Goal: Information Seeking & Learning: Compare options

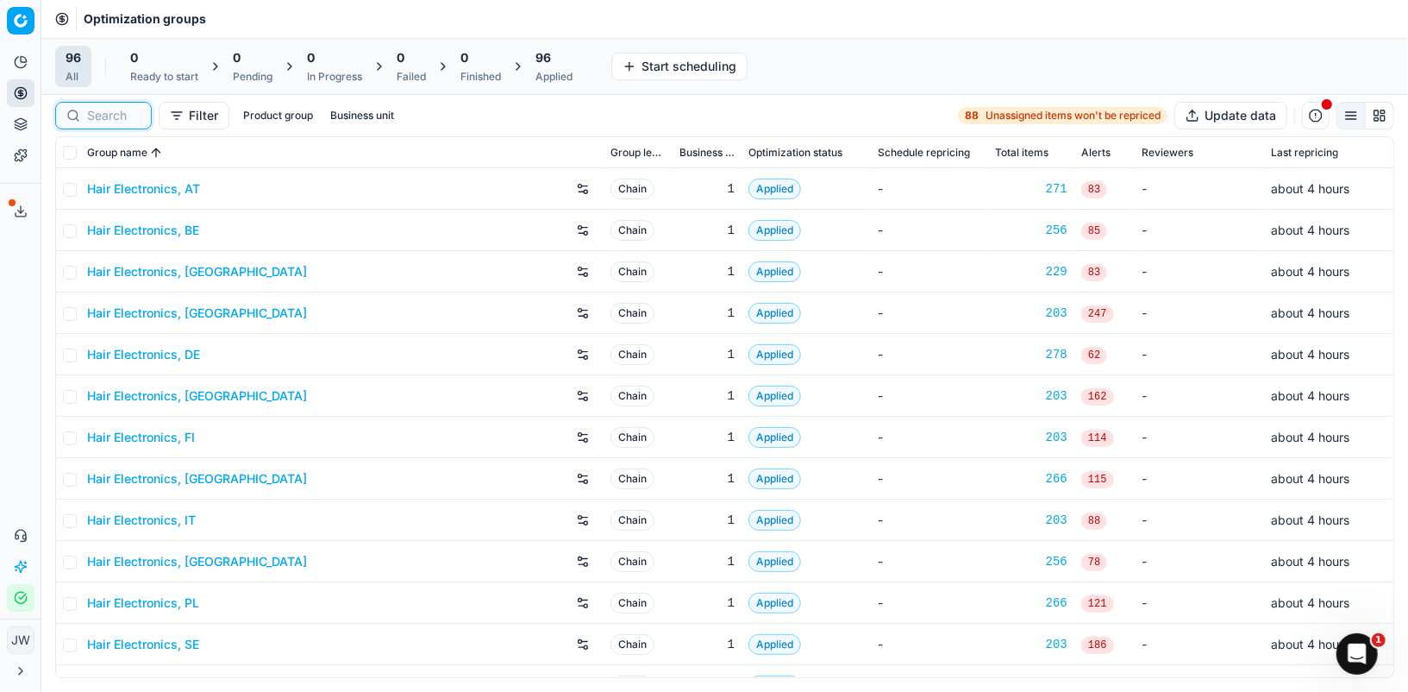
click at [122, 113] on input at bounding box center [113, 115] width 53 height 17
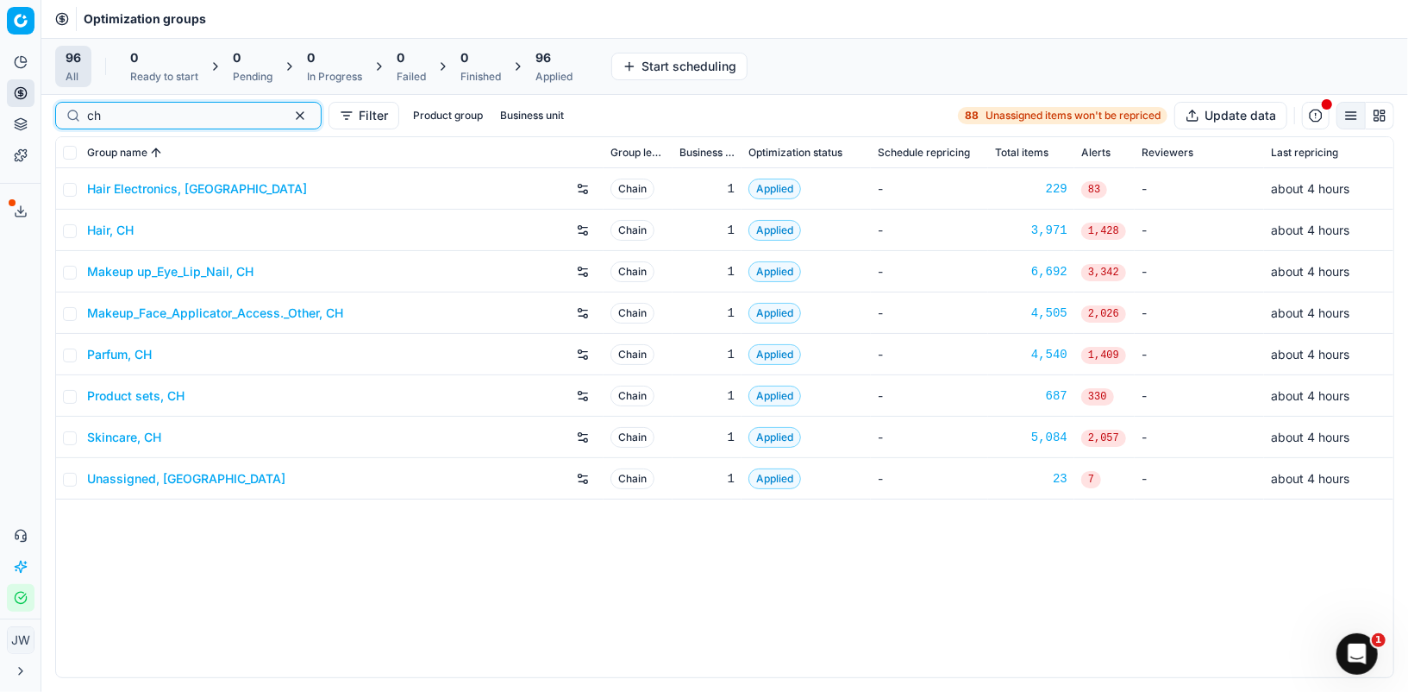
type input "ch"
click at [130, 354] on link "Parfum, CH" at bounding box center [119, 354] width 65 height 17
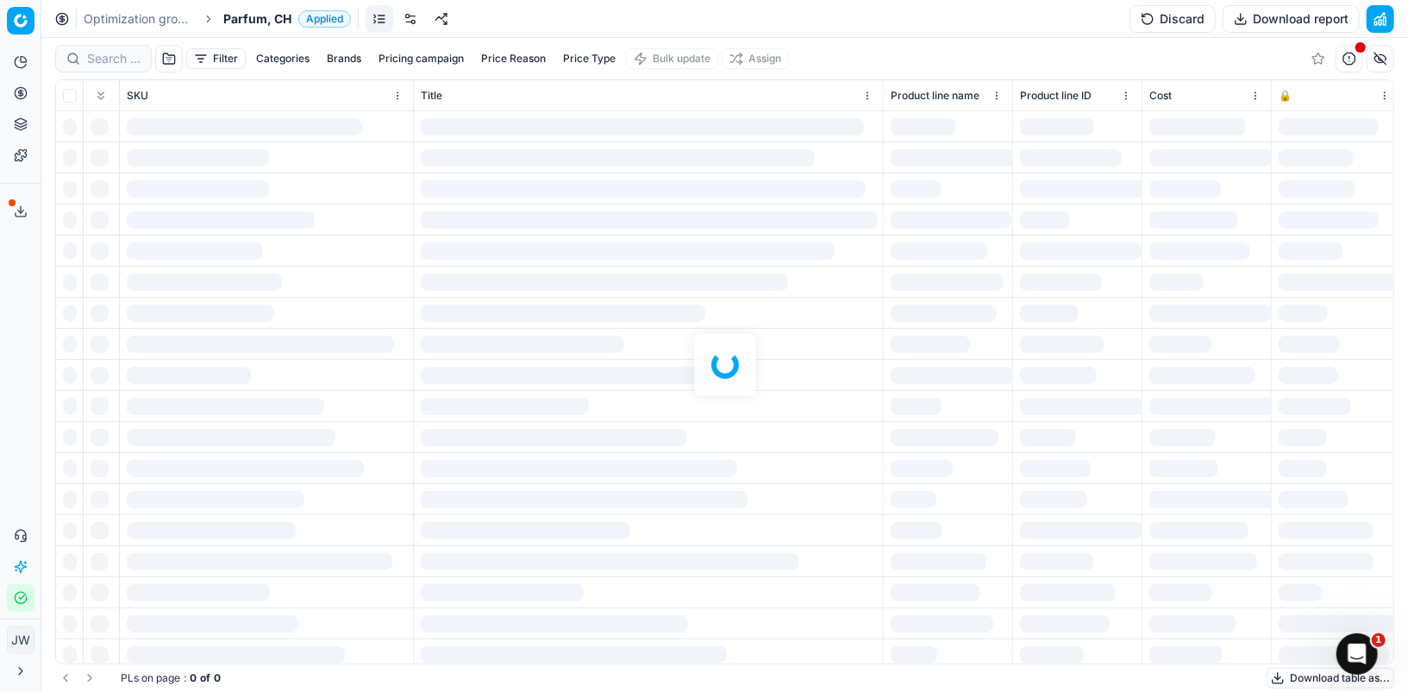
click at [124, 48] on div at bounding box center [724, 365] width 1367 height 654
click at [119, 60] on div at bounding box center [724, 365] width 1367 height 654
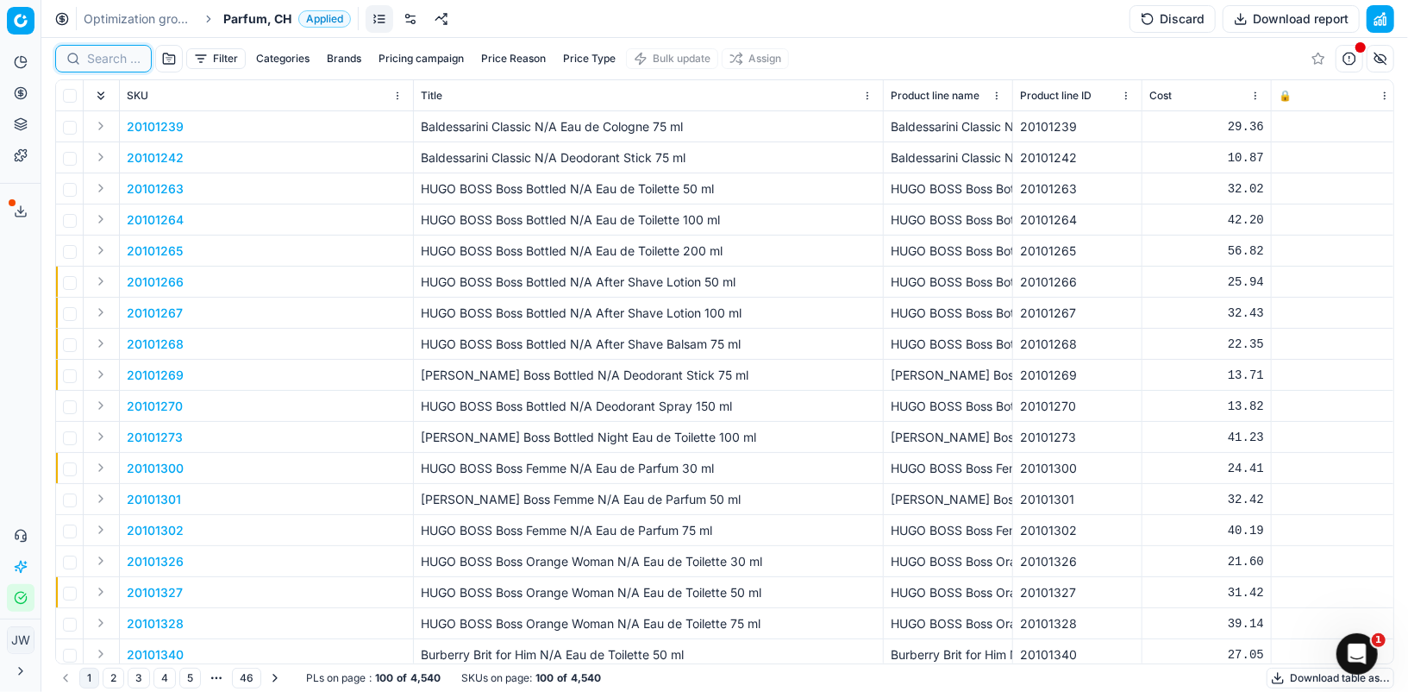
click at [119, 60] on input at bounding box center [113, 58] width 53 height 17
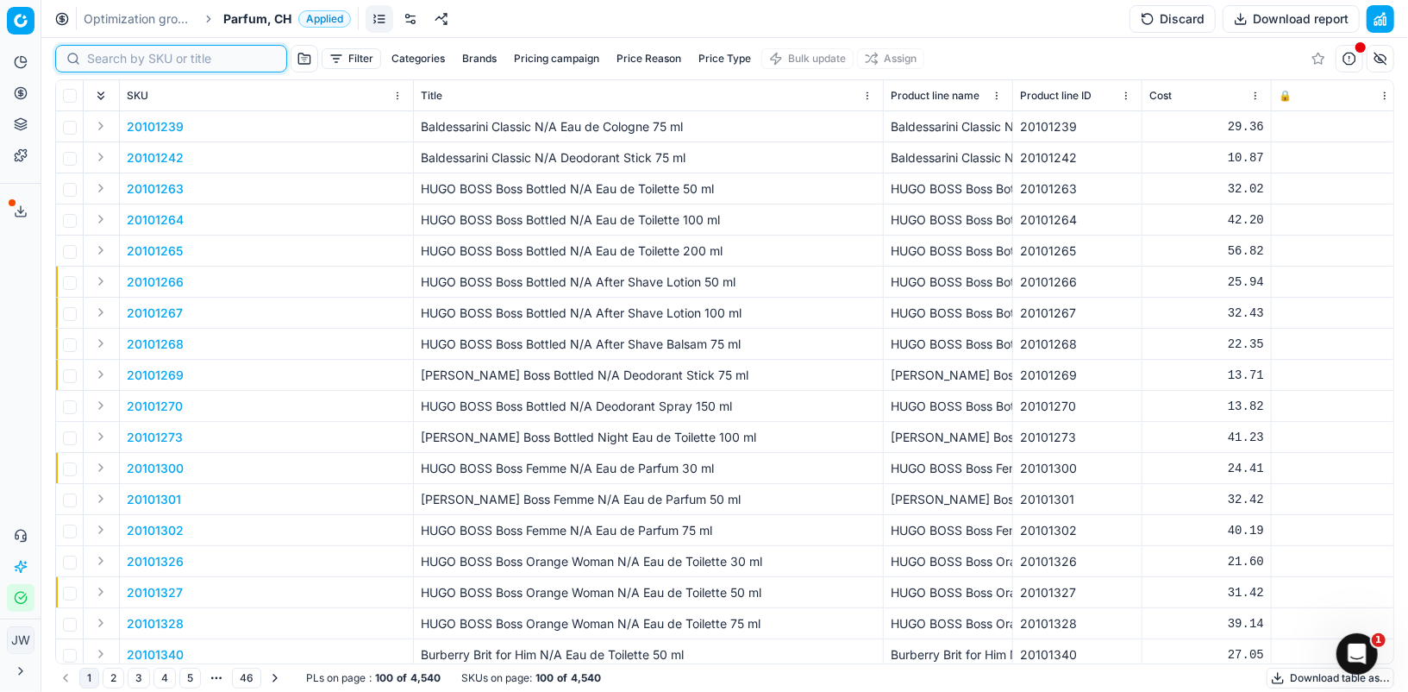
paste input "90000514-0000666"
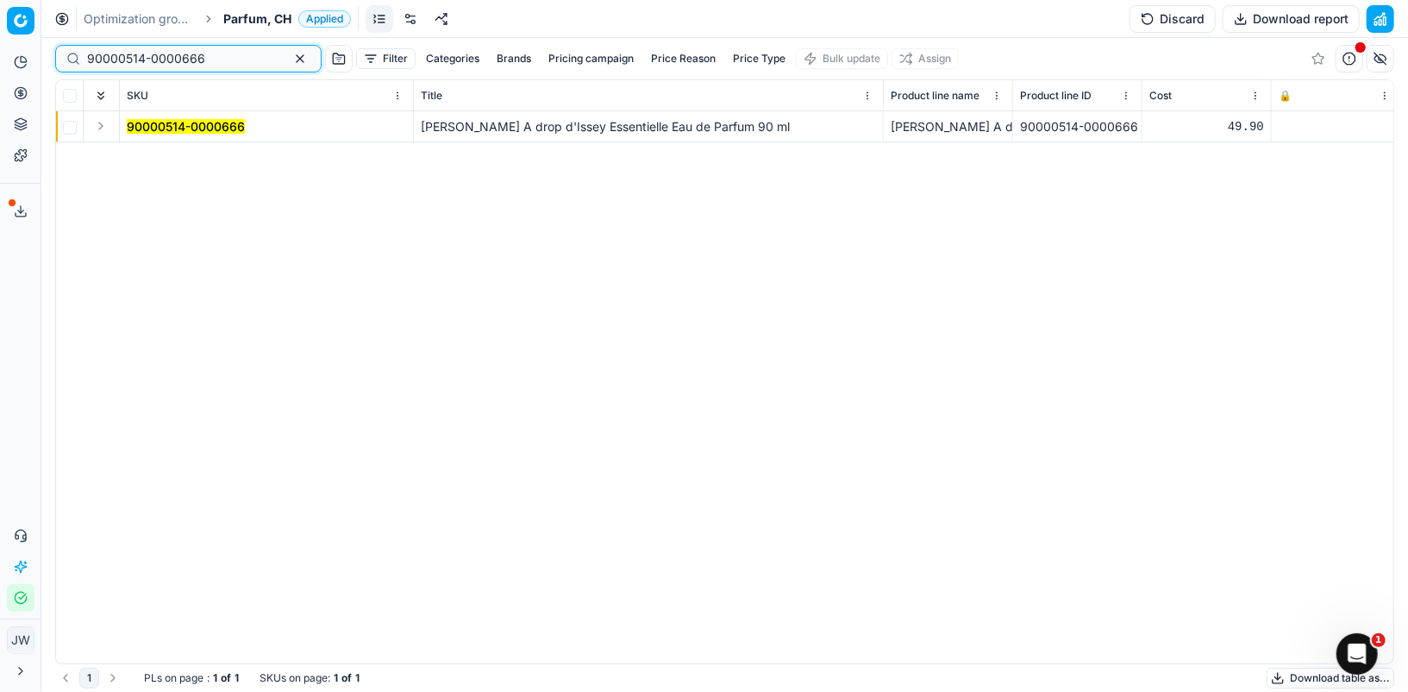
type input "90000514-0000666"
click at [104, 129] on button "Expand" at bounding box center [101, 126] width 21 height 21
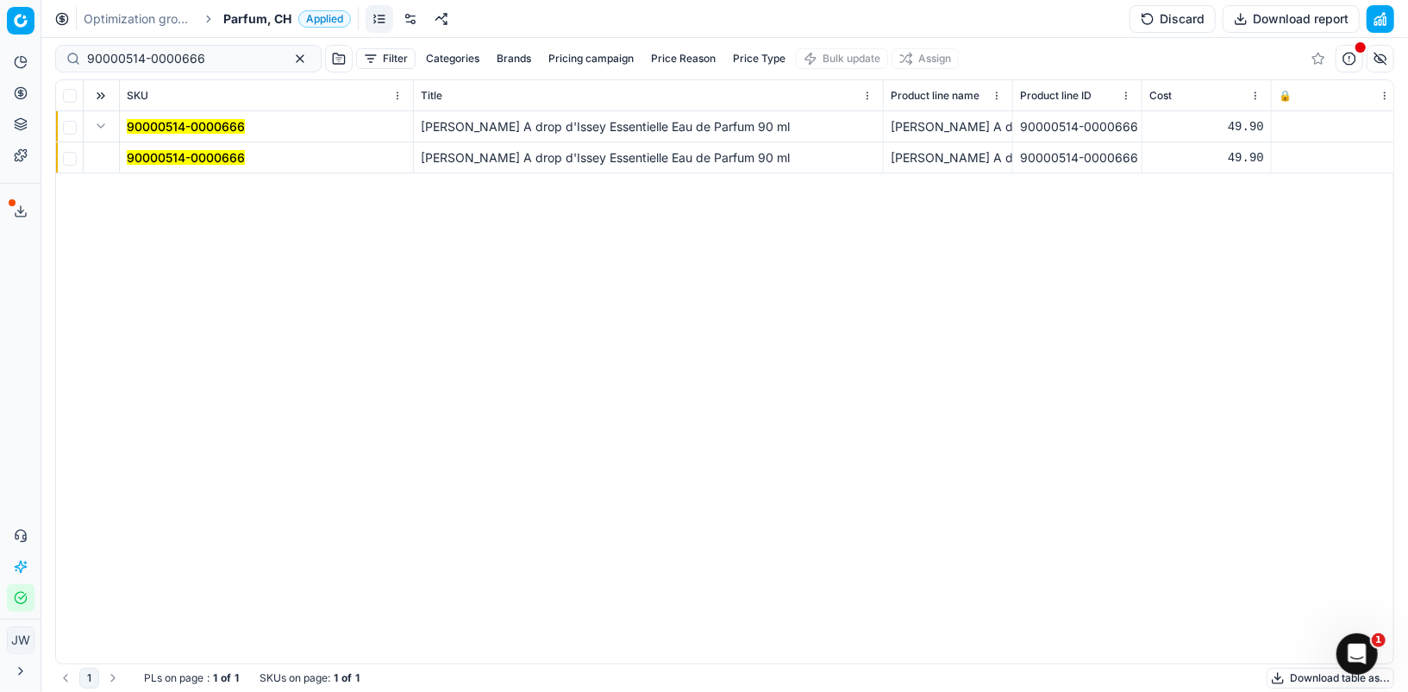
click at [136, 153] on mark "90000514-0000666" at bounding box center [186, 157] width 118 height 15
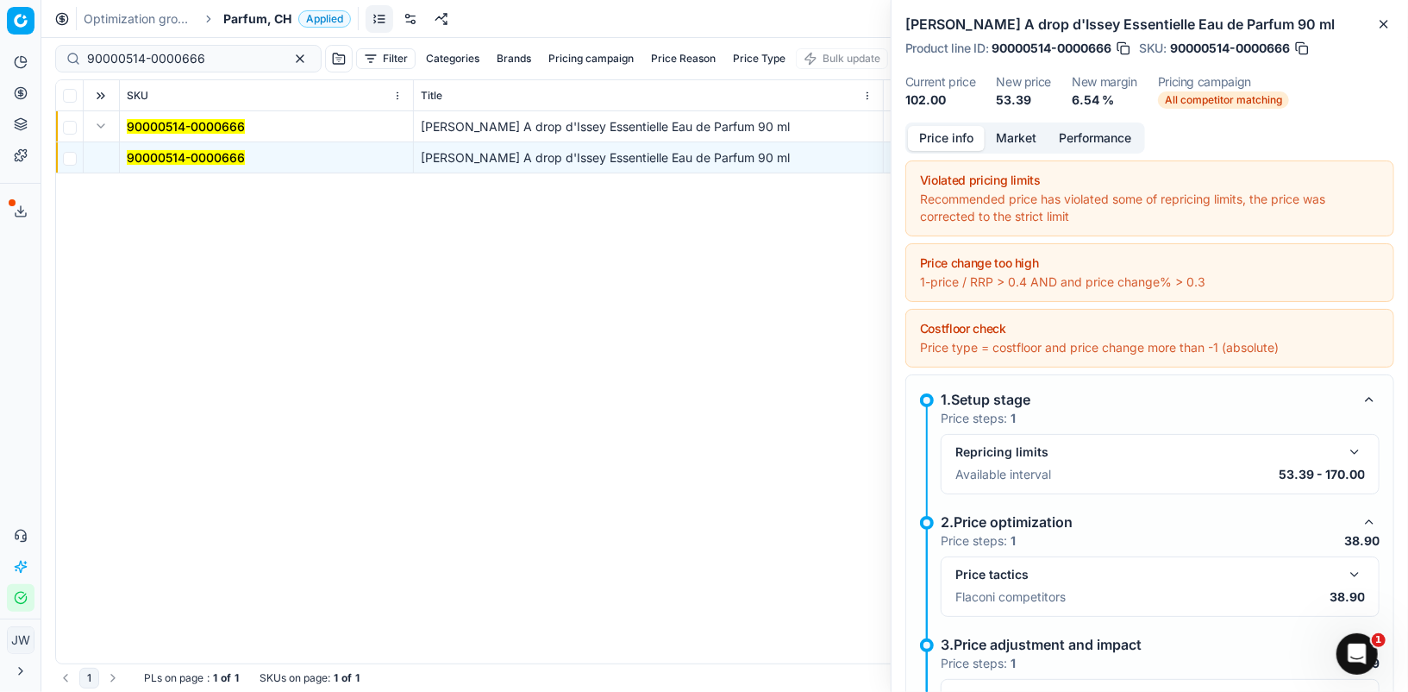
click at [1011, 150] on div "Price info Market Performance" at bounding box center [1026, 137] width 240 height 31
click at [1005, 131] on button "Market" at bounding box center [1016, 138] width 63 height 25
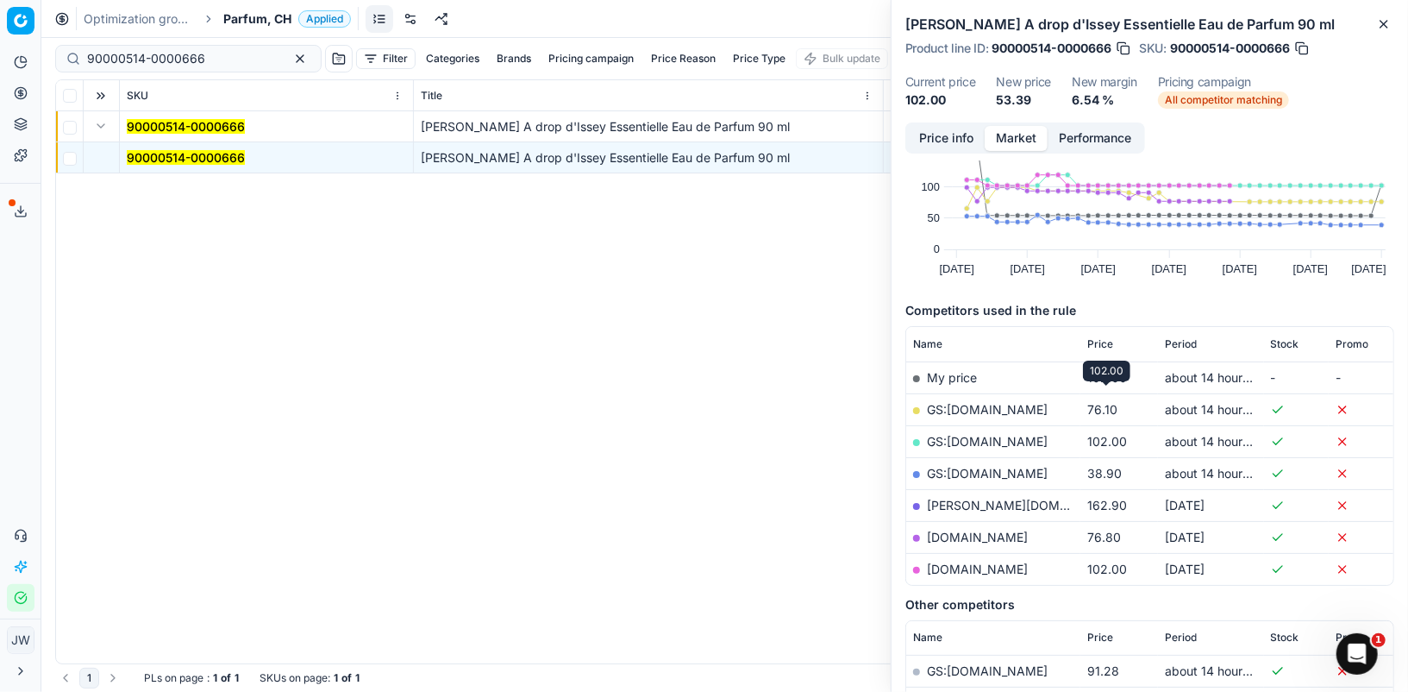
scroll to position [80, 0]
click at [978, 468] on link "GS:galaxus.ch" at bounding box center [987, 472] width 121 height 15
click at [290, 65] on button "button" at bounding box center [300, 58] width 21 height 21
click at [194, 56] on button "Filter" at bounding box center [216, 58] width 60 height 21
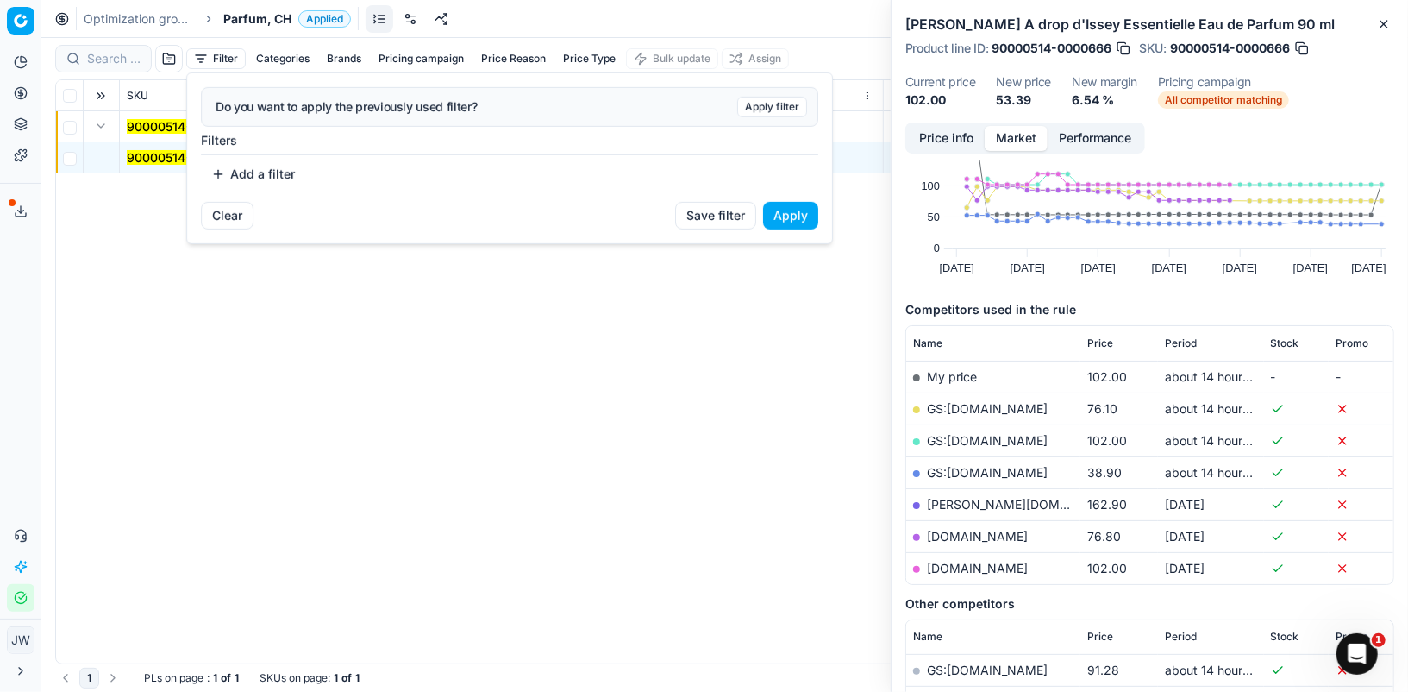
click at [106, 57] on html "Pricing platform Analytics Pricing Product portfolio Templates Export service 6…" at bounding box center [704, 346] width 1408 height 692
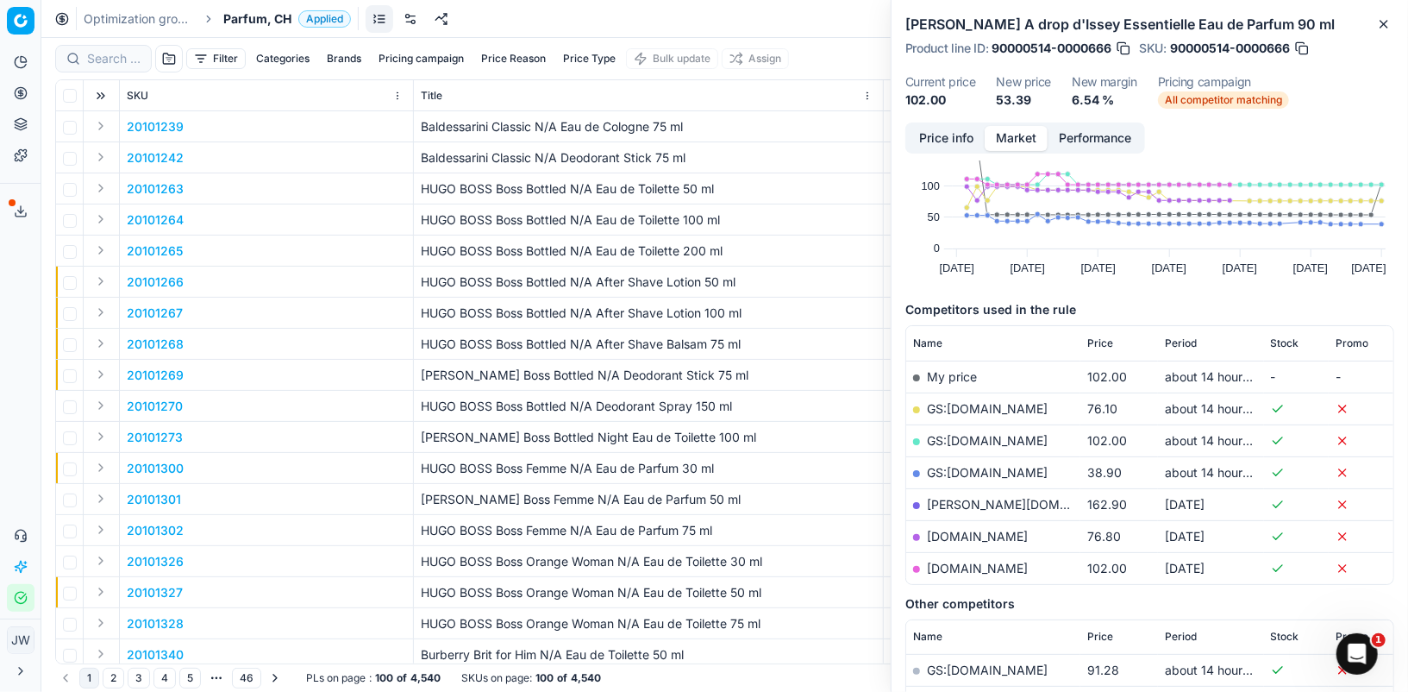
click at [82, 60] on div at bounding box center [103, 59] width 97 height 28
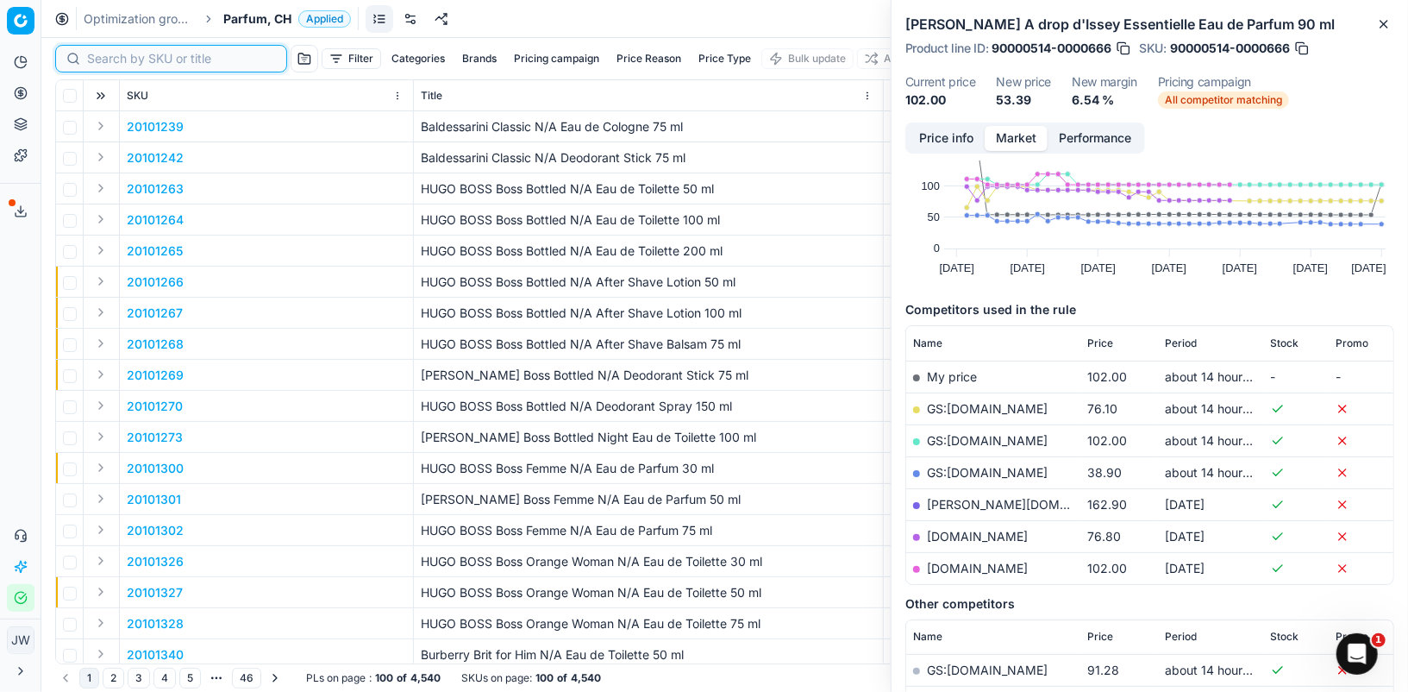
paste input "20150398"
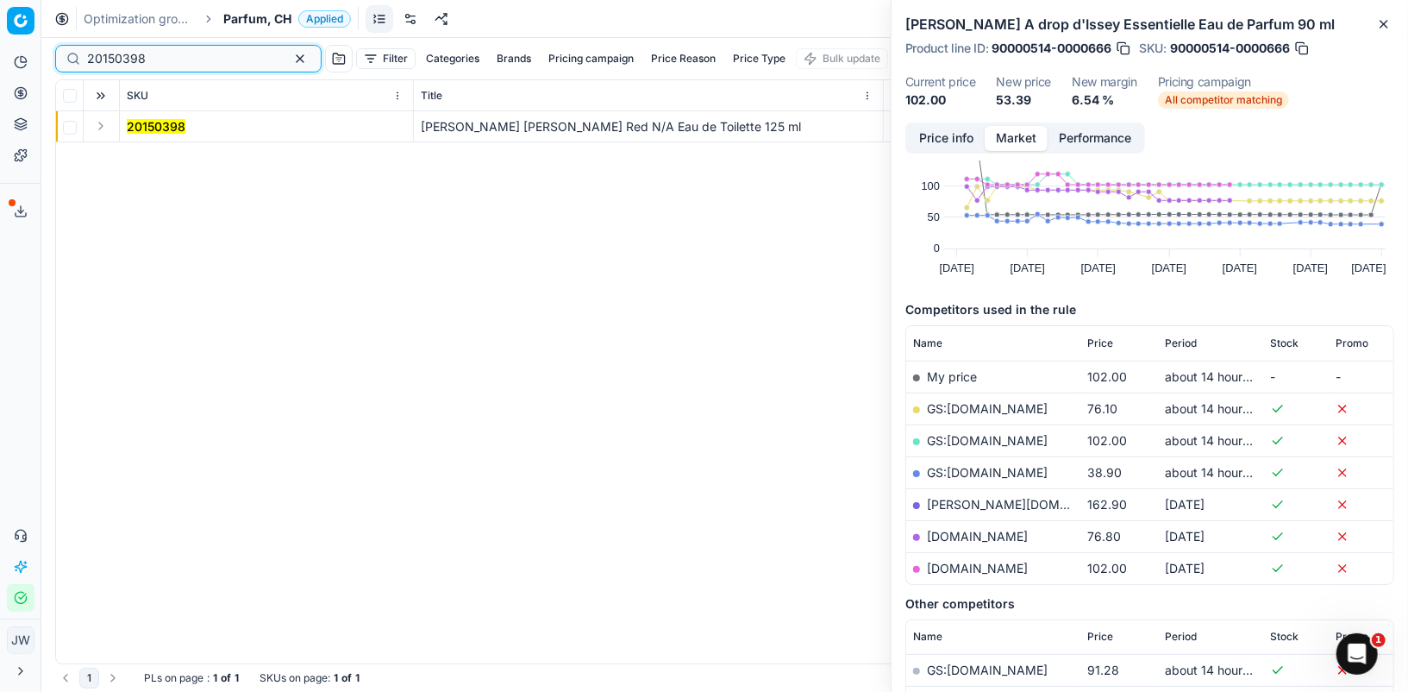
type input "20150398"
click at [103, 131] on button "Expand" at bounding box center [101, 126] width 21 height 21
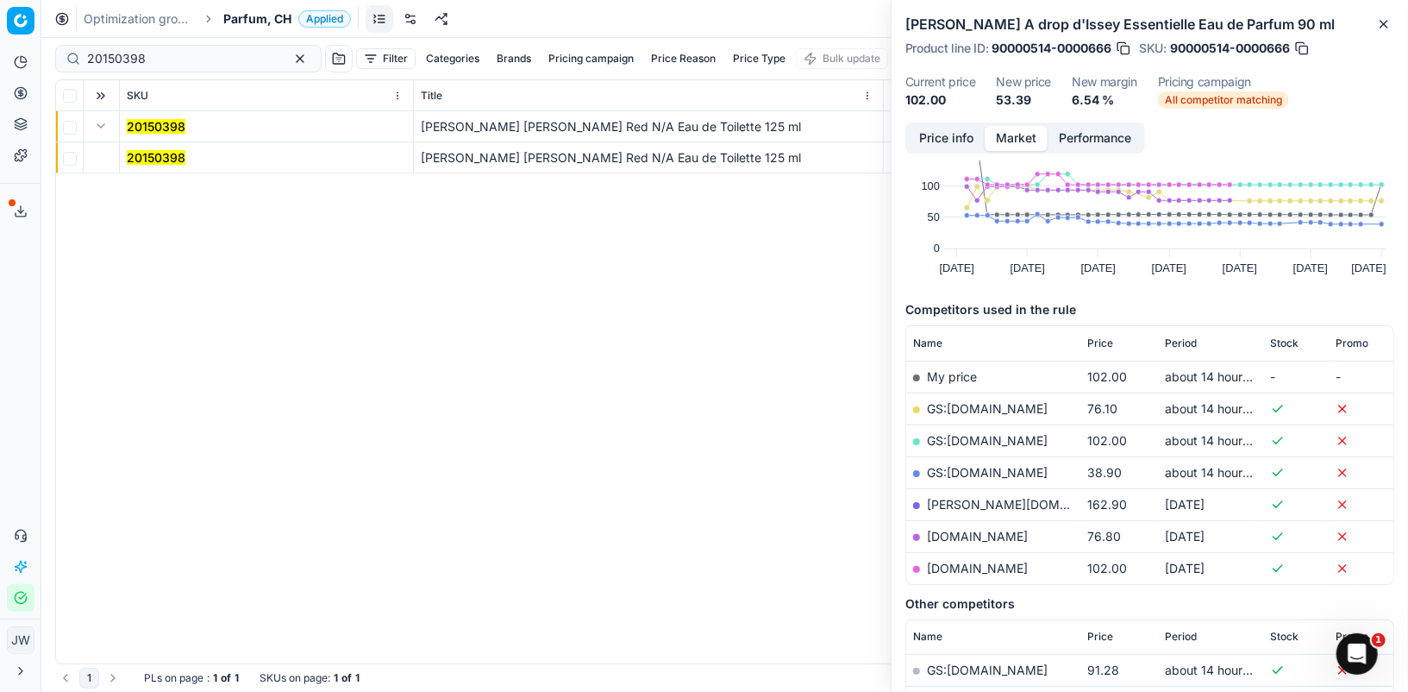
click at [135, 146] on td "20150398" at bounding box center [267, 157] width 294 height 31
click at [139, 153] on mark "20150398" at bounding box center [156, 157] width 59 height 15
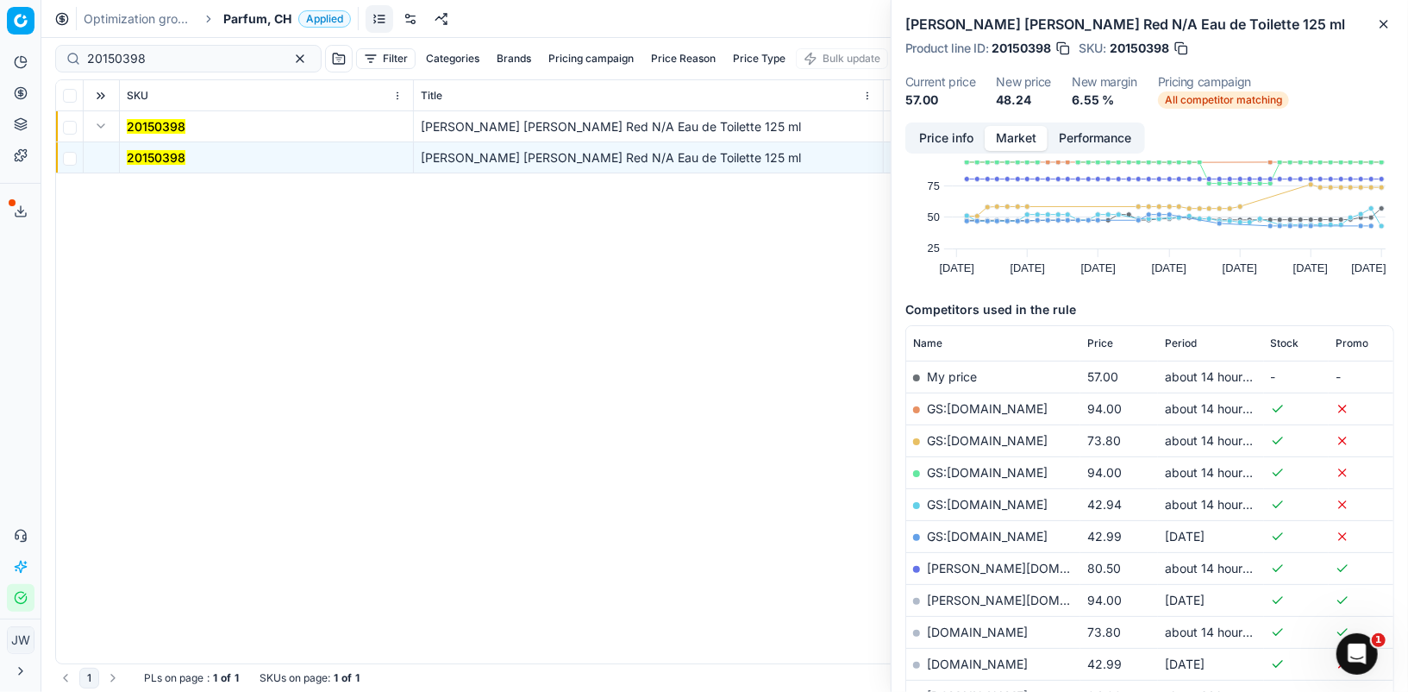
scroll to position [129, 0]
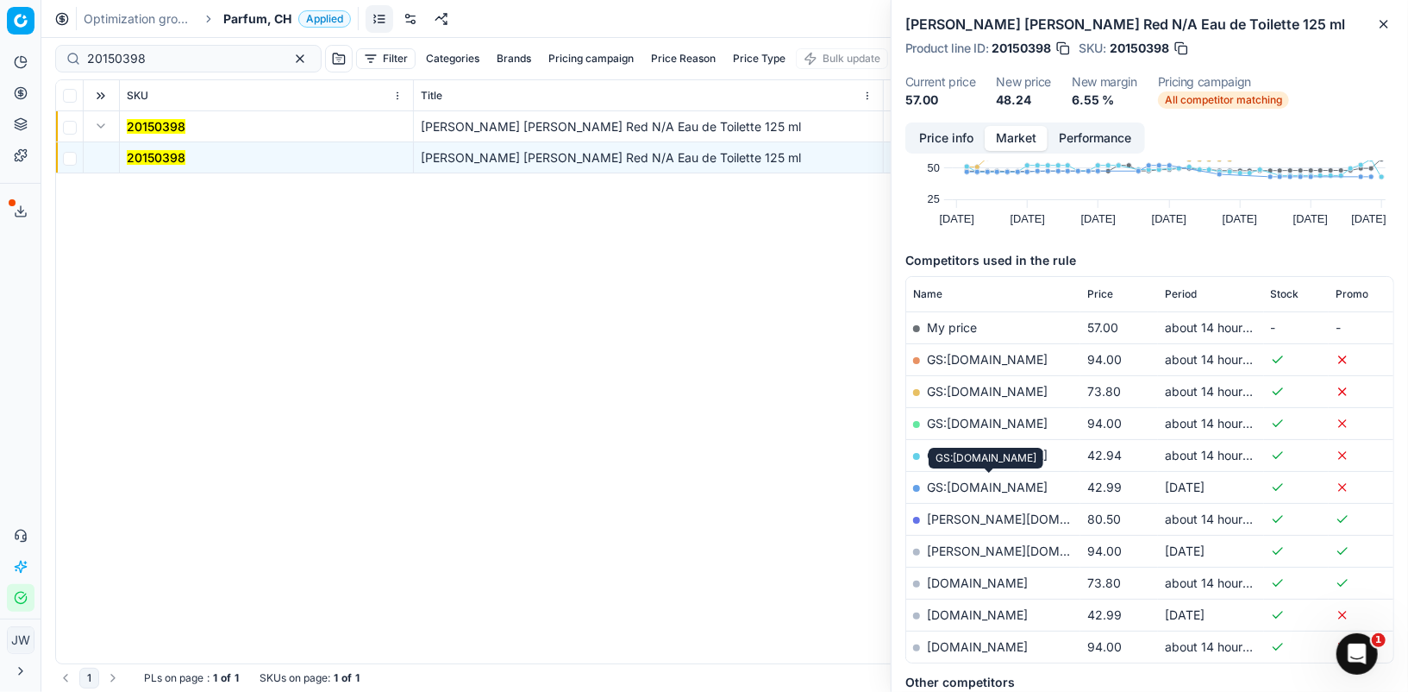
click at [990, 485] on link "GS:parfumdreams.CH" at bounding box center [987, 487] width 121 height 15
click at [23, 100] on button "Pricing" at bounding box center [21, 93] width 28 height 28
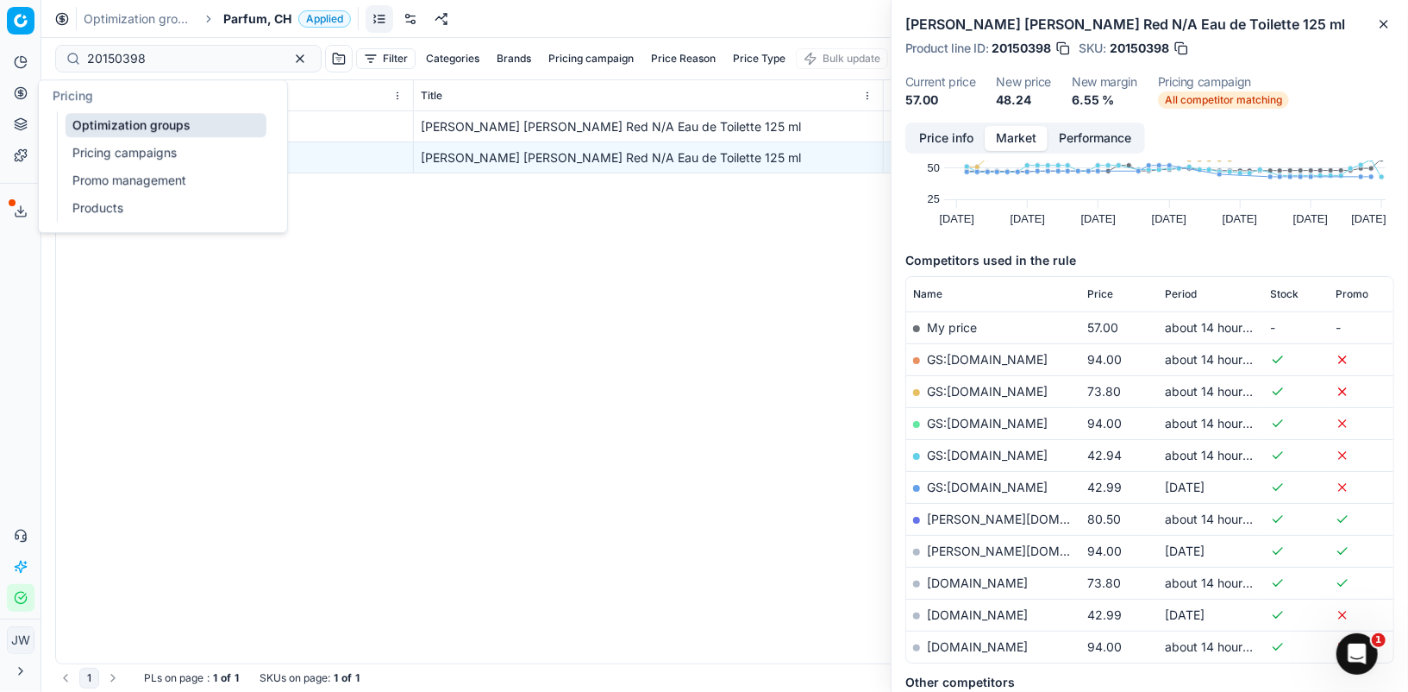
click at [72, 135] on link "Optimization groups" at bounding box center [166, 125] width 201 height 24
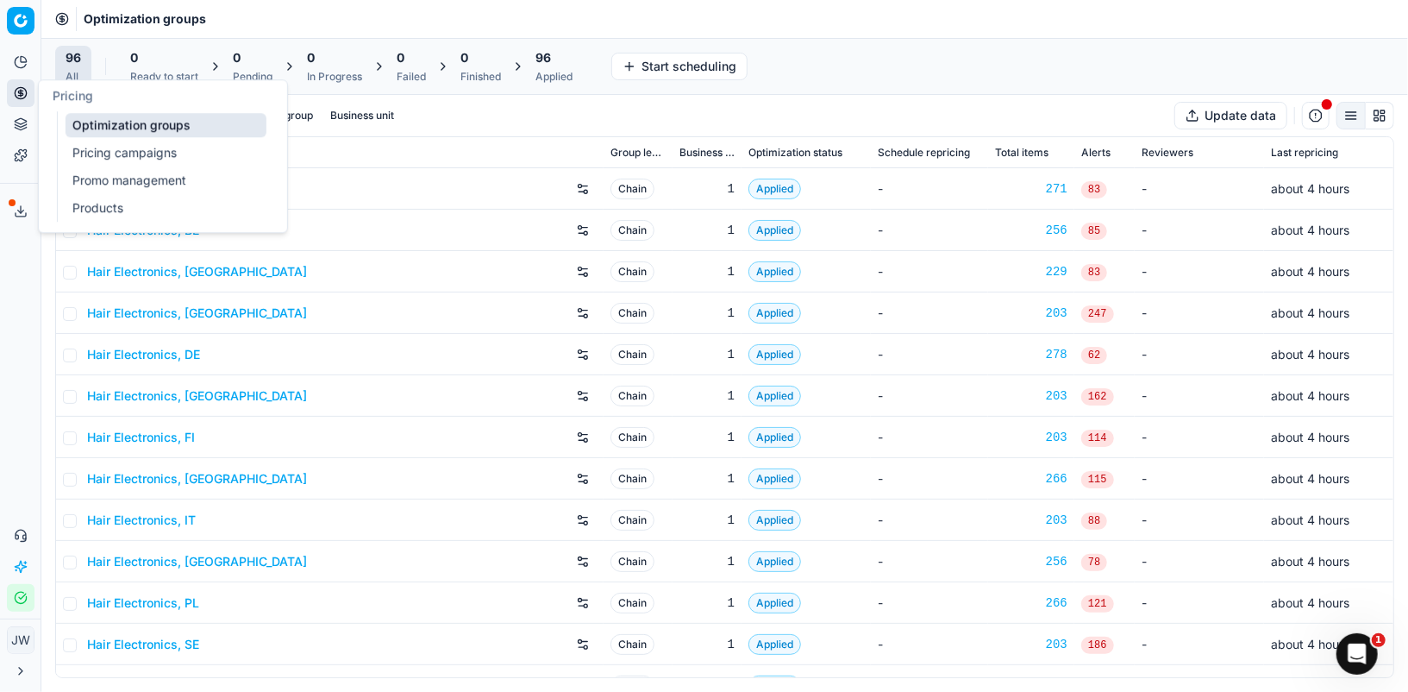
click at [85, 114] on link "Optimization groups" at bounding box center [166, 125] width 201 height 24
click at [112, 117] on link "Optimization groups" at bounding box center [166, 125] width 201 height 24
click at [133, 109] on div "Pricing" at bounding box center [163, 95] width 248 height 31
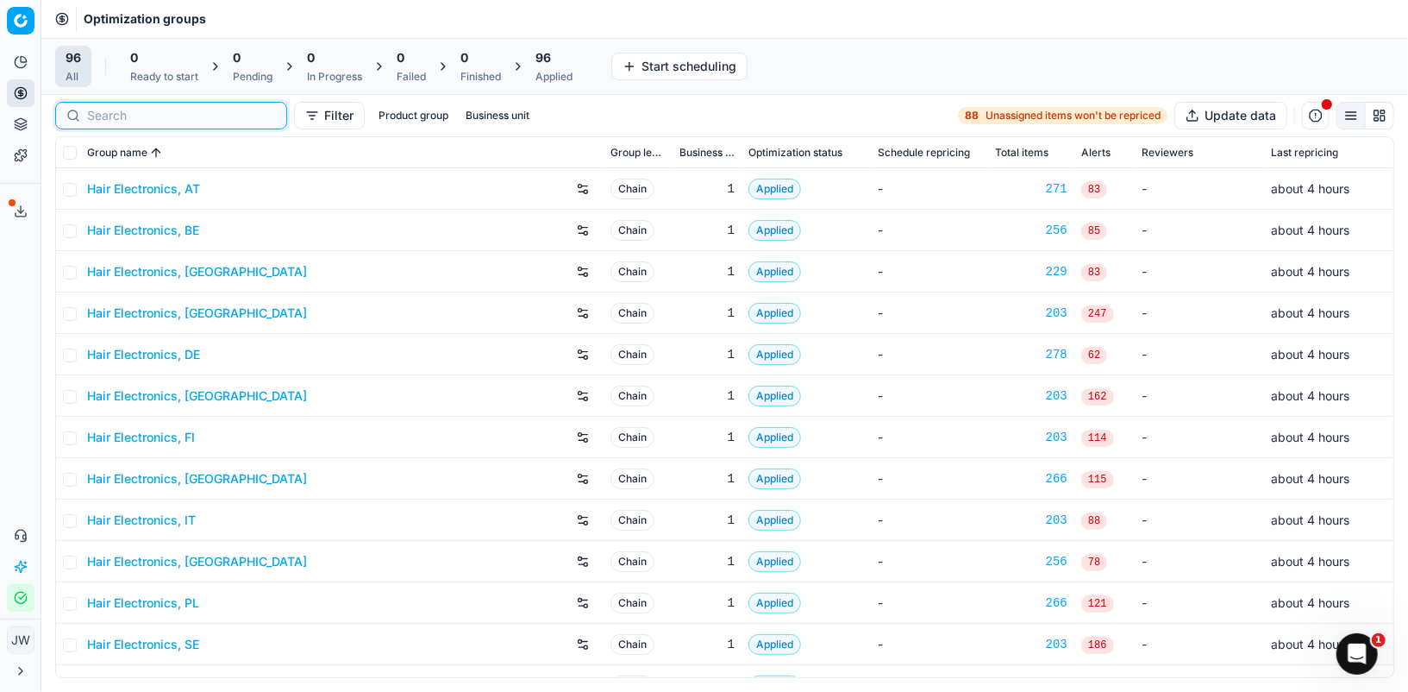
click at [133, 115] on input at bounding box center [181, 115] width 189 height 17
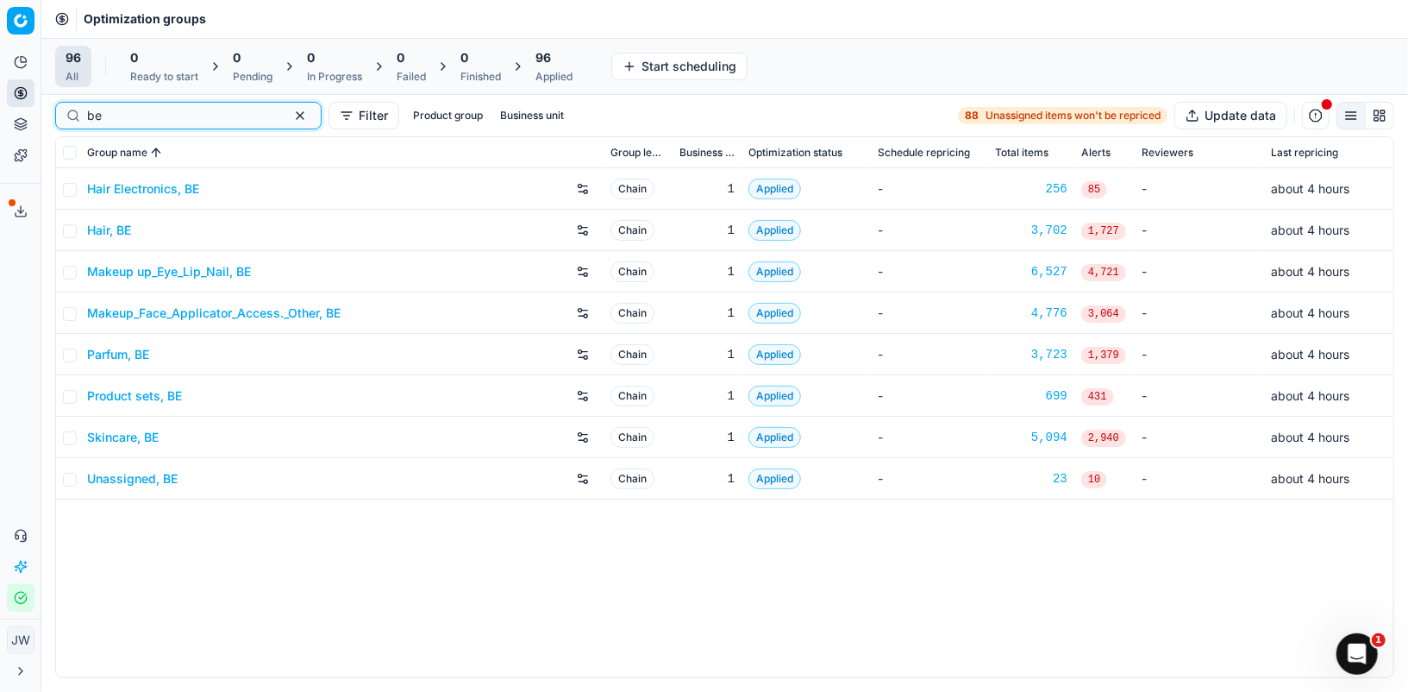
type input "be"
click at [113, 343] on div "Parfum, BE" at bounding box center [342, 355] width 510 height 28
click at [113, 354] on link "Parfum, BE" at bounding box center [118, 354] width 62 height 17
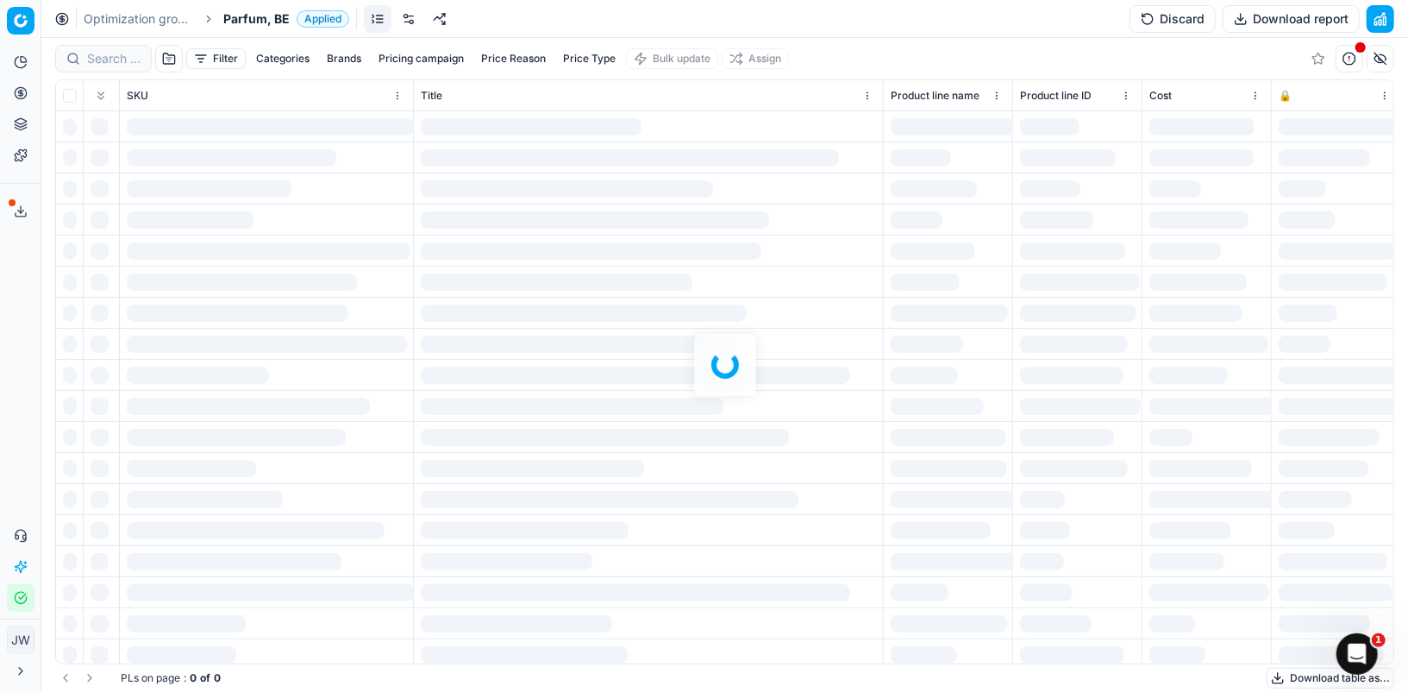
click at [90, 46] on div at bounding box center [724, 365] width 1367 height 654
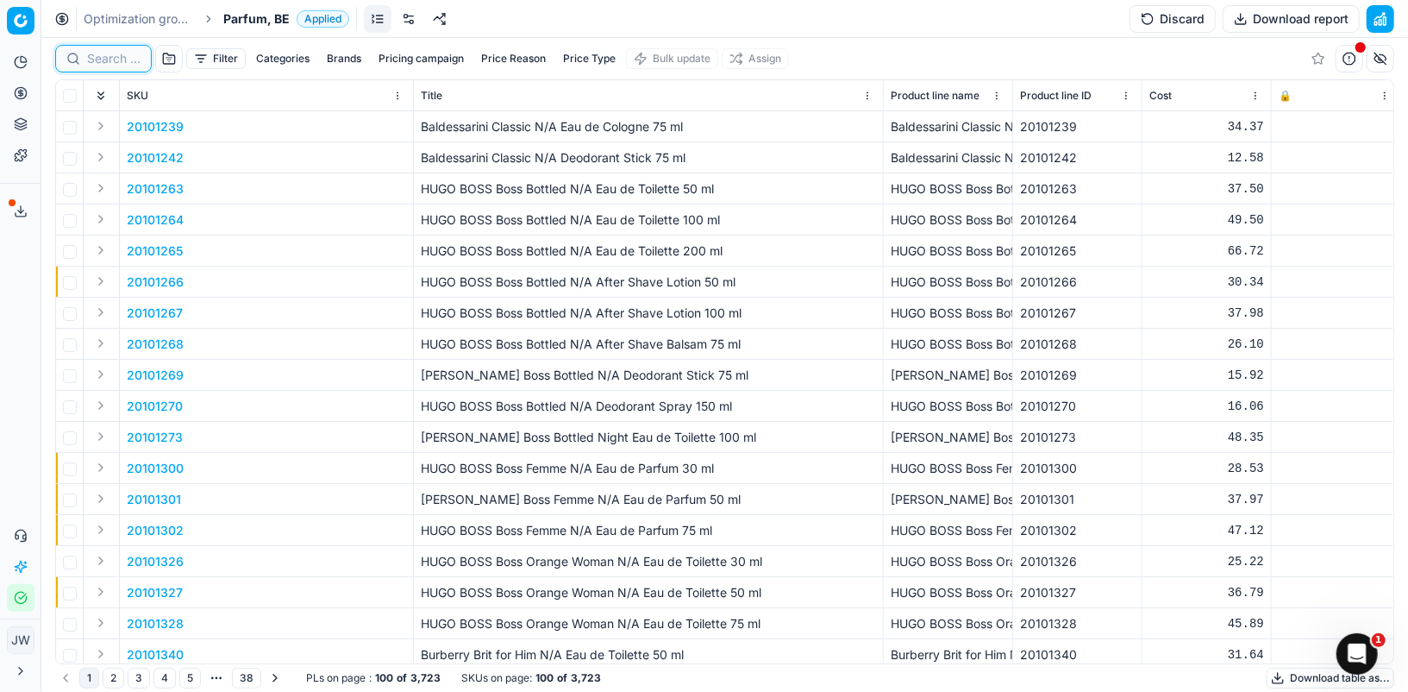
click at [97, 53] on input at bounding box center [113, 58] width 53 height 17
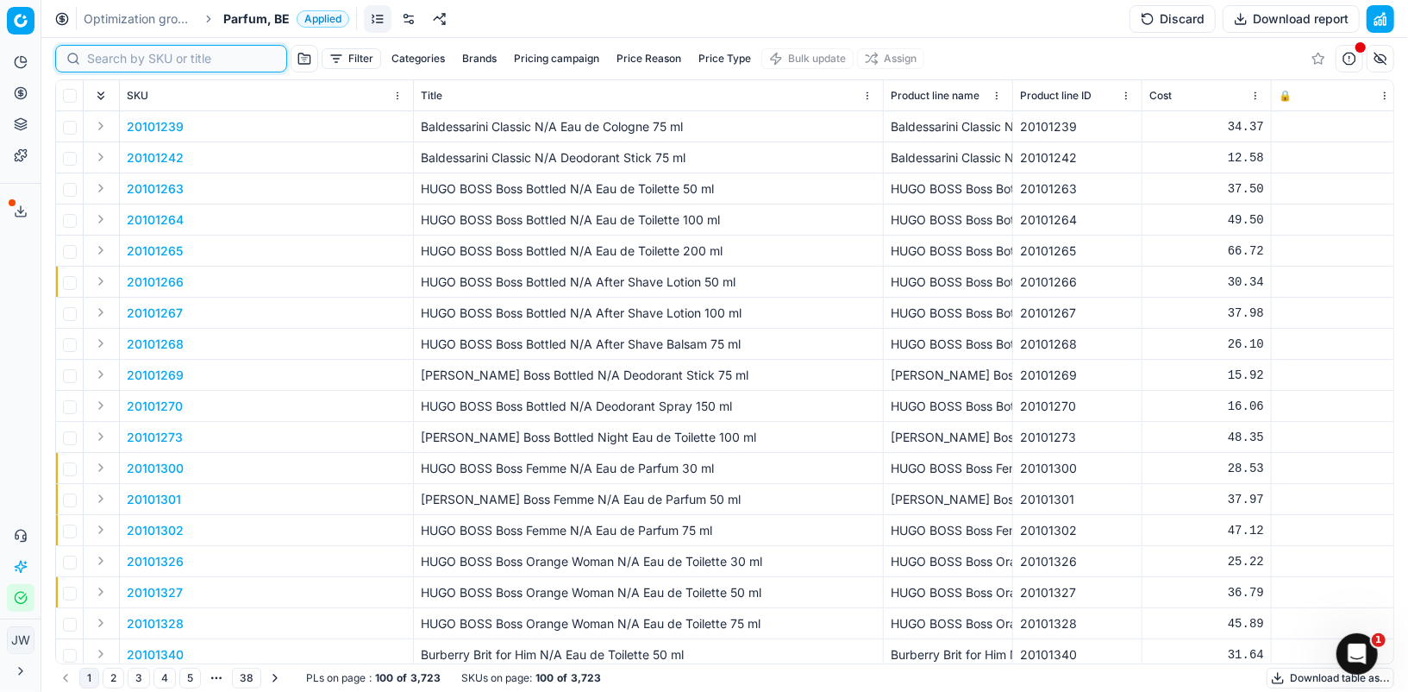
paste input "90012276-0019371"
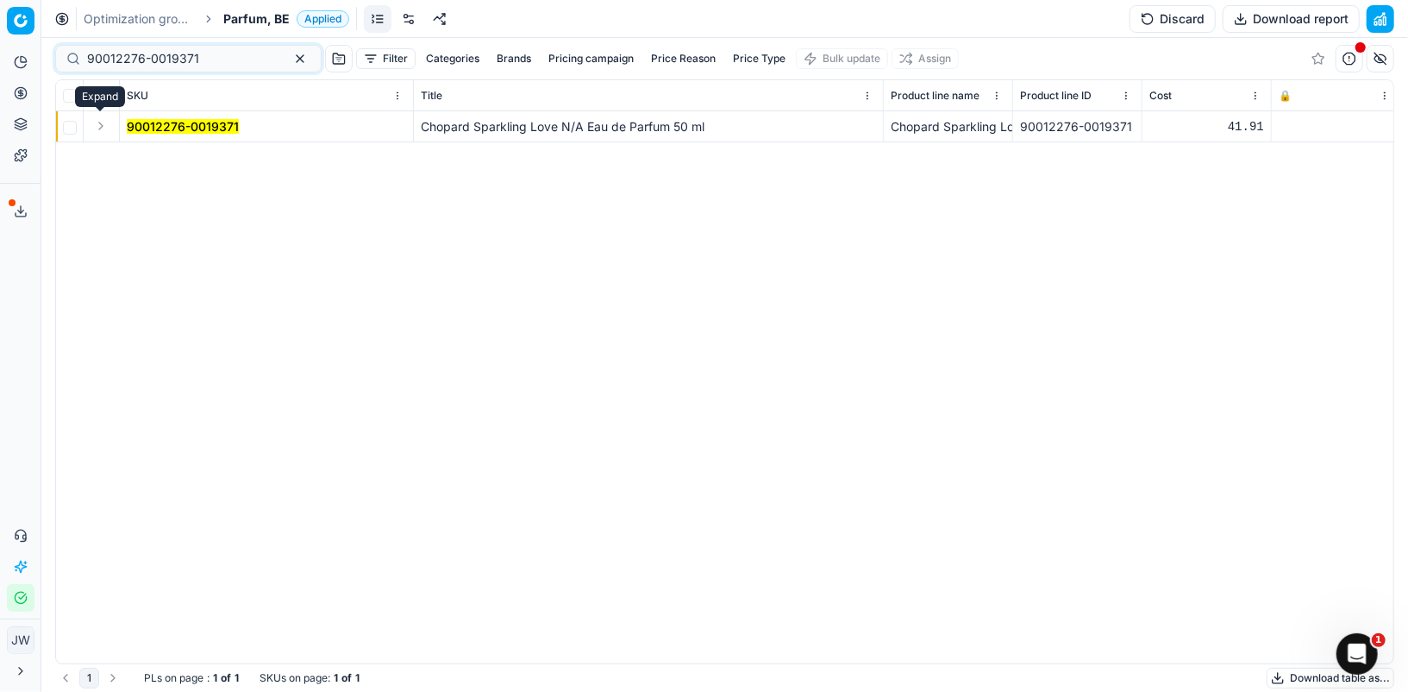
click at [105, 129] on button "Expand" at bounding box center [101, 126] width 21 height 21
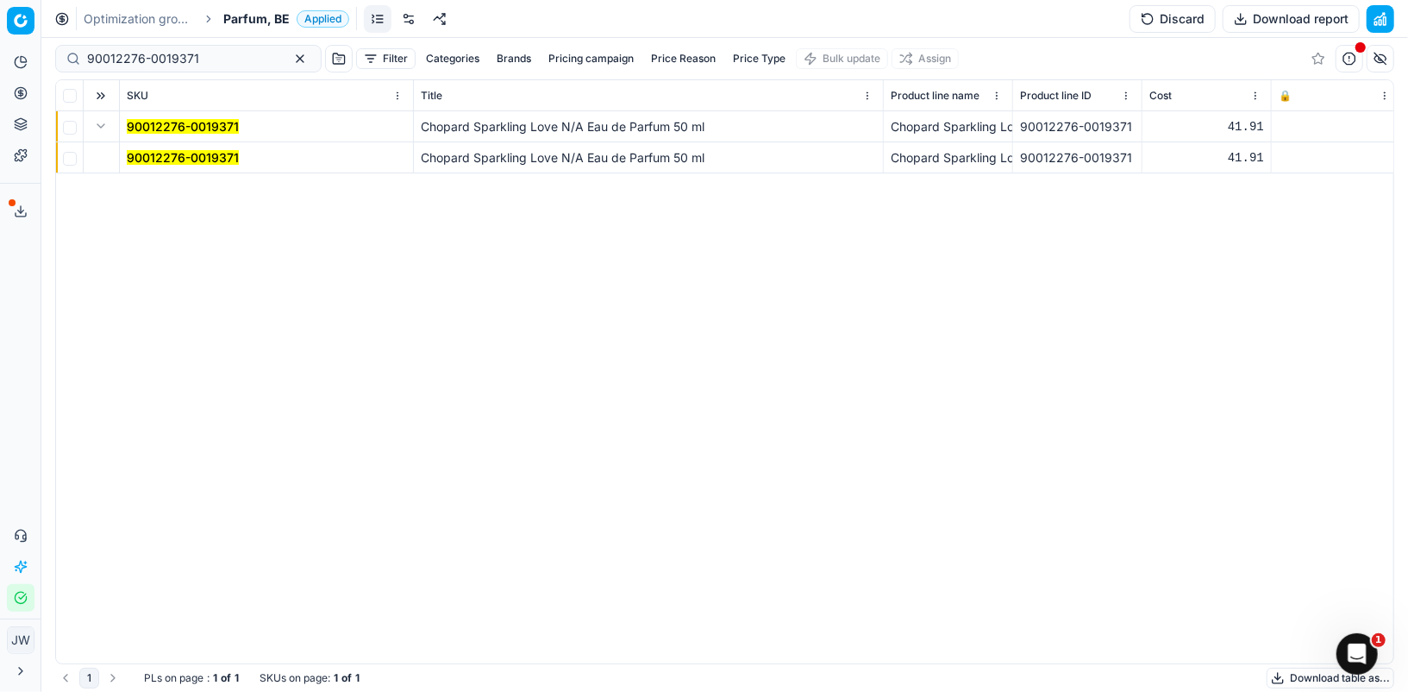
click at [131, 157] on mark "90012276-0019371" at bounding box center [183, 157] width 112 height 15
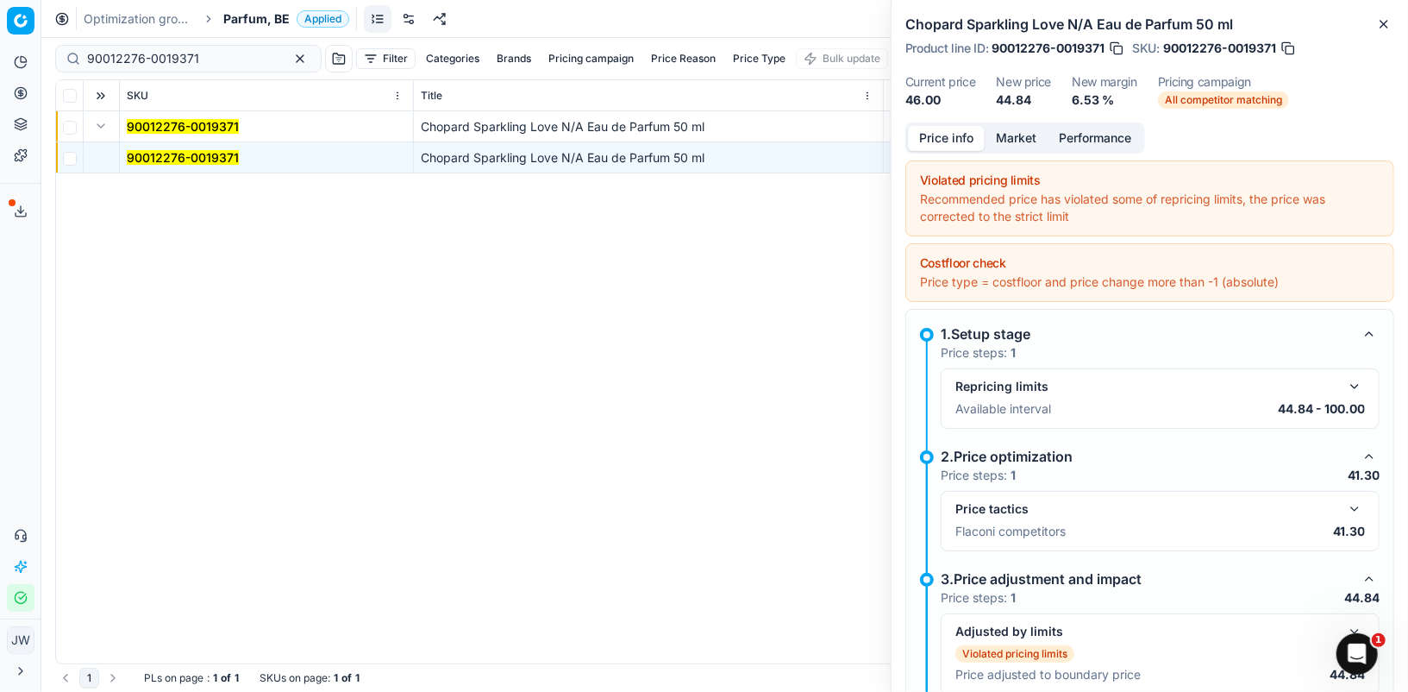
click at [1339, 499] on div "Price tactics" at bounding box center [1161, 509] width 410 height 21
click at [1353, 505] on button "button" at bounding box center [1355, 509] width 21 height 21
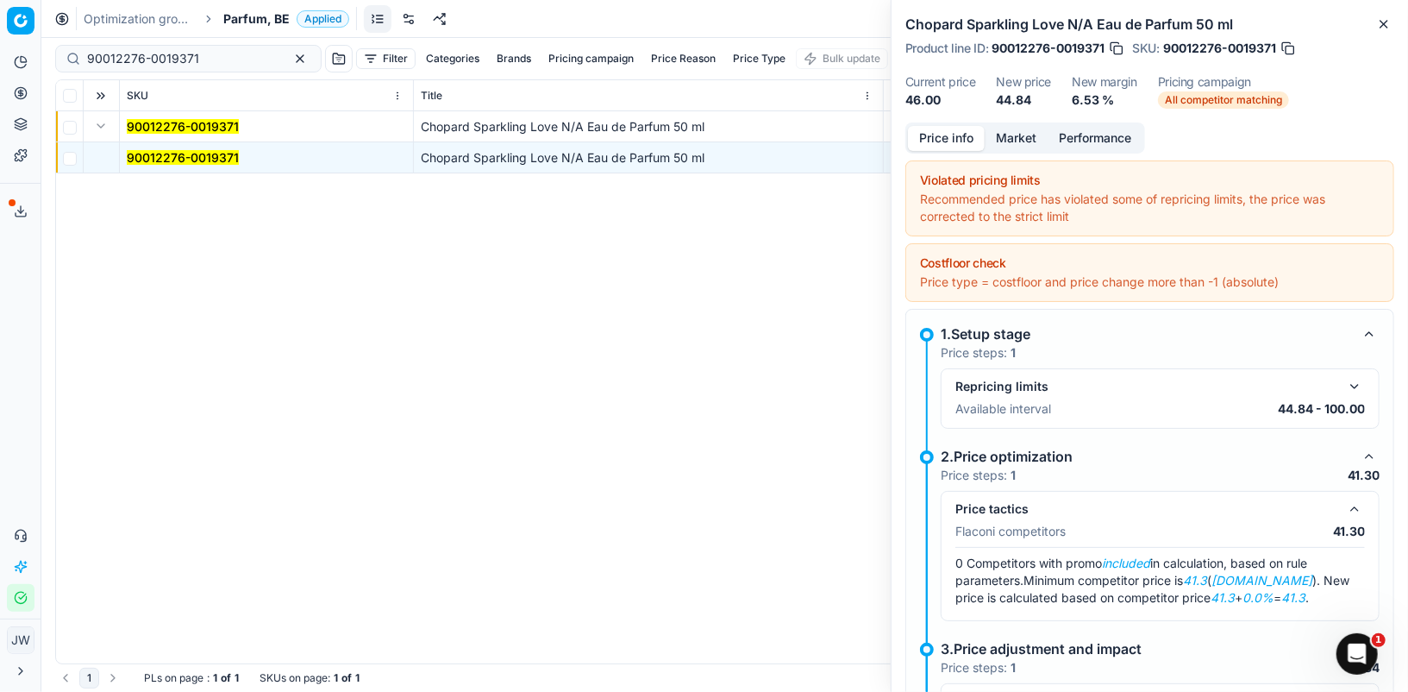
scroll to position [57, 0]
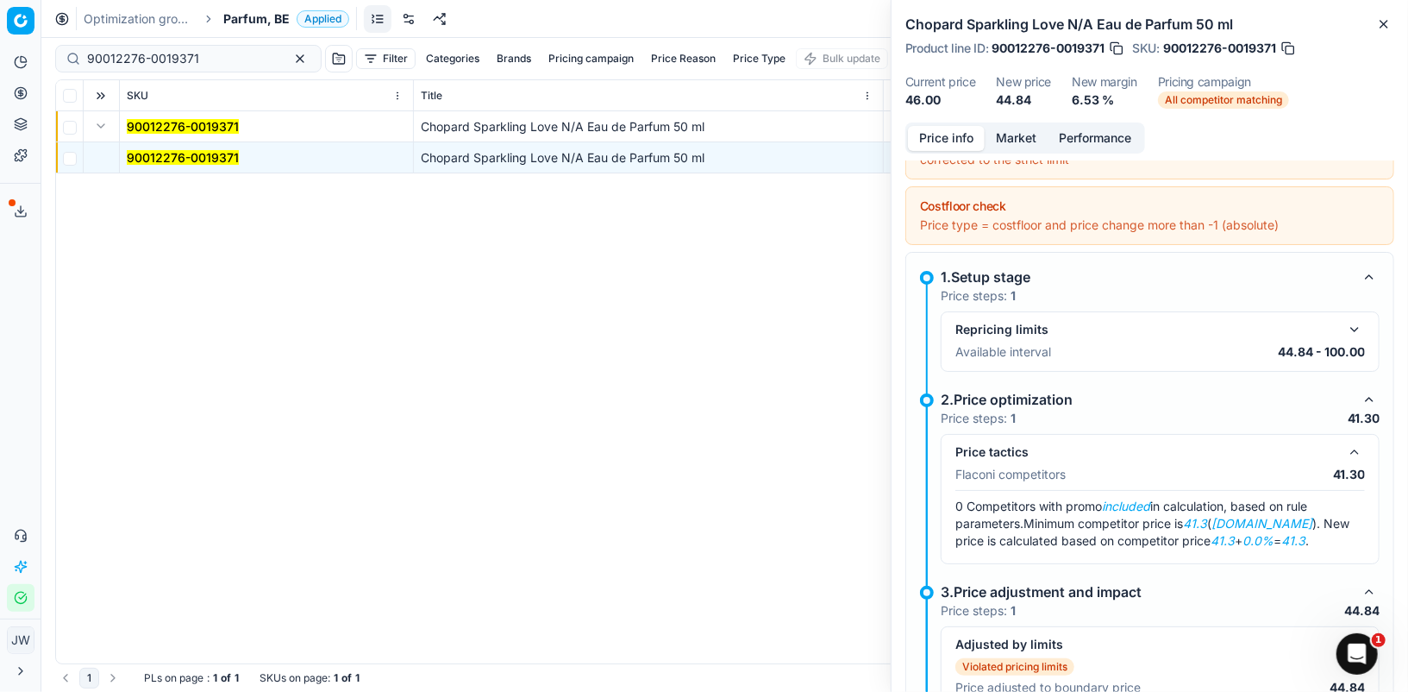
click at [1001, 140] on button "Market" at bounding box center [1016, 138] width 63 height 25
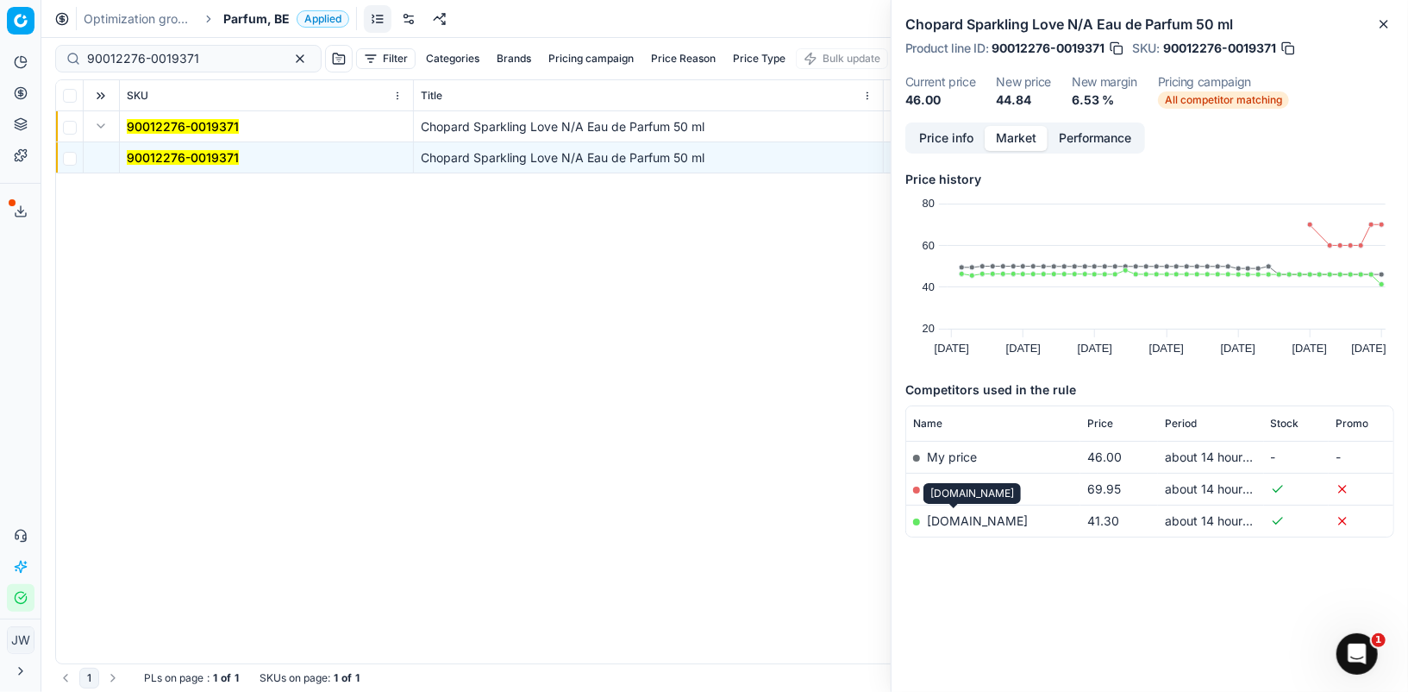
click at [951, 515] on link "notino.be" at bounding box center [977, 520] width 101 height 15
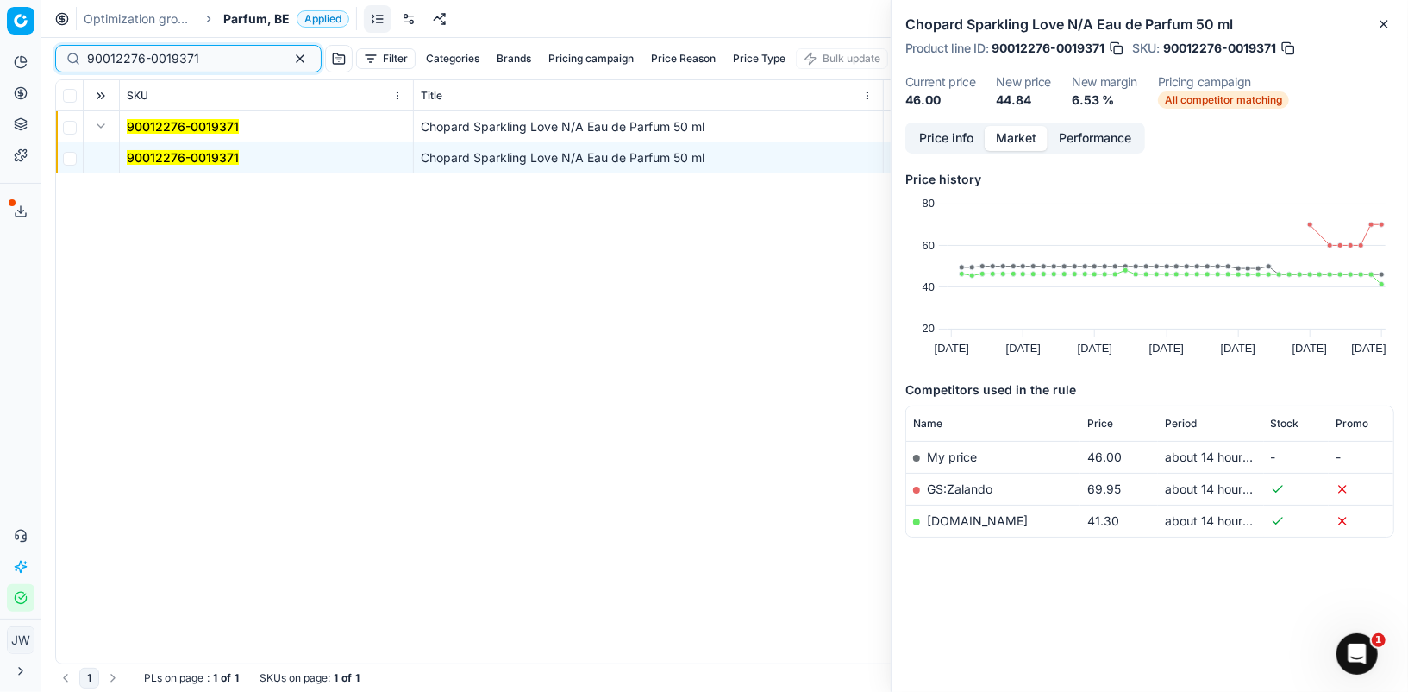
drag, startPoint x: 217, startPoint y: 59, endPoint x: 53, endPoint y: 30, distance: 167.2
click at [53, 30] on div "Optimization groups Parfum, BE Applied Discard Download report 90012276-0019371…" at bounding box center [724, 346] width 1367 height 692
paste input "20103952"
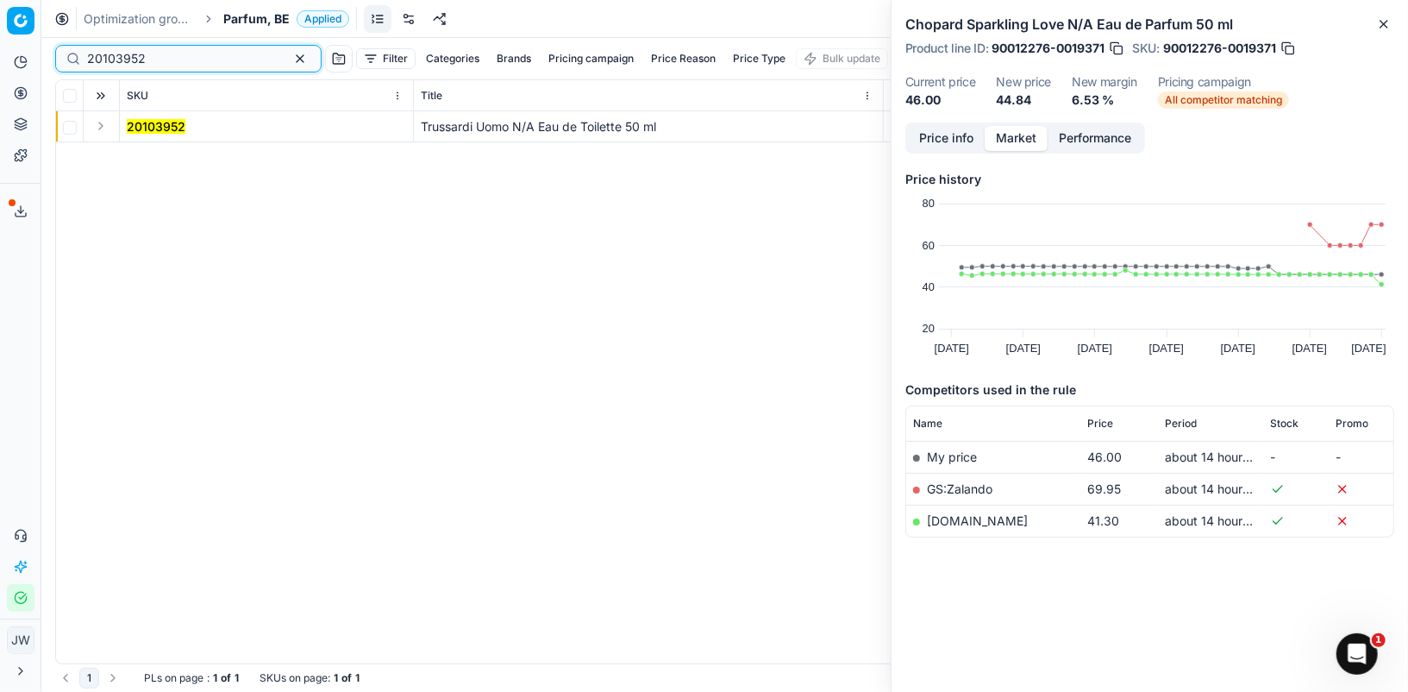
type input "20103952"
click at [104, 132] on button "Expand" at bounding box center [101, 126] width 21 height 21
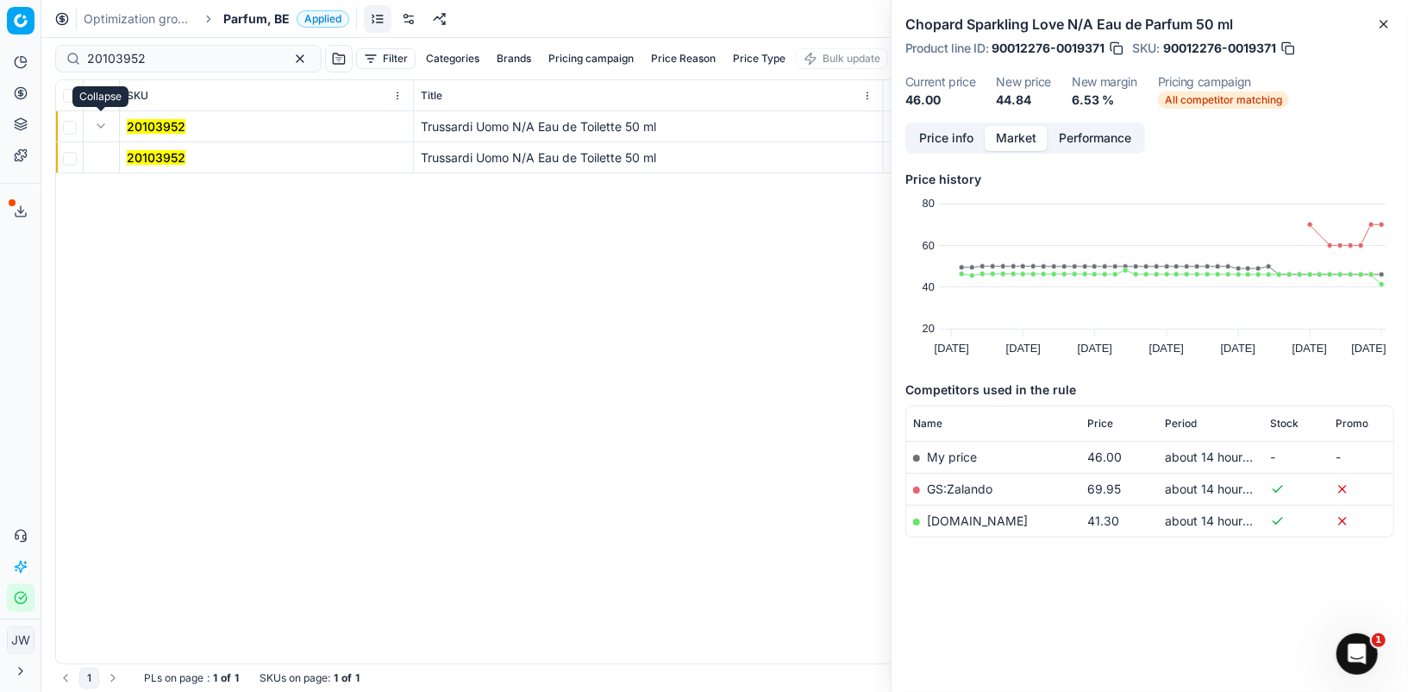
click at [133, 154] on mark "20103952" at bounding box center [156, 157] width 59 height 15
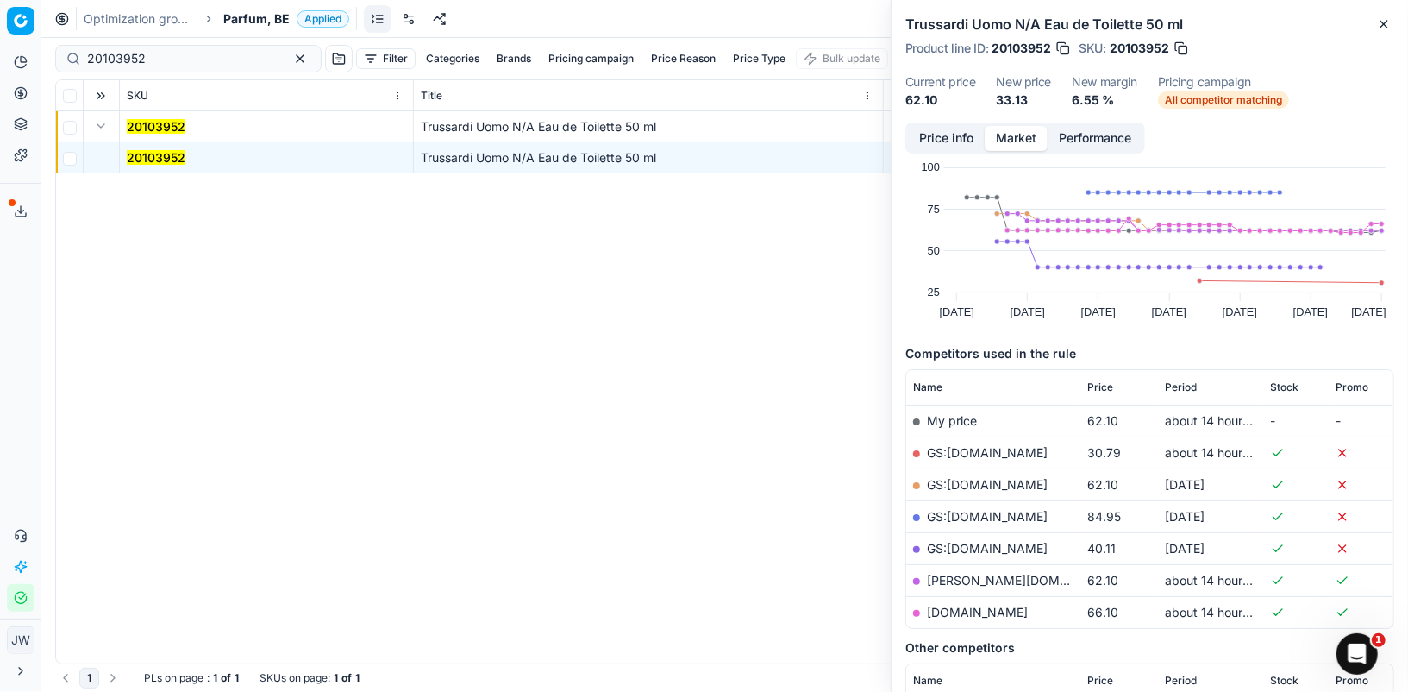
scroll to position [38, 0]
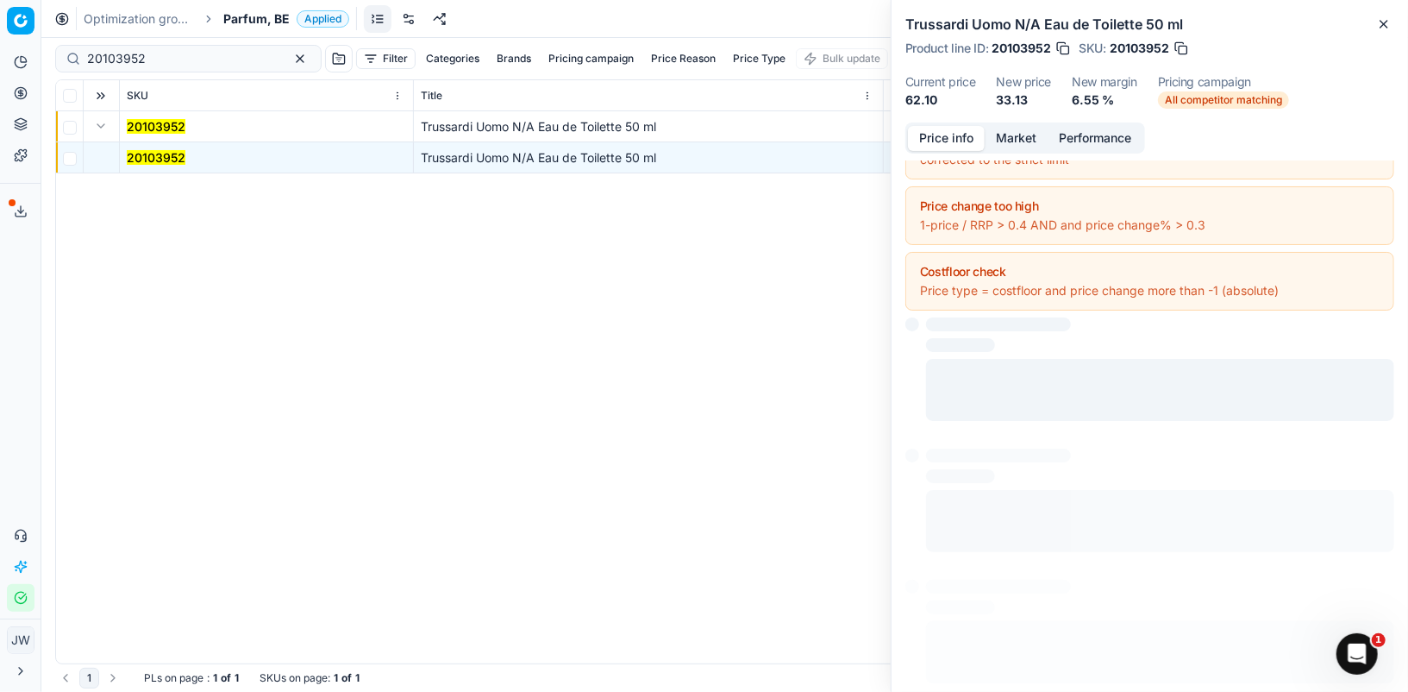
click at [954, 130] on button "Price info" at bounding box center [946, 138] width 77 height 25
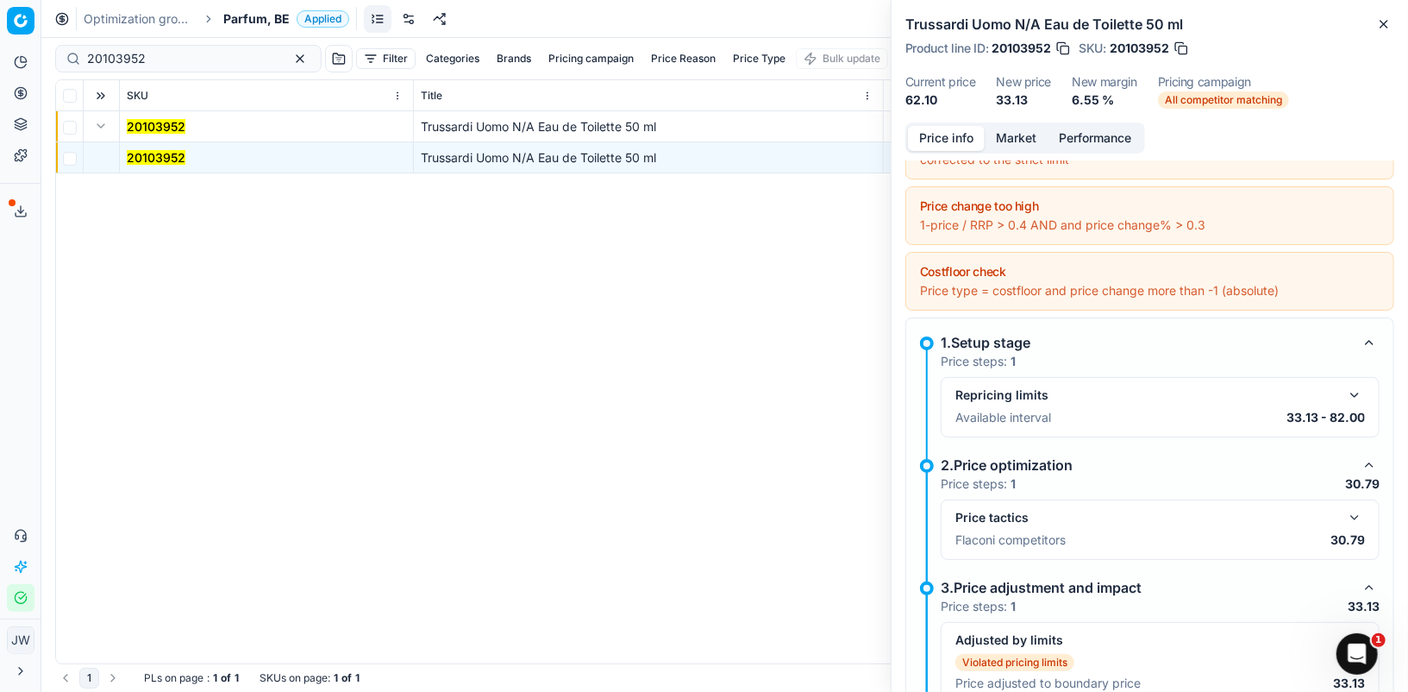
click at [1349, 514] on button "button" at bounding box center [1355, 517] width 21 height 21
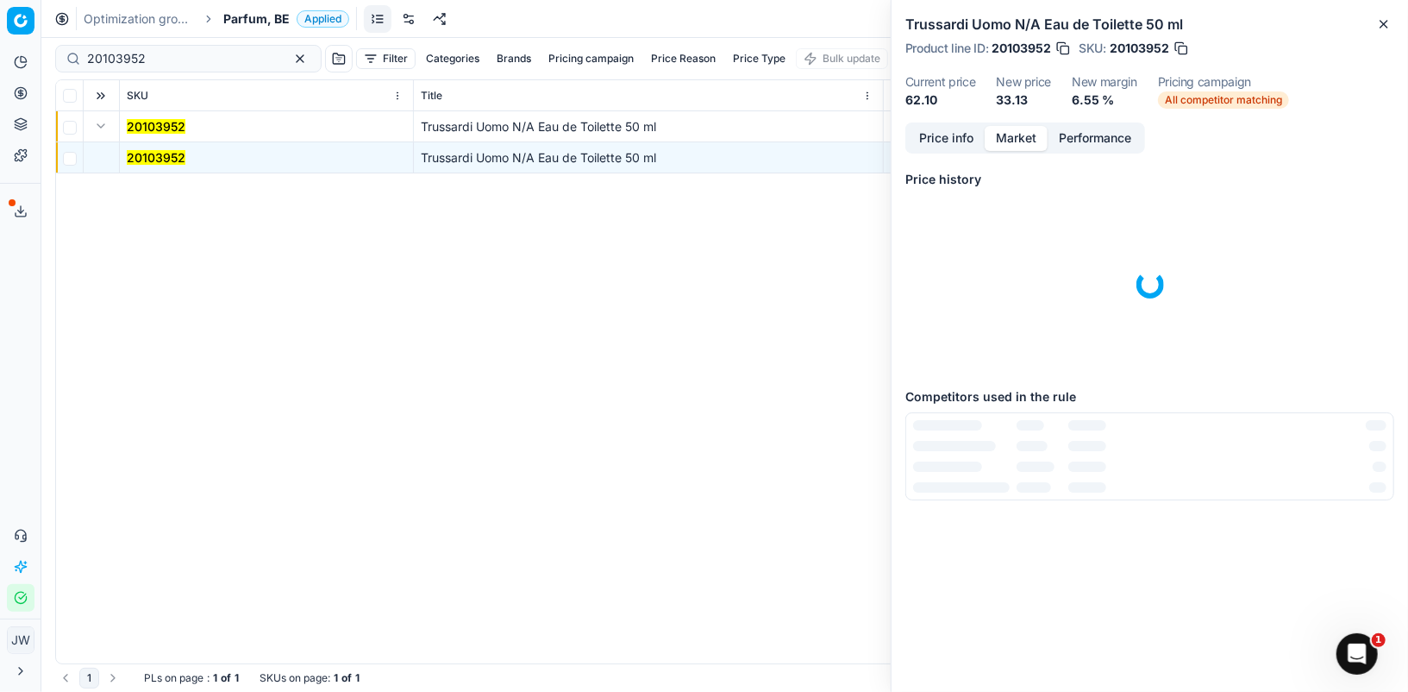
scroll to position [0, 0]
click at [1014, 136] on button "Market" at bounding box center [1016, 138] width 63 height 25
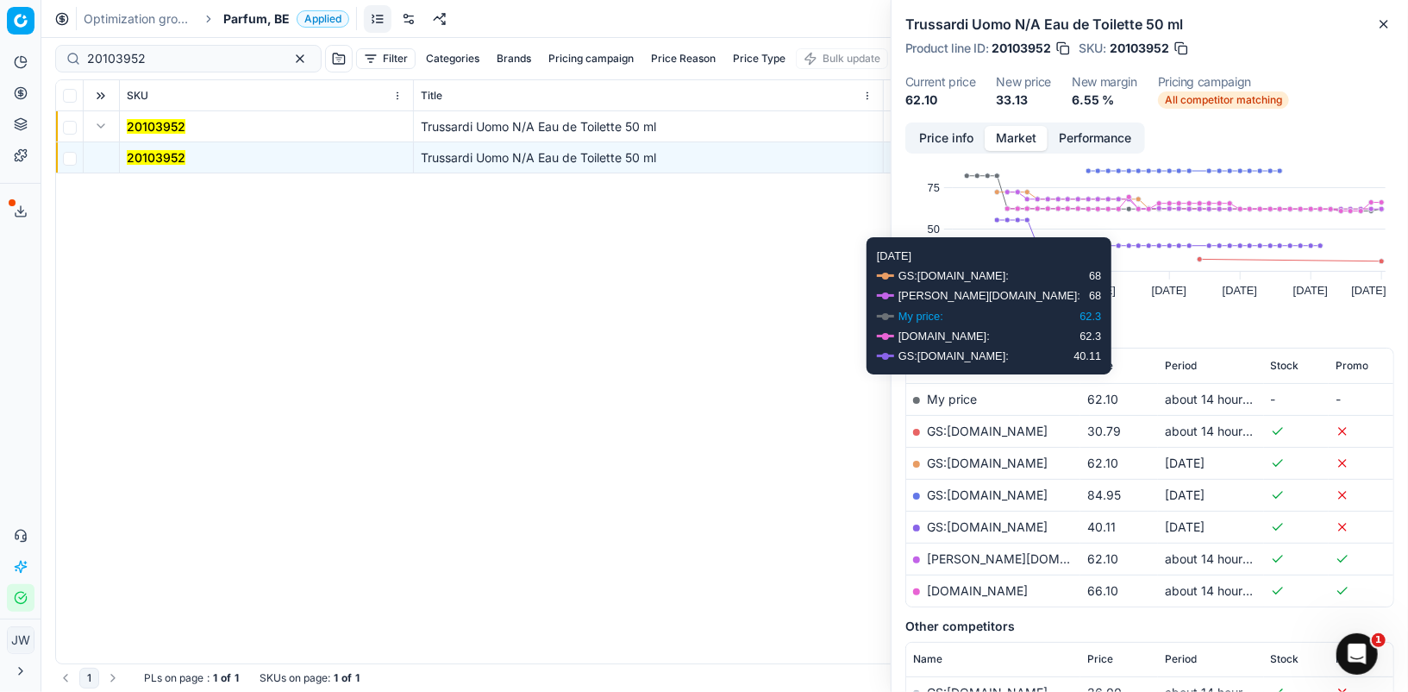
scroll to position [59, 0]
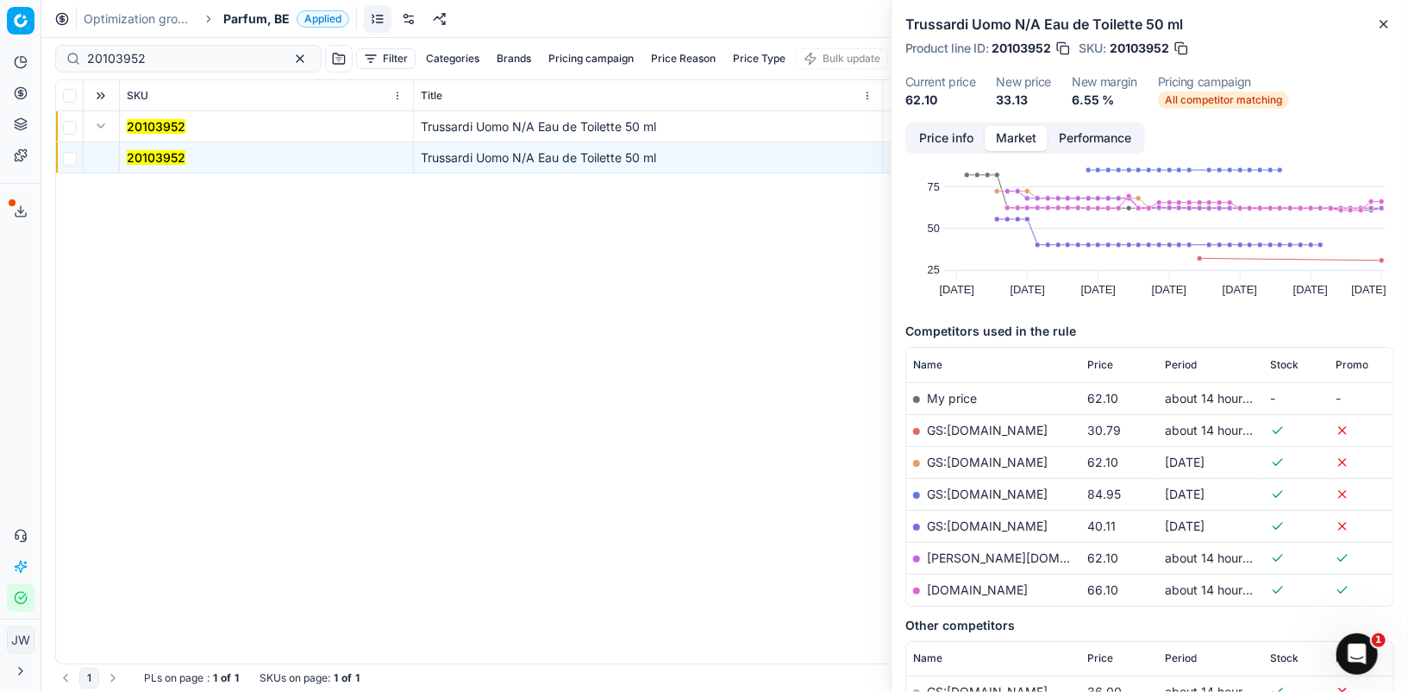
click at [972, 427] on link "GS:[DOMAIN_NAME]" at bounding box center [987, 430] width 121 height 15
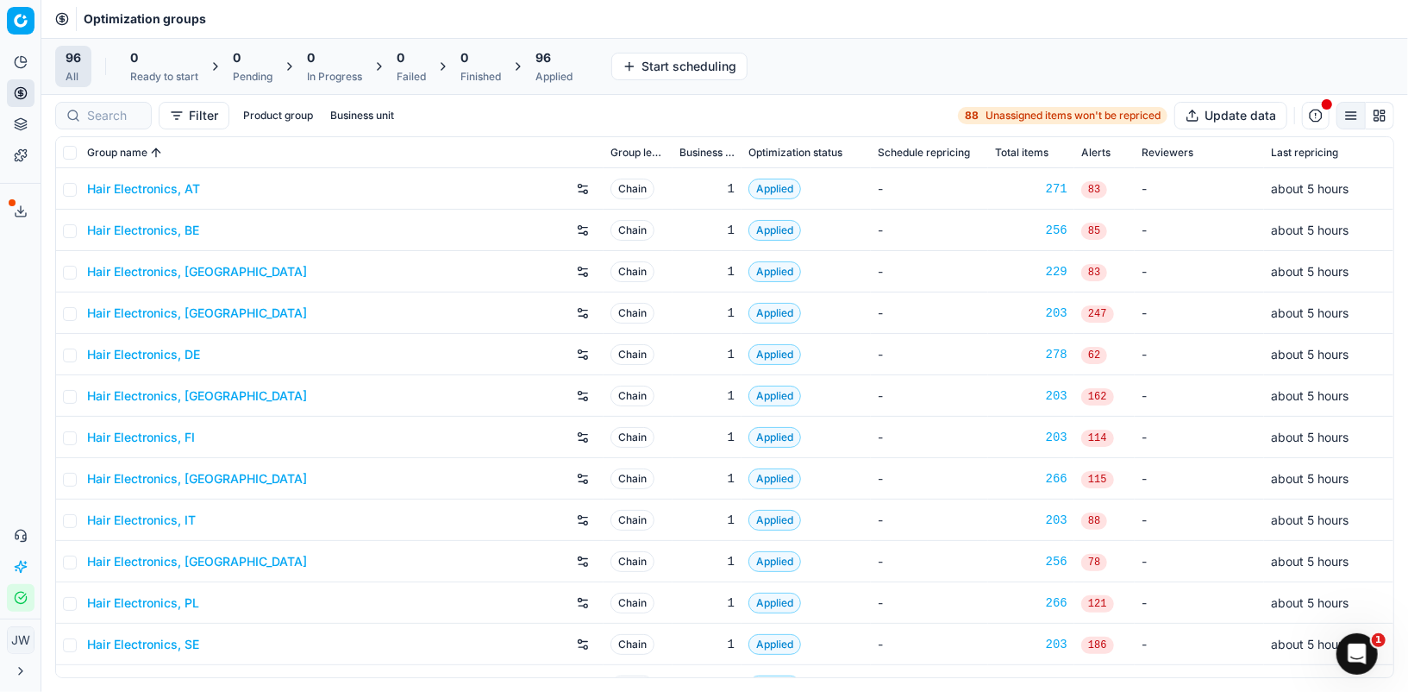
click at [84, 105] on div at bounding box center [103, 116] width 97 height 28
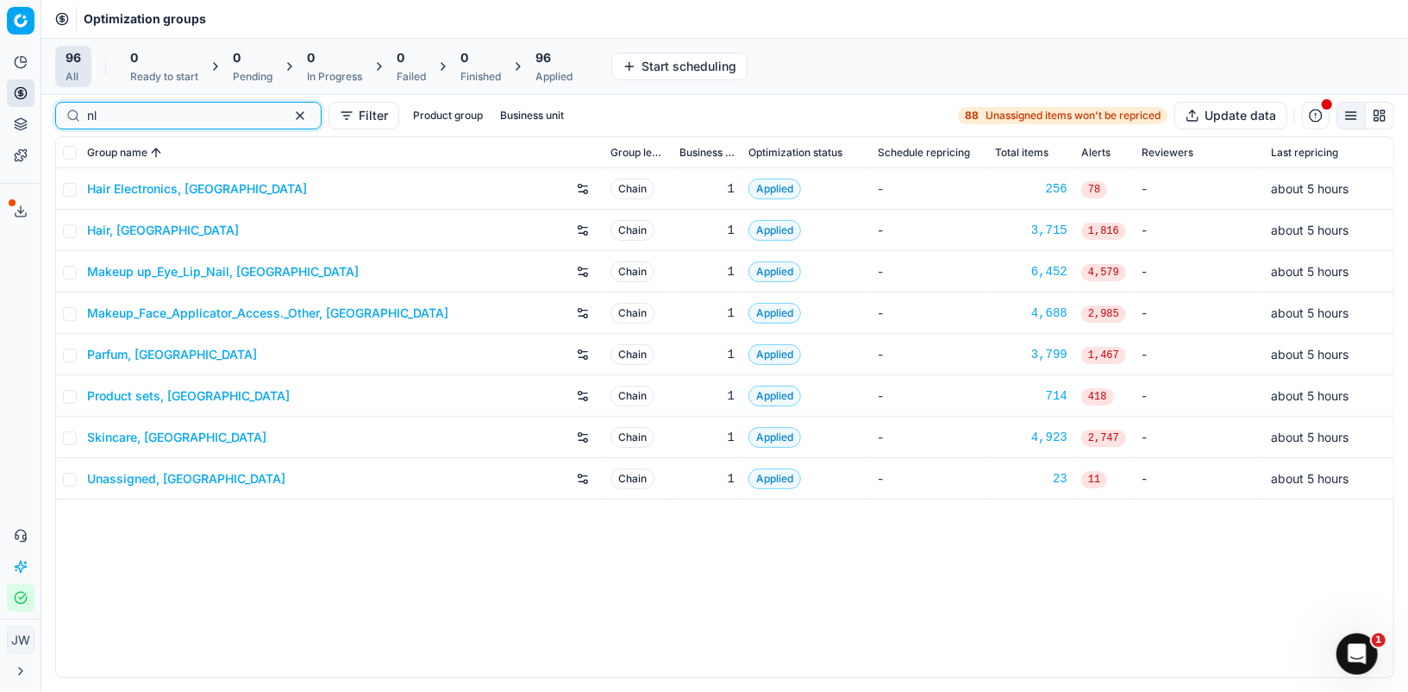
type input "nl"
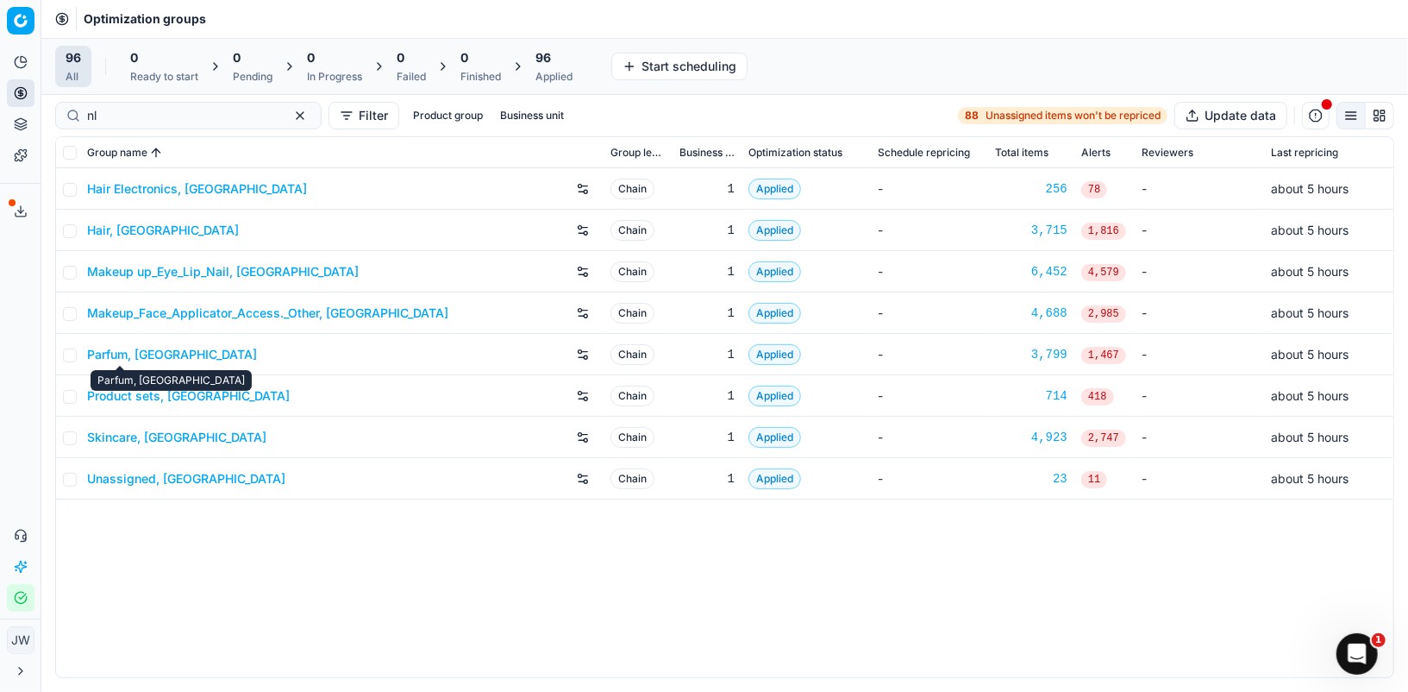
click at [128, 354] on link "Parfum, [GEOGRAPHIC_DATA]" at bounding box center [172, 354] width 170 height 17
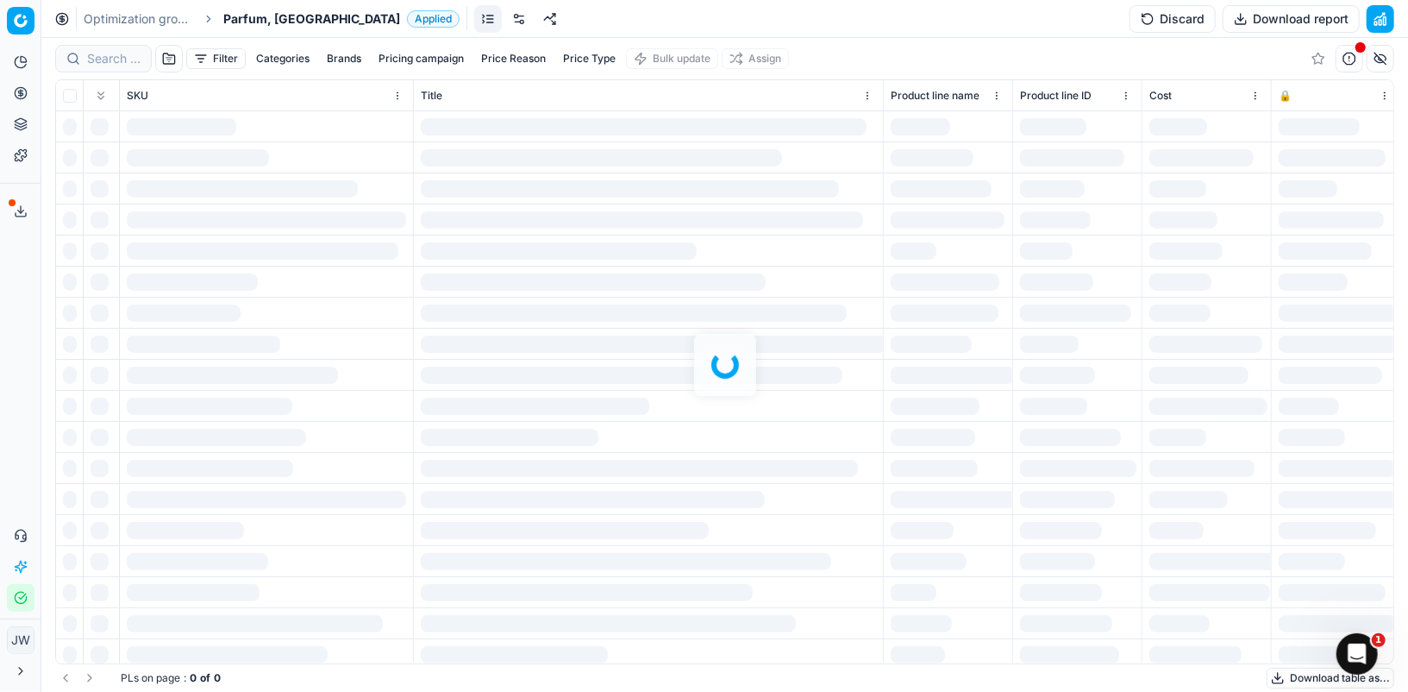
click at [97, 67] on div at bounding box center [724, 365] width 1367 height 654
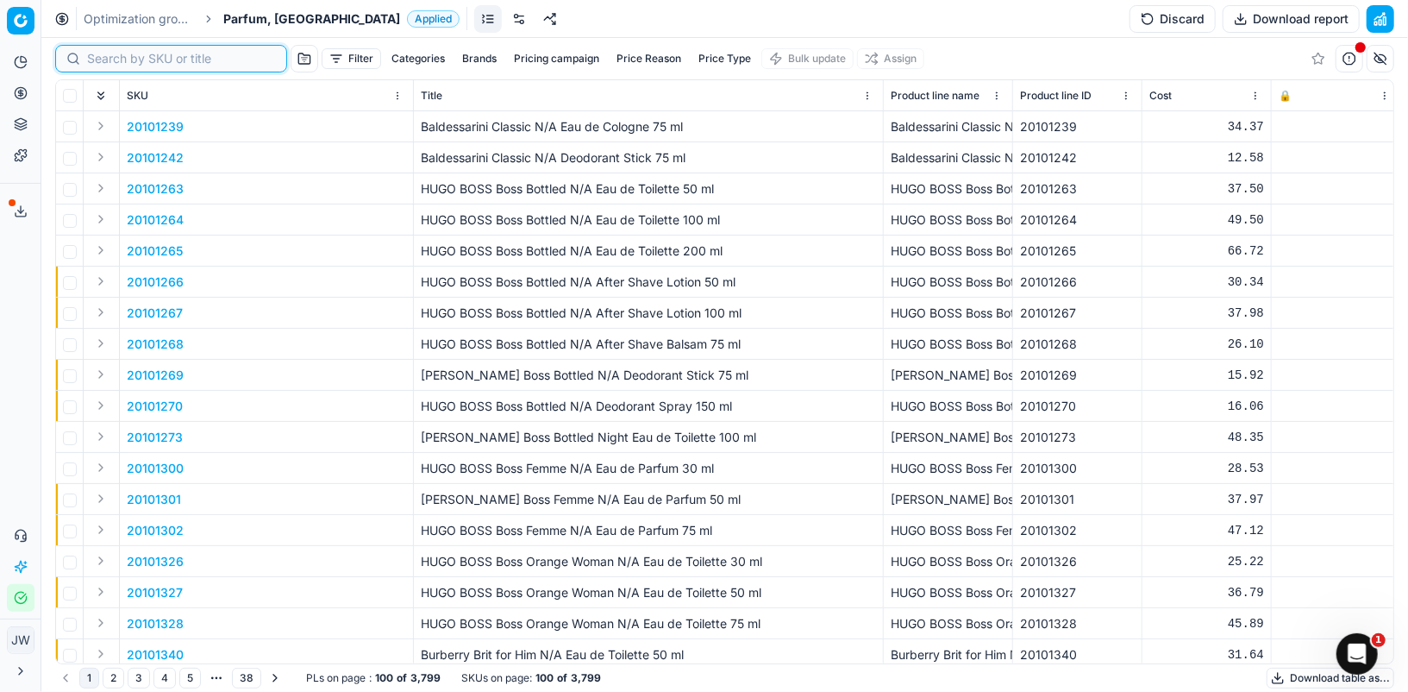
click at [103, 60] on input at bounding box center [181, 58] width 189 height 17
paste input "80037616-90"
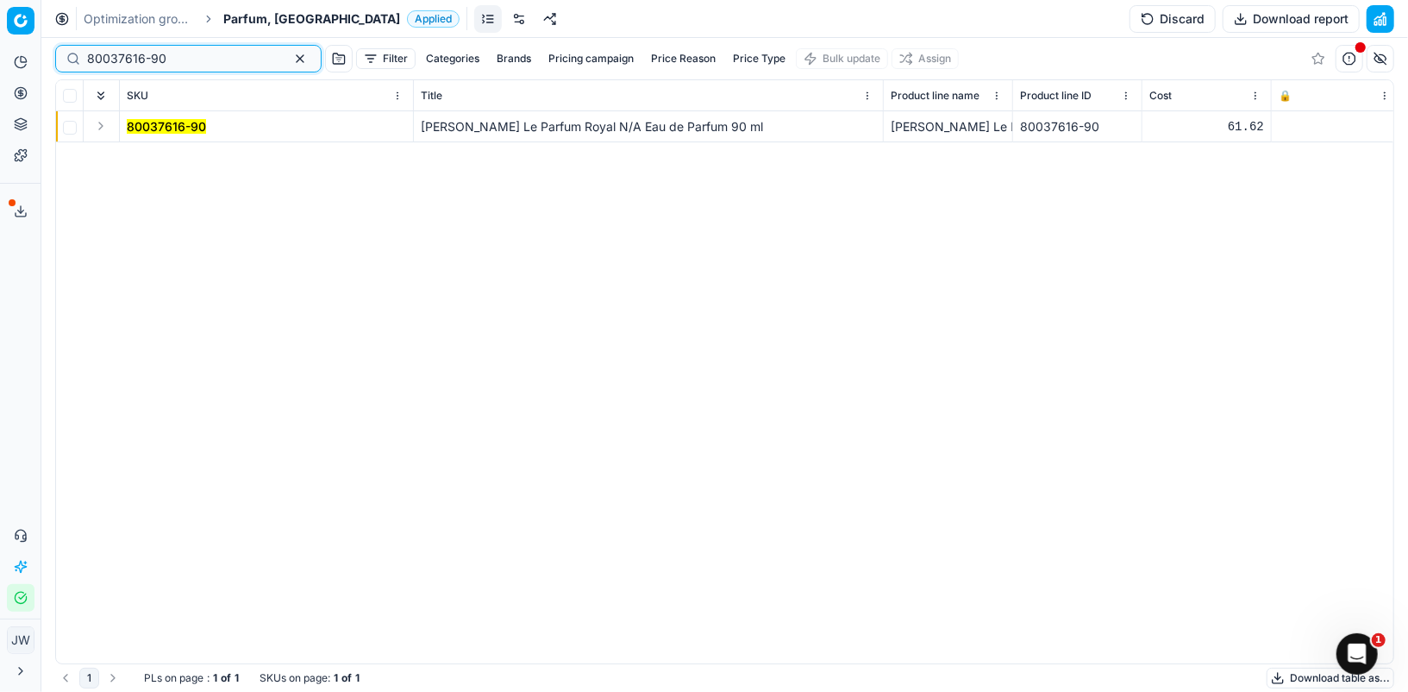
type input "80037616-90"
click at [99, 128] on button "Expand" at bounding box center [101, 126] width 21 height 21
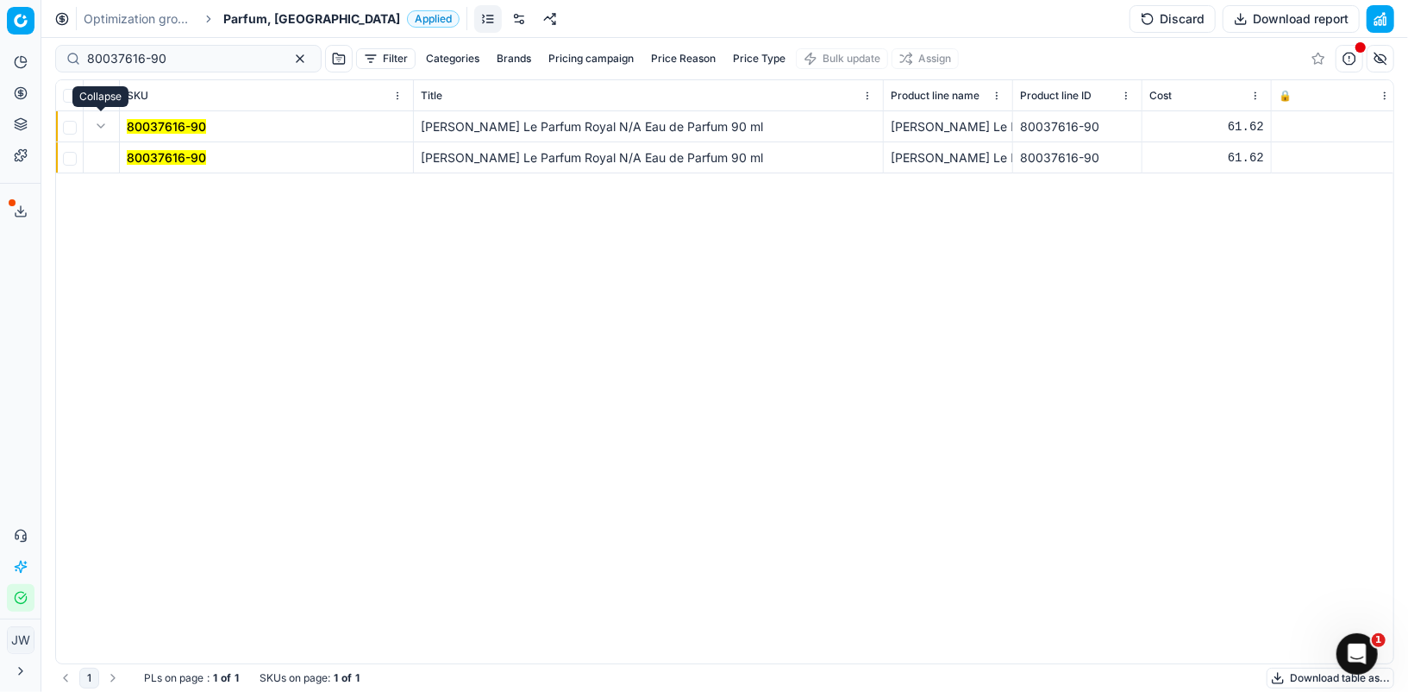
click at [122, 151] on td "80037616-90" at bounding box center [267, 157] width 294 height 31
click at [135, 154] on mark "80037616-90" at bounding box center [166, 157] width 79 height 15
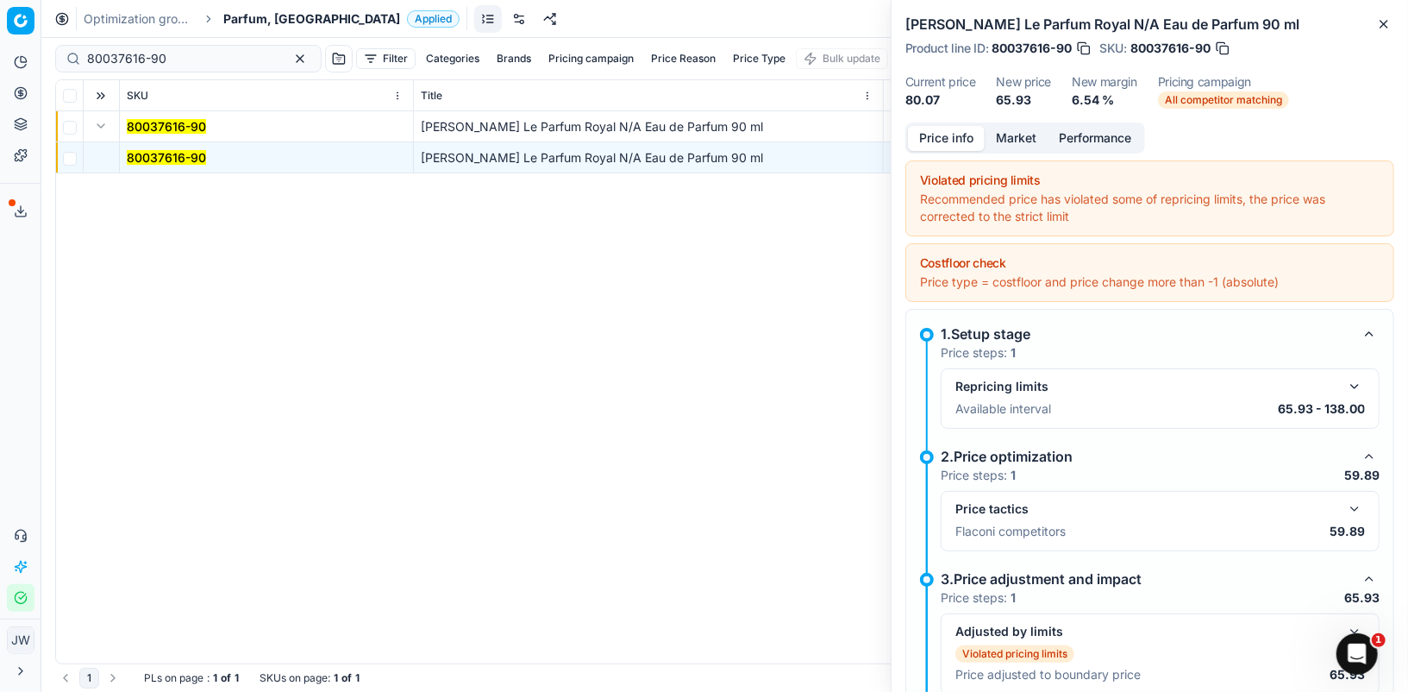
click at [1364, 504] on button "button" at bounding box center [1355, 509] width 21 height 21
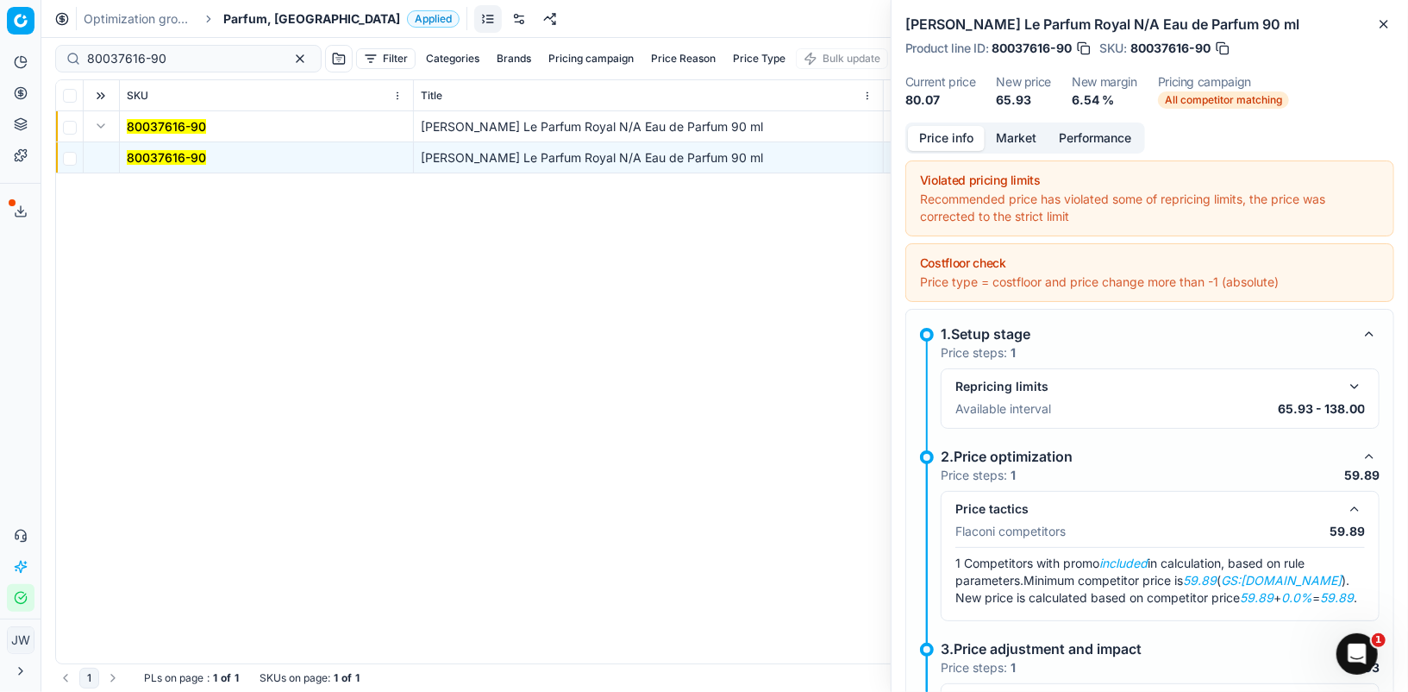
click at [1019, 141] on button "Market" at bounding box center [1016, 138] width 63 height 25
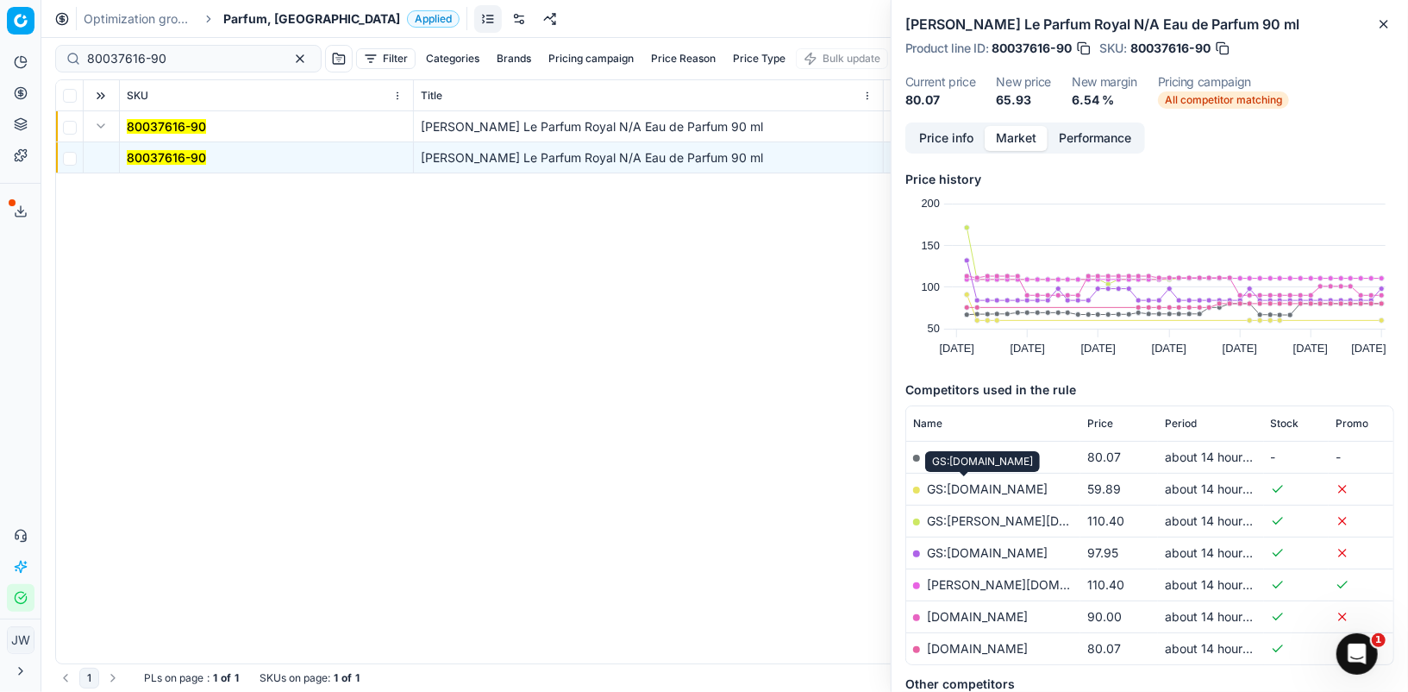
click at [976, 481] on link "GS:[DOMAIN_NAME]" at bounding box center [987, 488] width 121 height 15
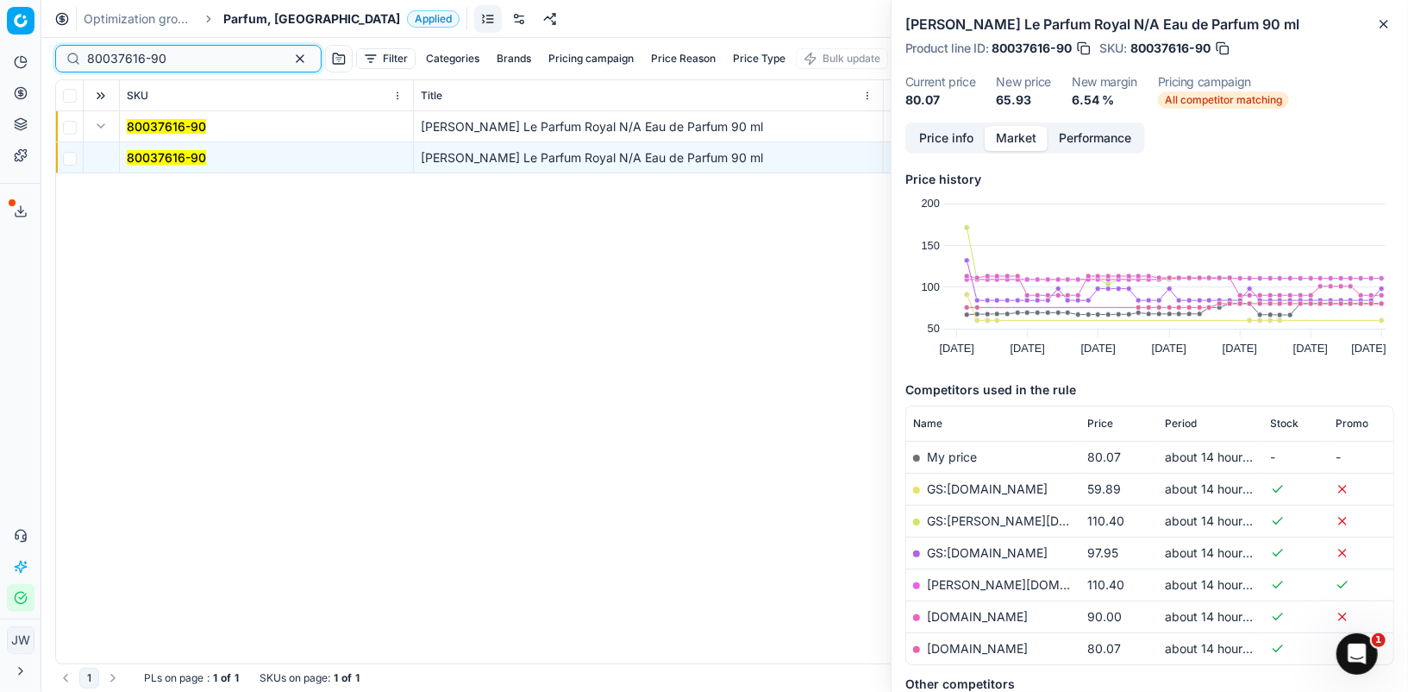
click at [290, 58] on button "button" at bounding box center [300, 58] width 21 height 21
click at [100, 54] on input at bounding box center [181, 58] width 189 height 17
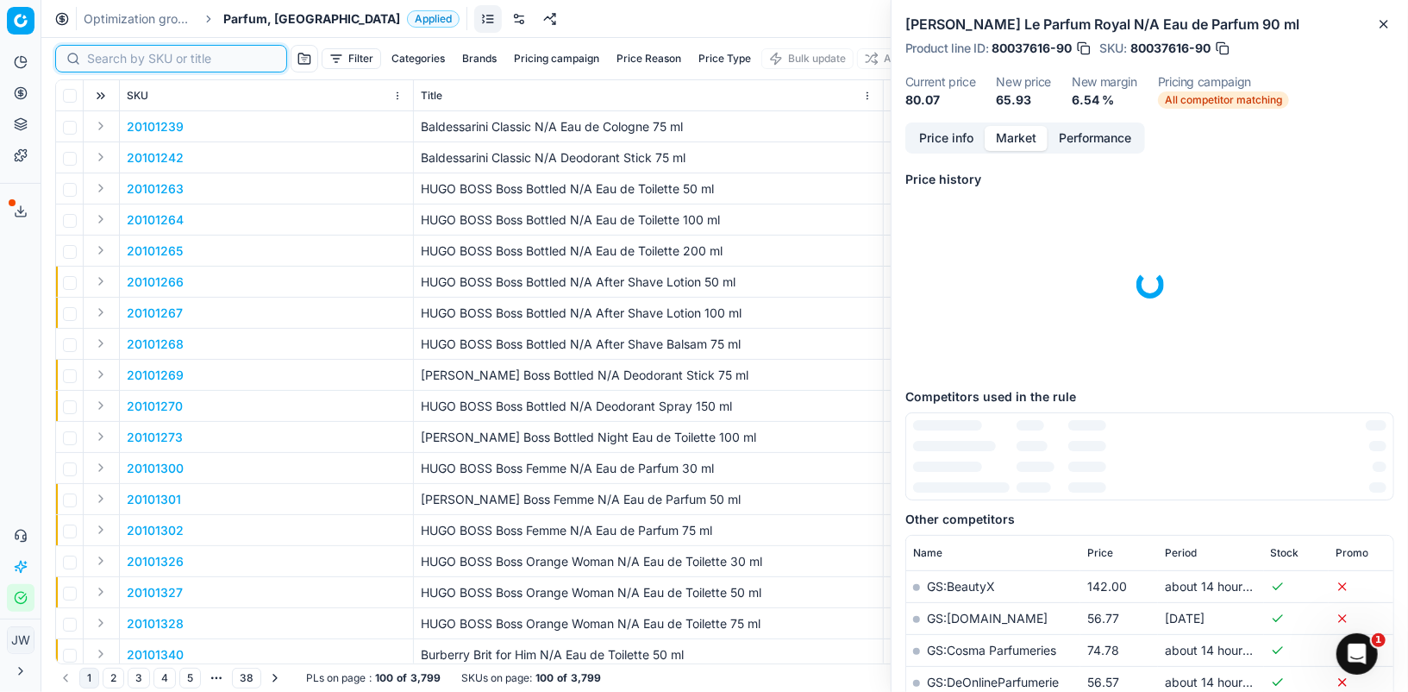
paste input "80068211-100"
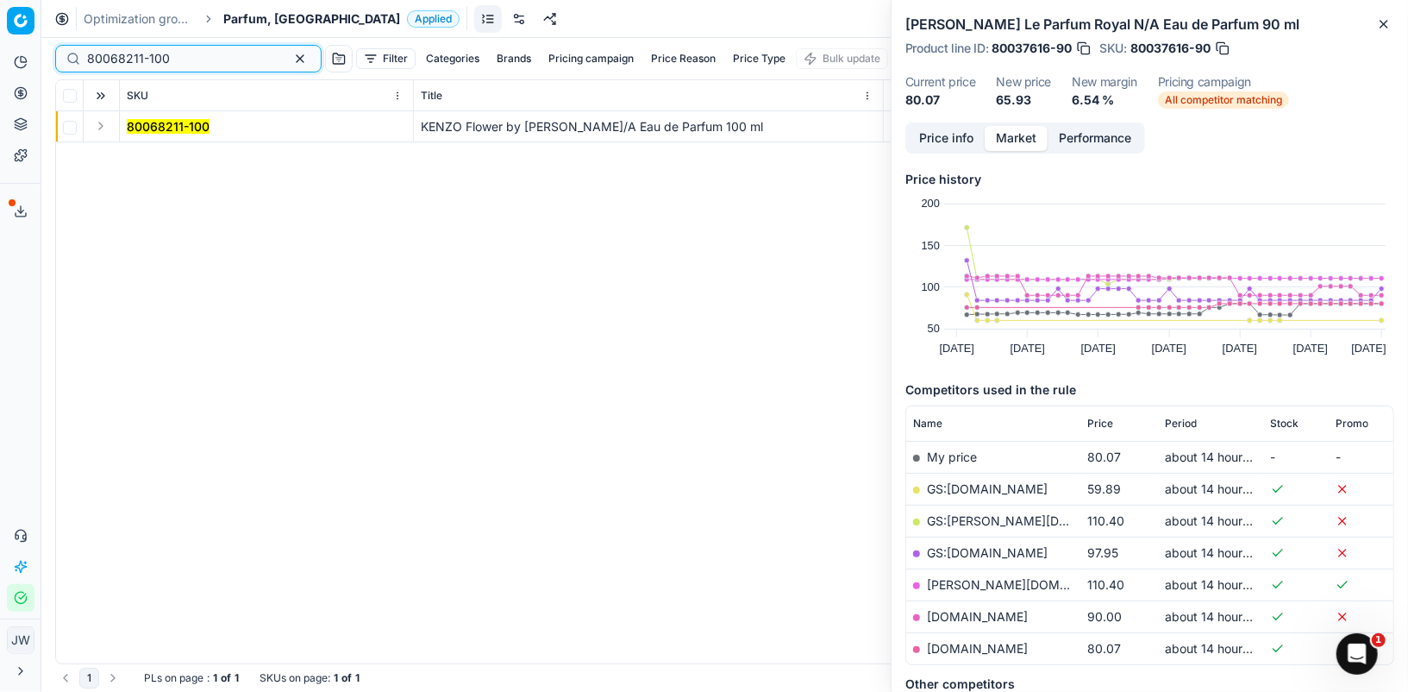
type input "80068211-100"
click at [100, 124] on button "Expand" at bounding box center [101, 126] width 21 height 21
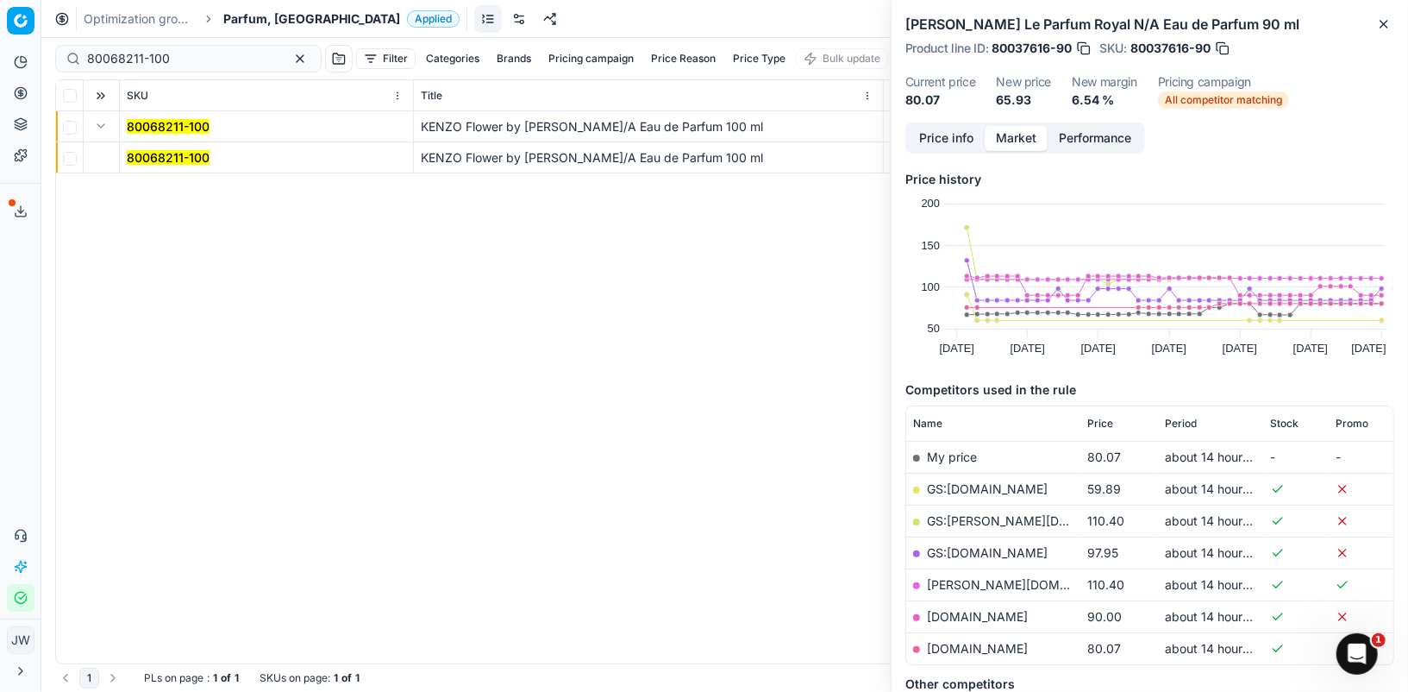
click at [148, 161] on mark "80068211-100" at bounding box center [168, 157] width 83 height 15
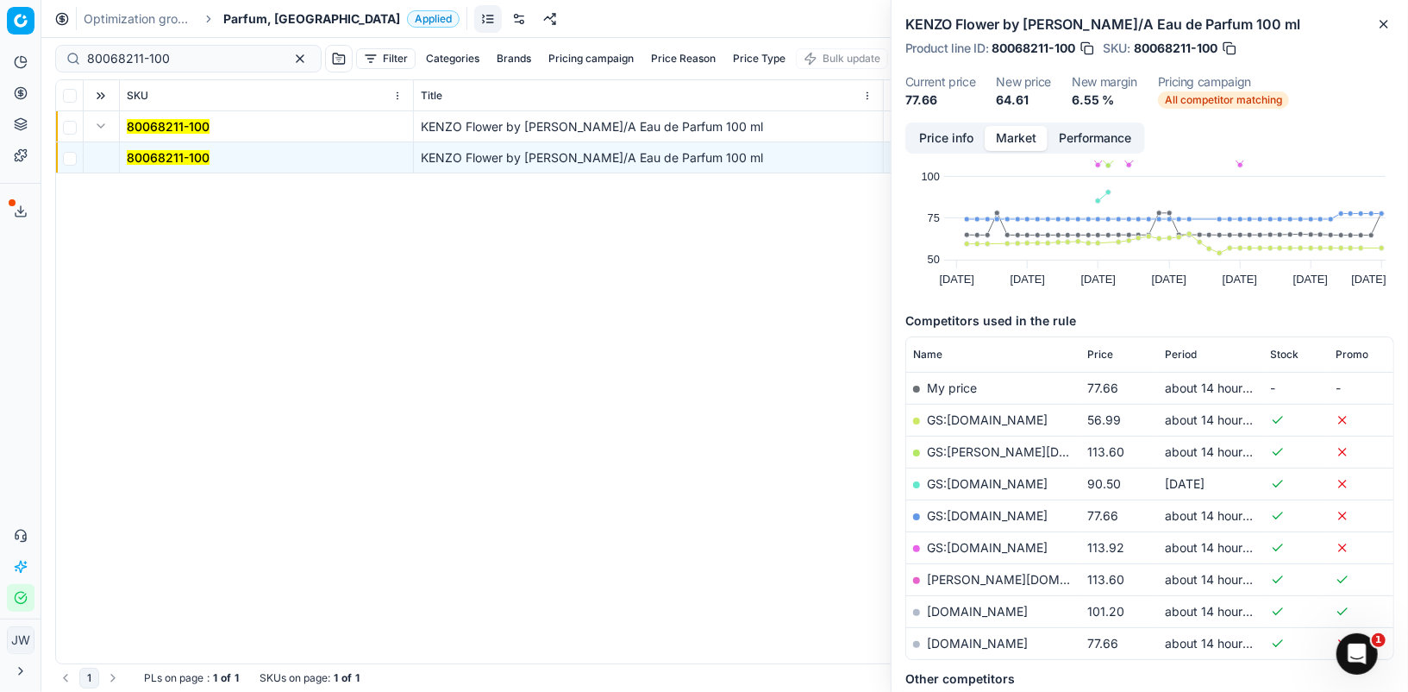
scroll to position [101, 0]
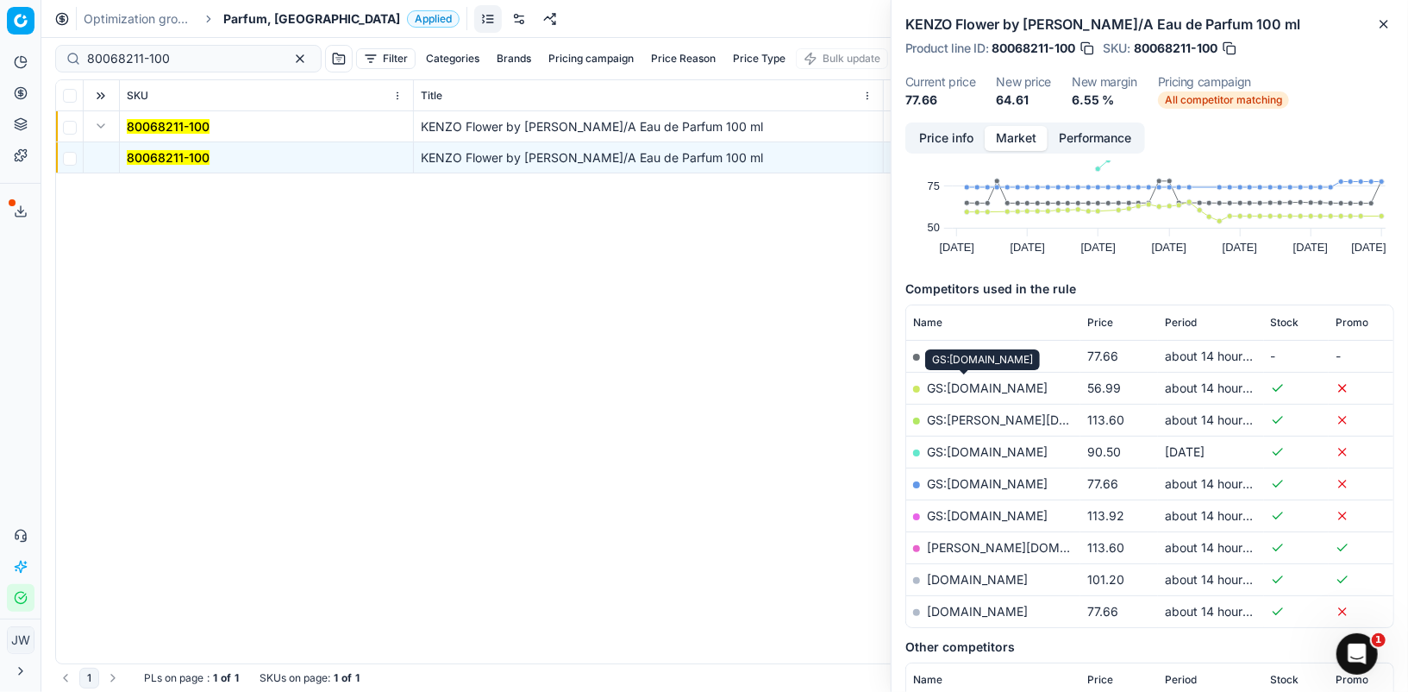
click at [935, 145] on button "Price info" at bounding box center [946, 138] width 77 height 25
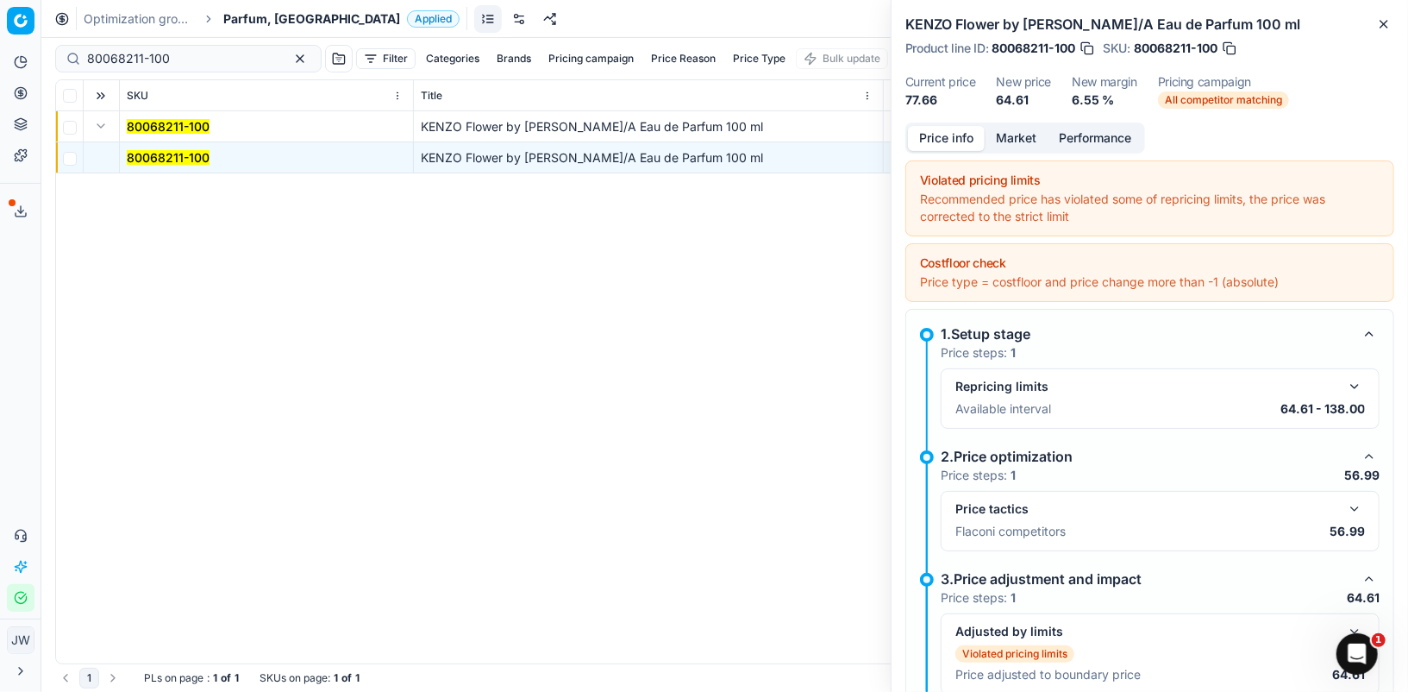
click at [1346, 513] on div "Price tactics" at bounding box center [1161, 509] width 410 height 21
click at [1352, 501] on button "button" at bounding box center [1355, 509] width 21 height 21
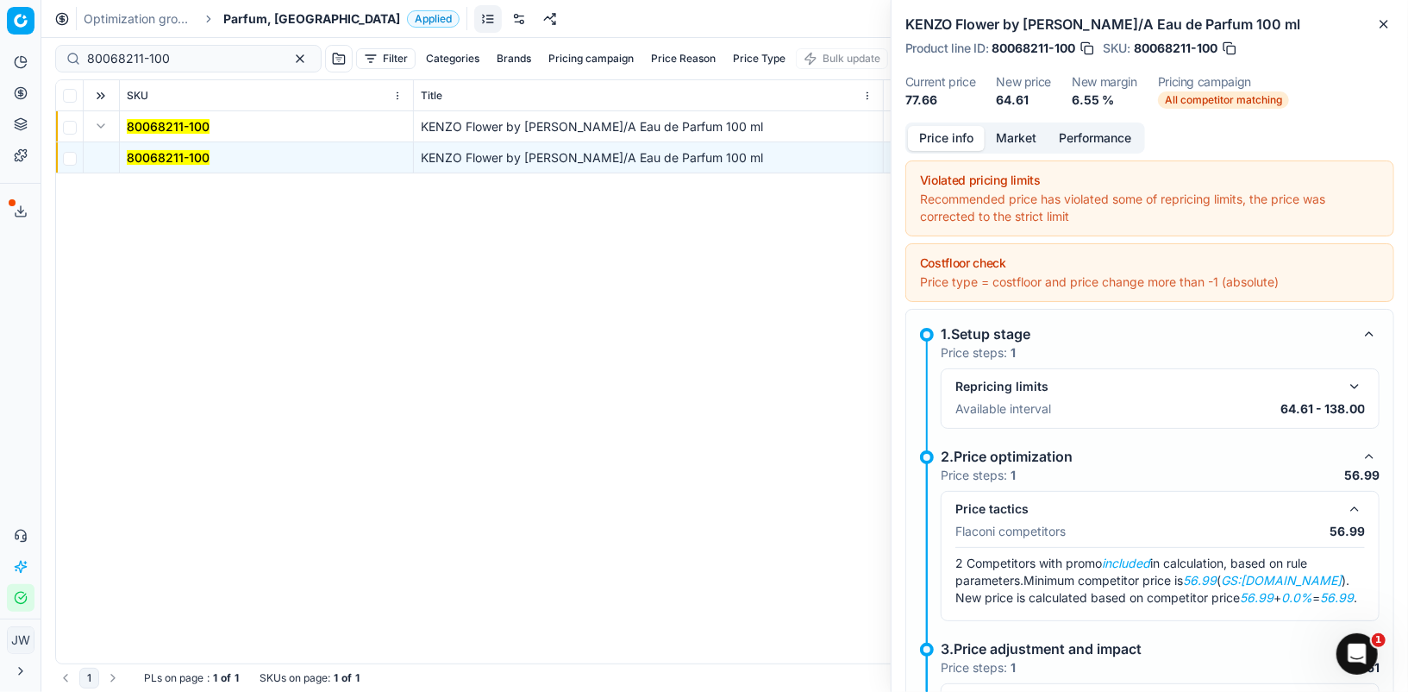
click at [1352, 501] on button "button" at bounding box center [1355, 509] width 21 height 21
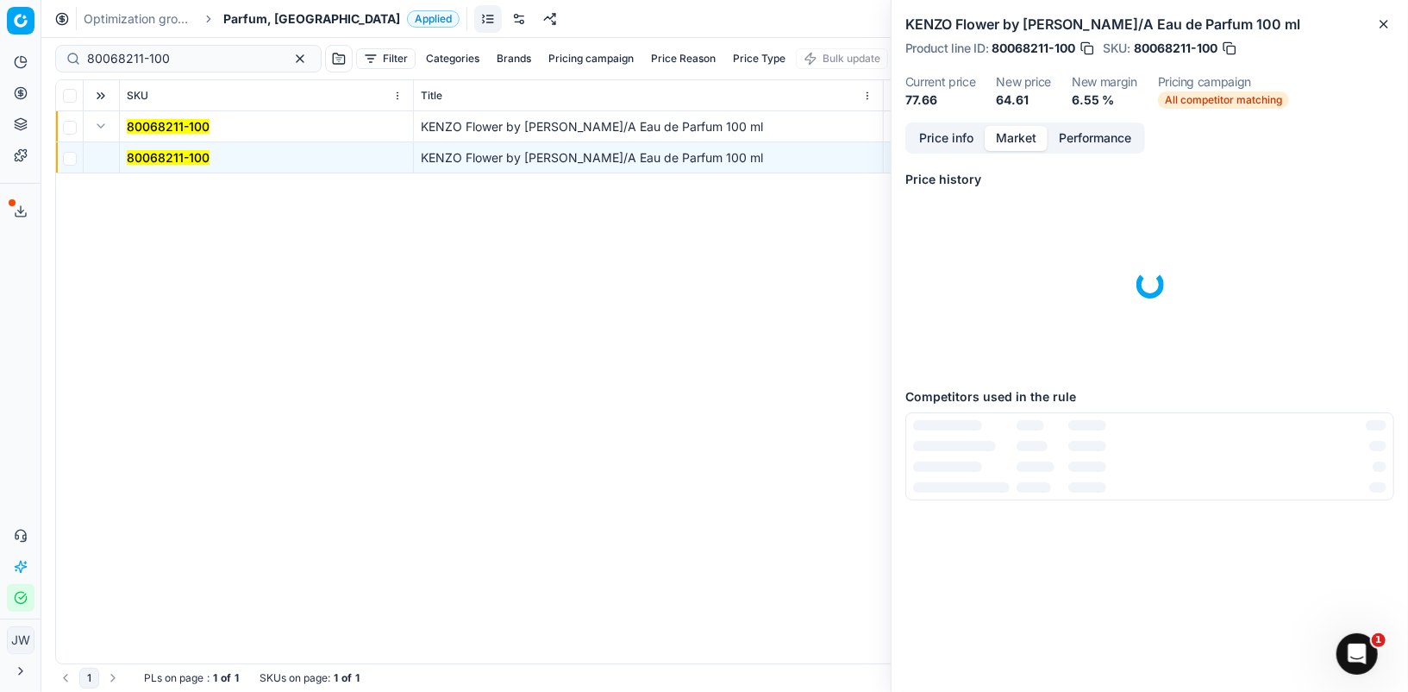
click at [1006, 132] on button "Market" at bounding box center [1016, 138] width 63 height 25
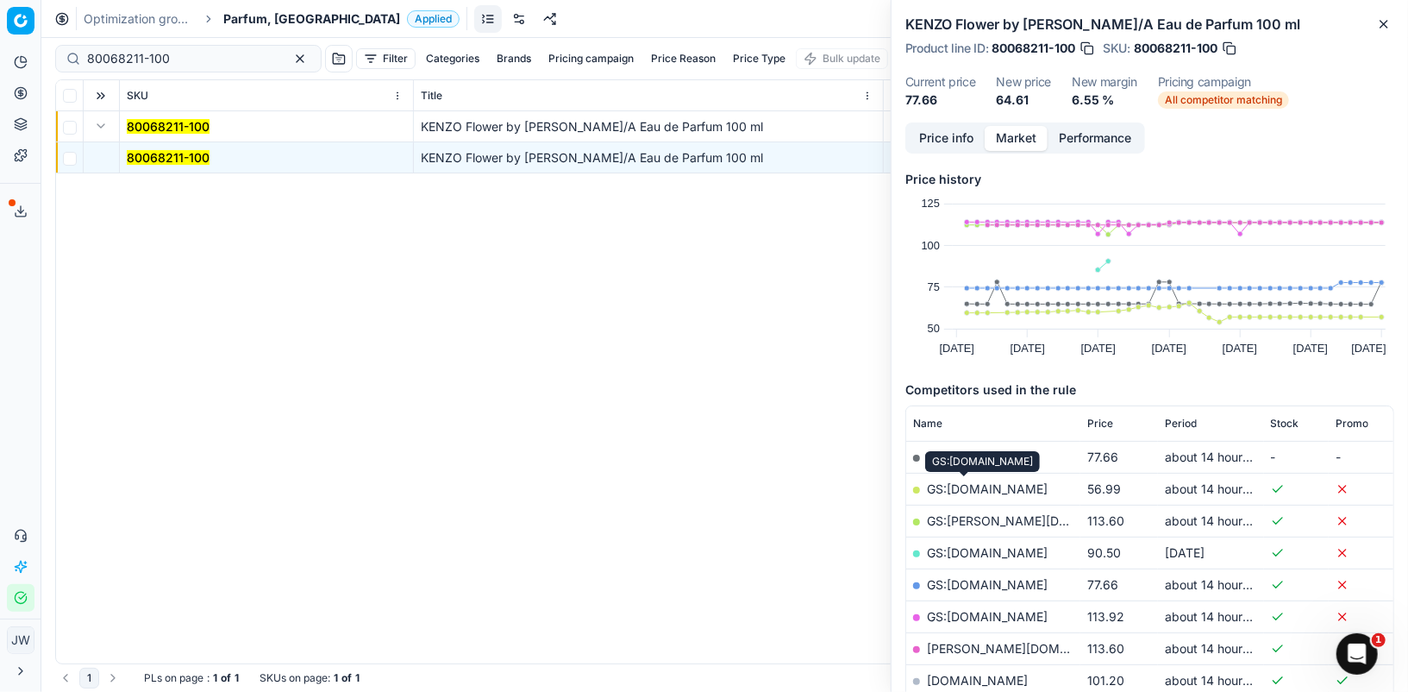
click at [961, 483] on link "GS:[DOMAIN_NAME]" at bounding box center [987, 488] width 121 height 15
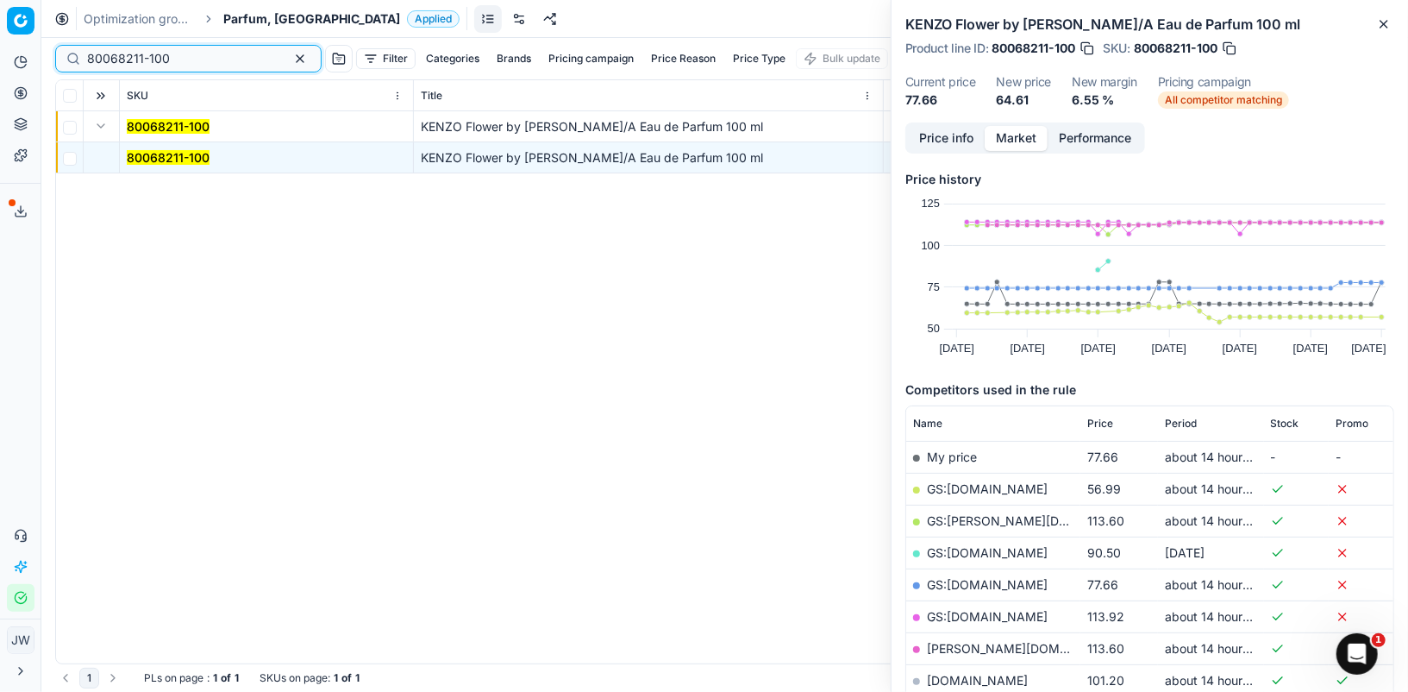
click at [290, 59] on button "button" at bounding box center [300, 58] width 21 height 21
click at [105, 56] on input at bounding box center [181, 58] width 189 height 17
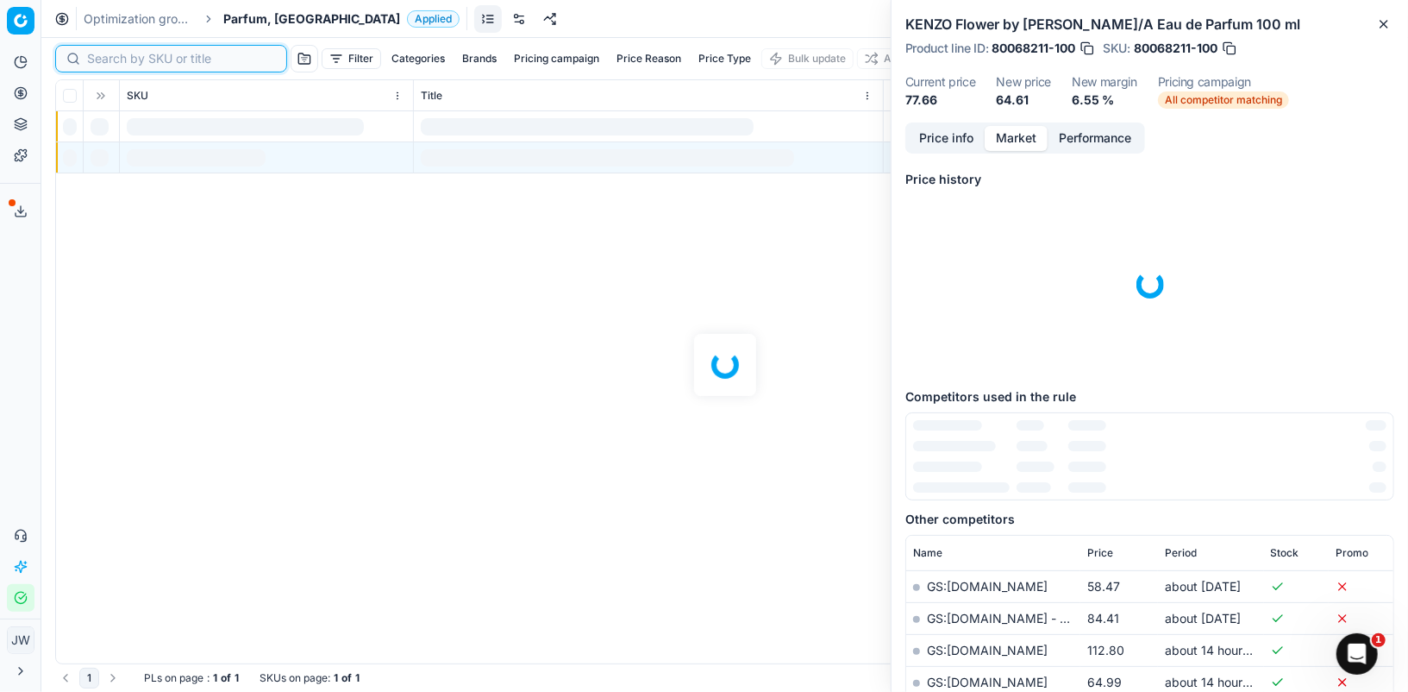
paste input "80007002-200"
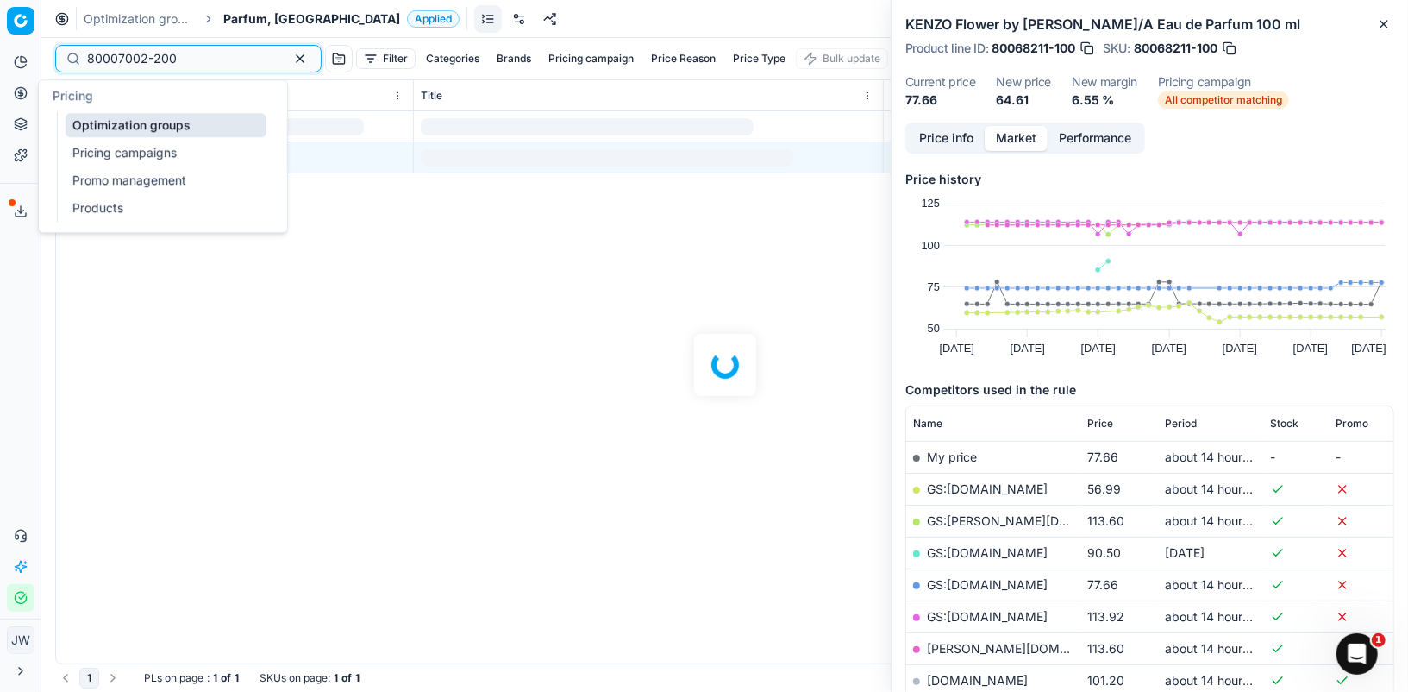
type input "80007002-200"
click at [16, 88] on icon at bounding box center [21, 93] width 14 height 14
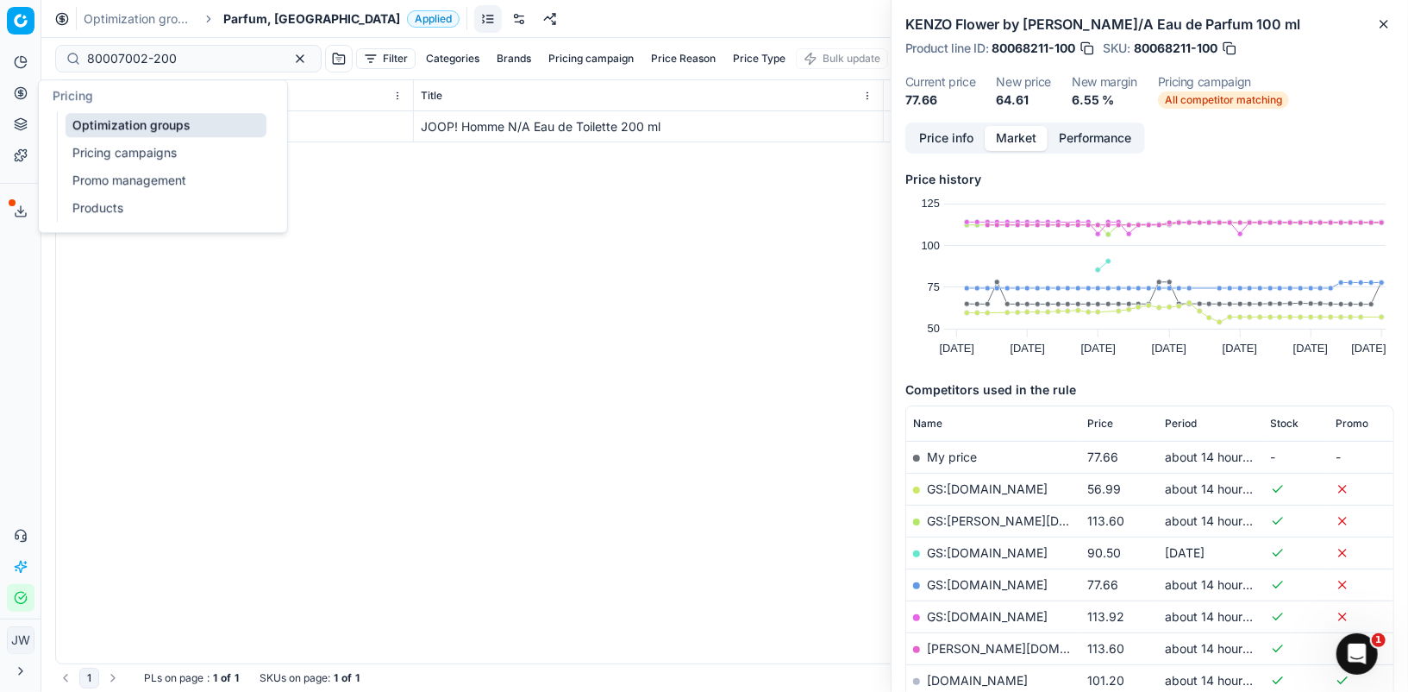
click at [99, 122] on link "Optimization groups" at bounding box center [166, 125] width 201 height 24
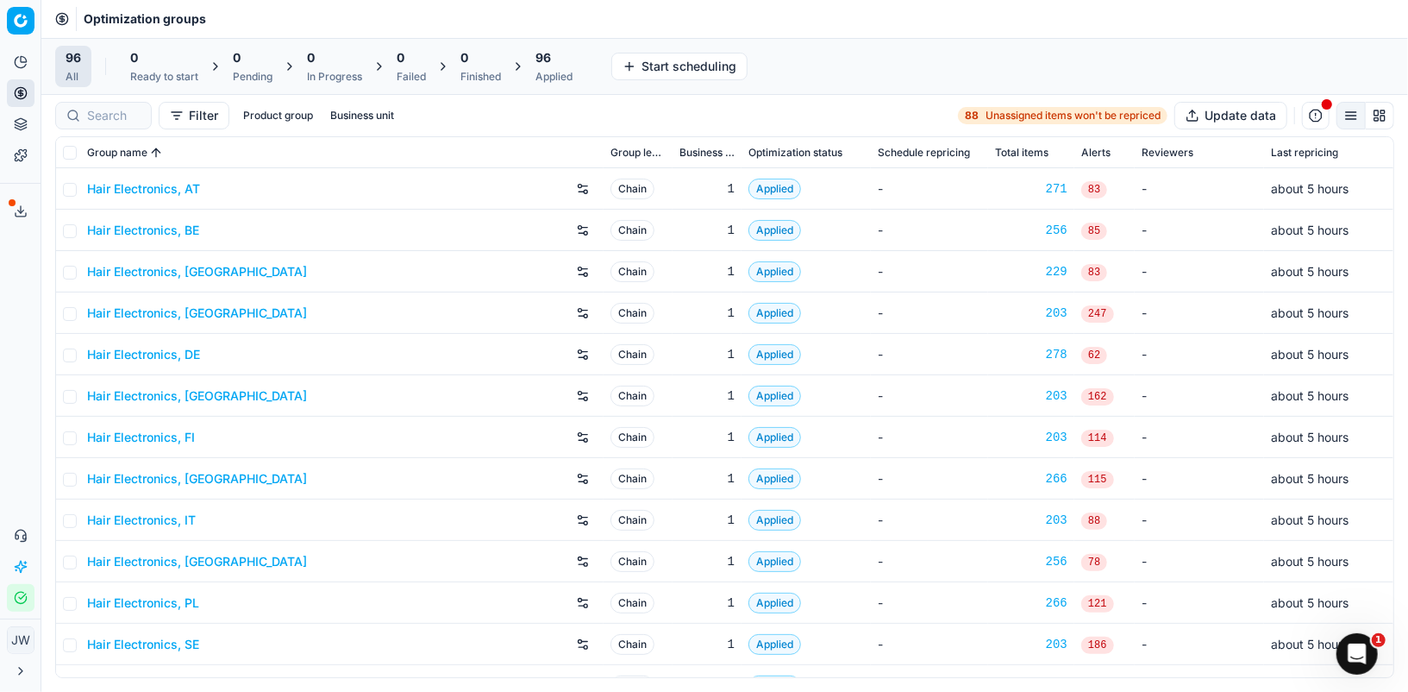
click at [108, 103] on div at bounding box center [103, 116] width 97 height 28
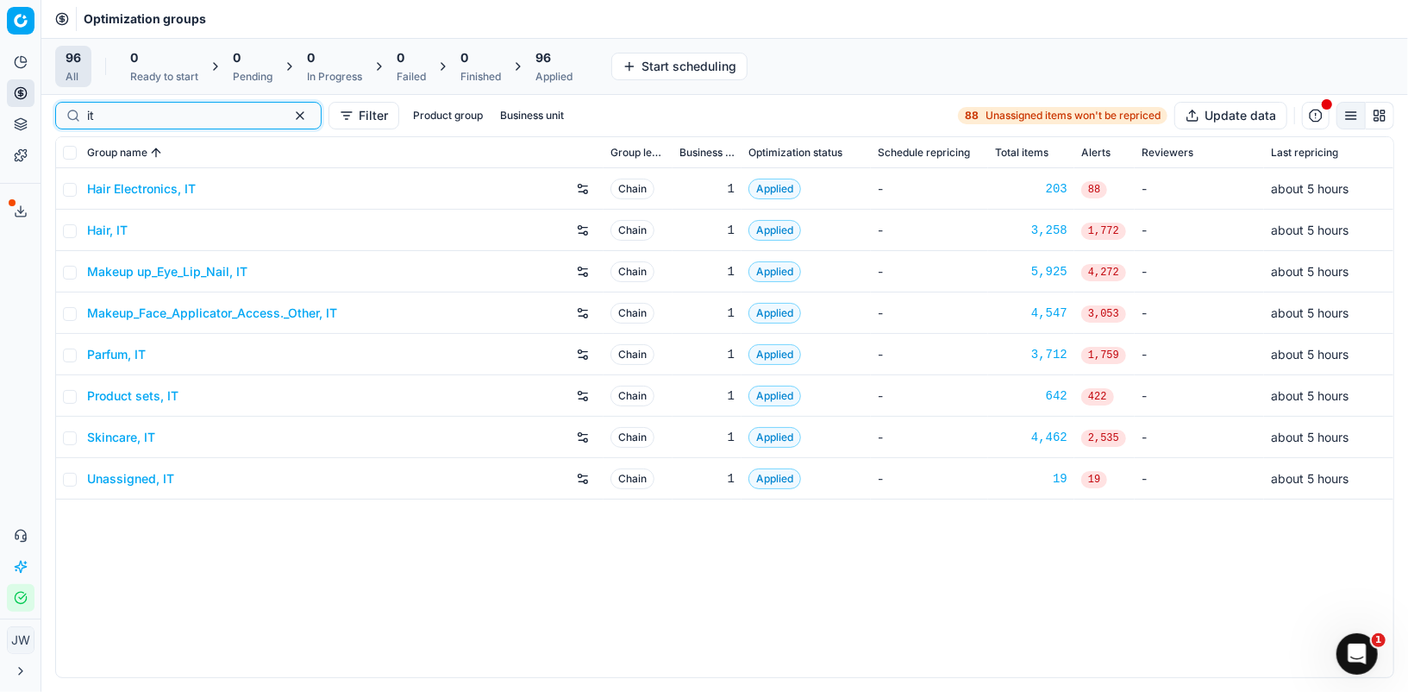
type input "it"
click at [135, 352] on link "Parfum, IT" at bounding box center [116, 354] width 59 height 17
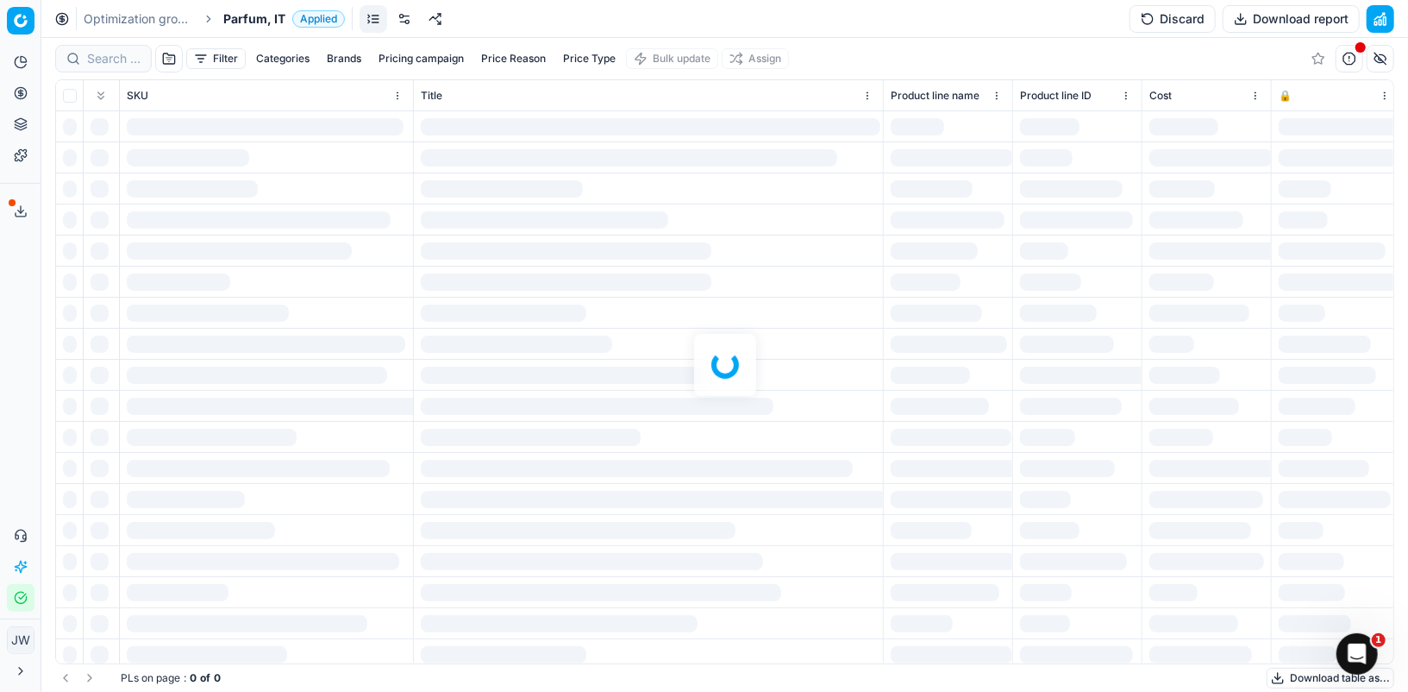
click at [98, 55] on div at bounding box center [724, 365] width 1367 height 654
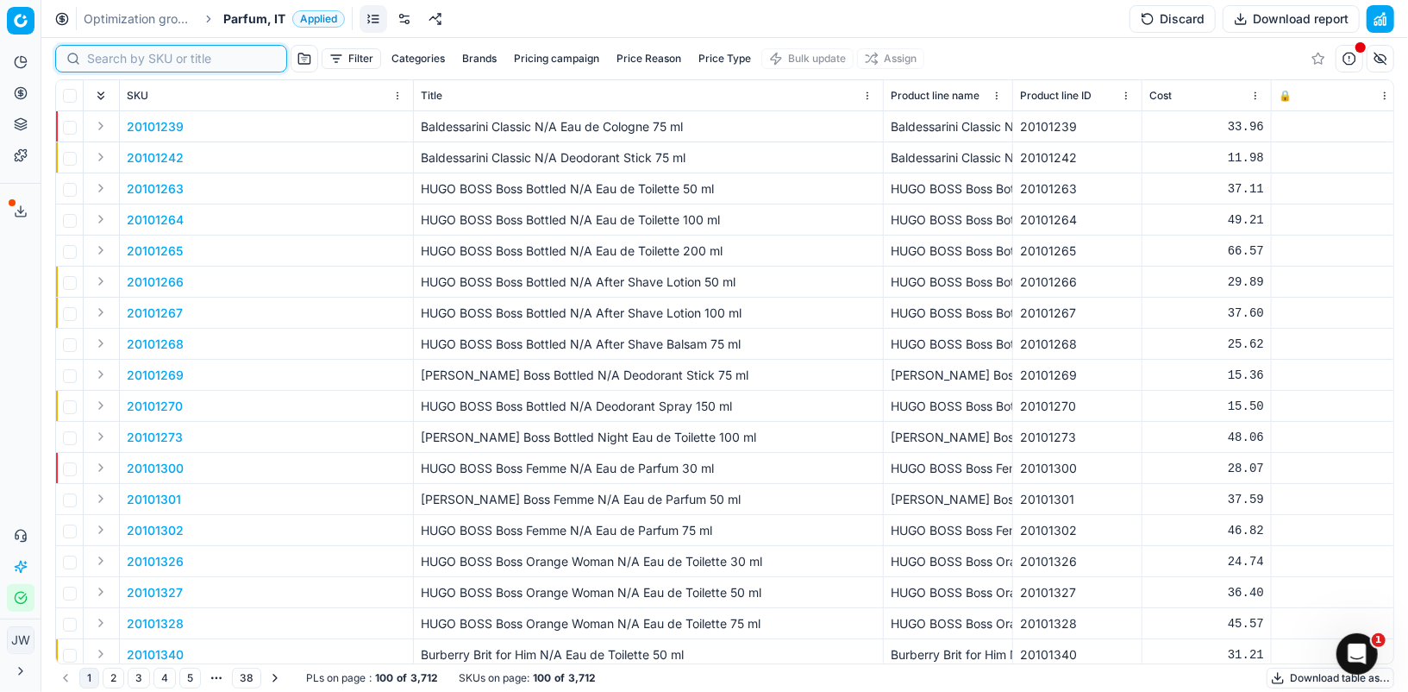
click at [106, 59] on input at bounding box center [181, 58] width 189 height 17
paste input "80007002-200"
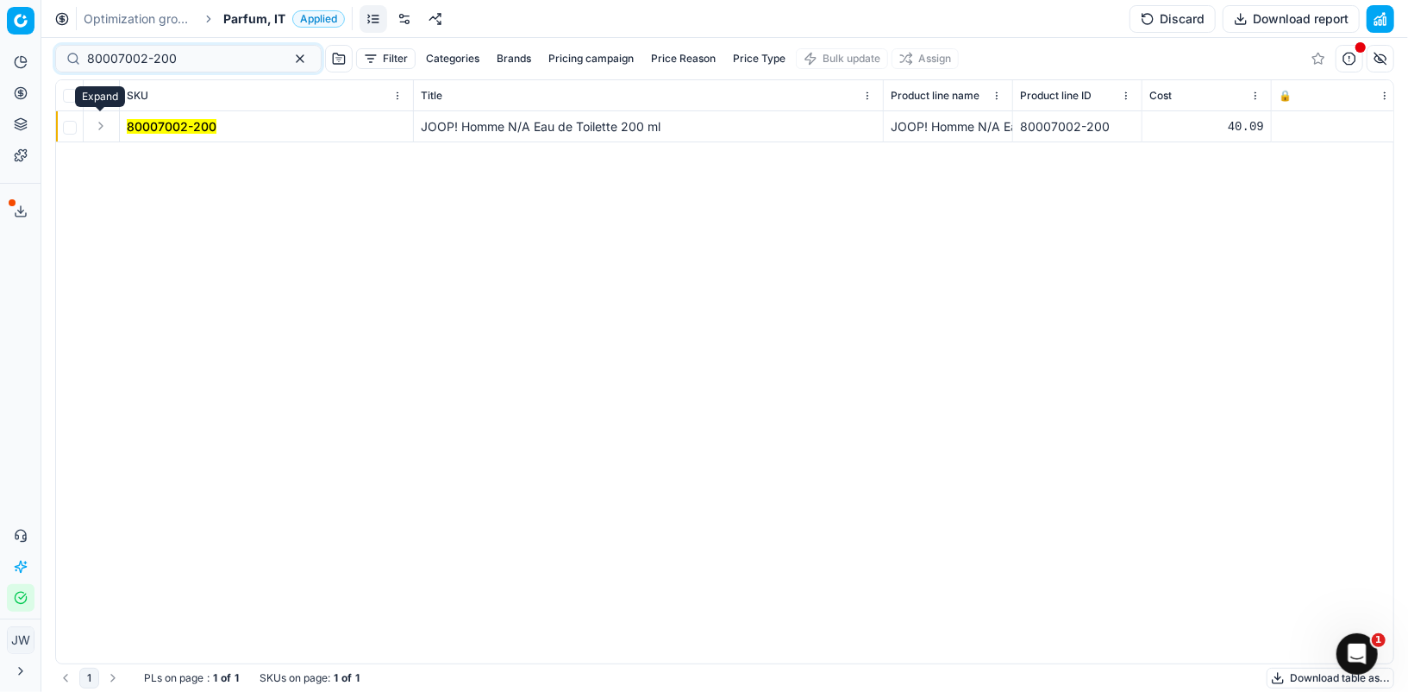
click at [104, 122] on button "Expand" at bounding box center [101, 126] width 21 height 21
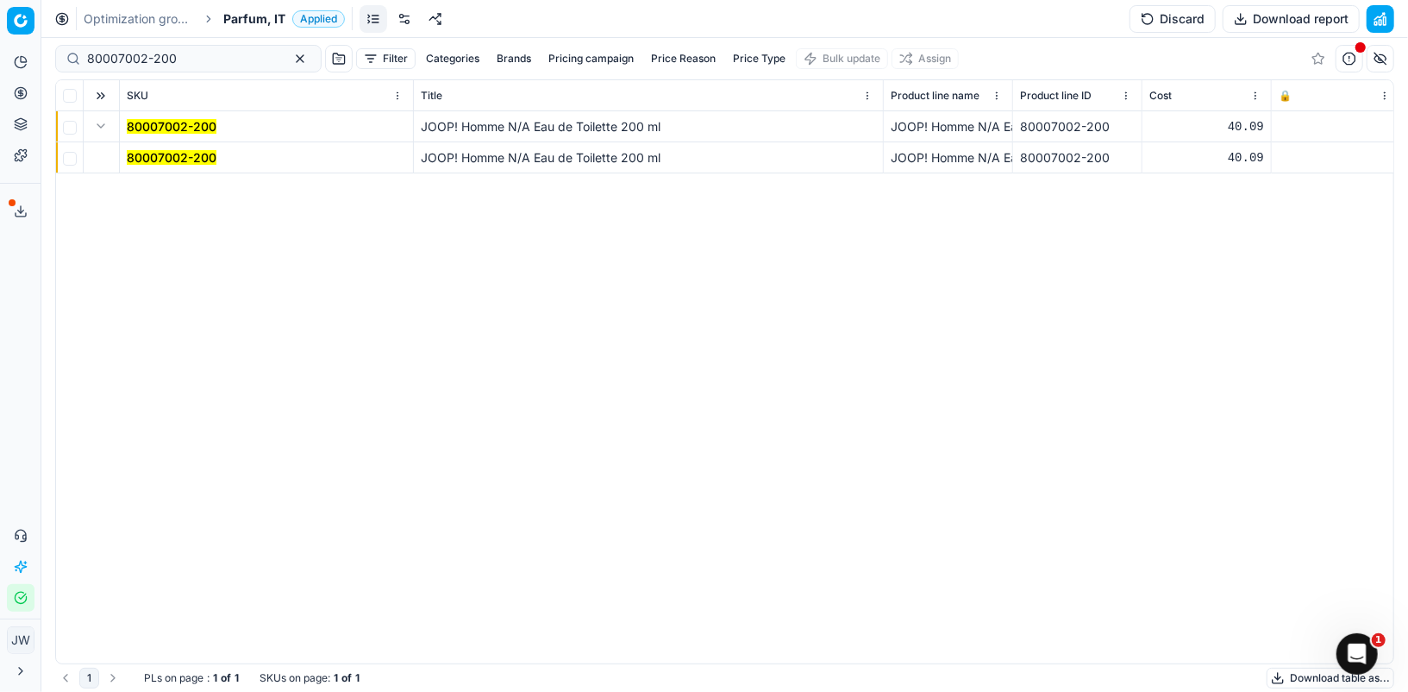
click at [149, 157] on mark "80007002-200" at bounding box center [172, 157] width 90 height 15
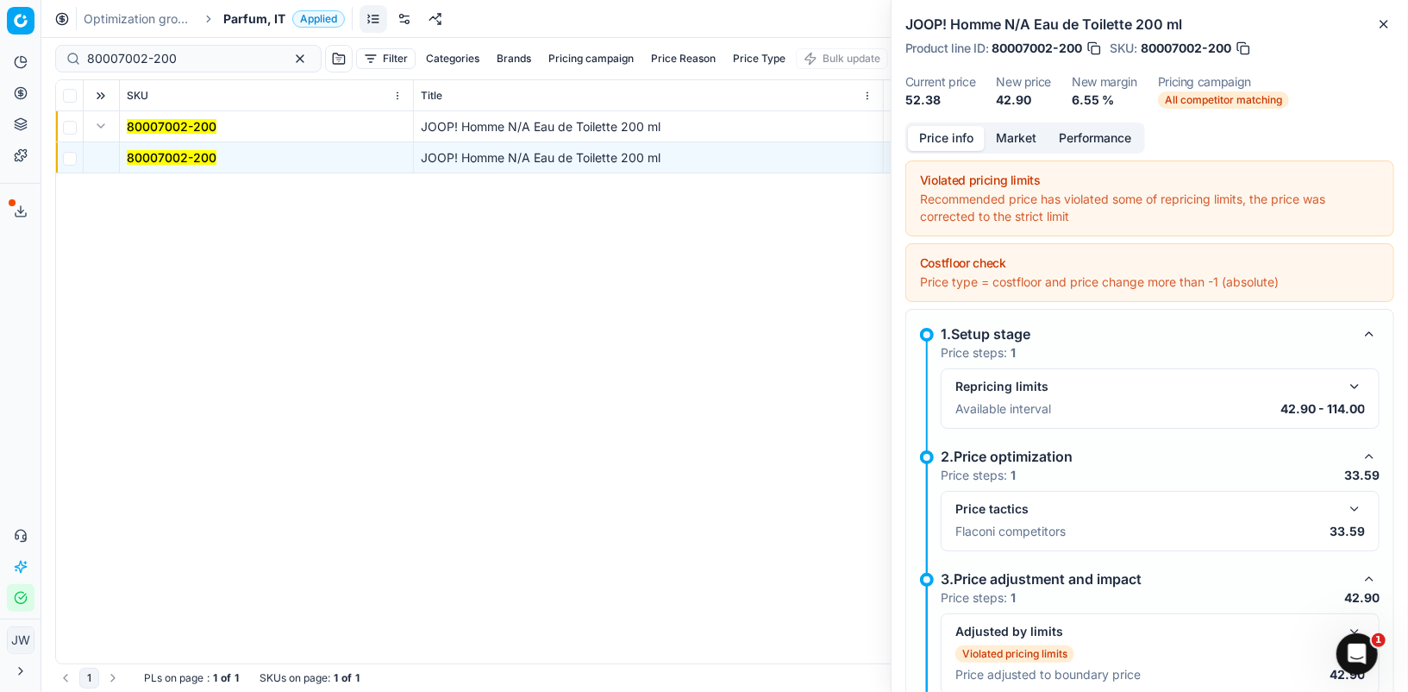
click at [1353, 507] on button "button" at bounding box center [1355, 509] width 21 height 21
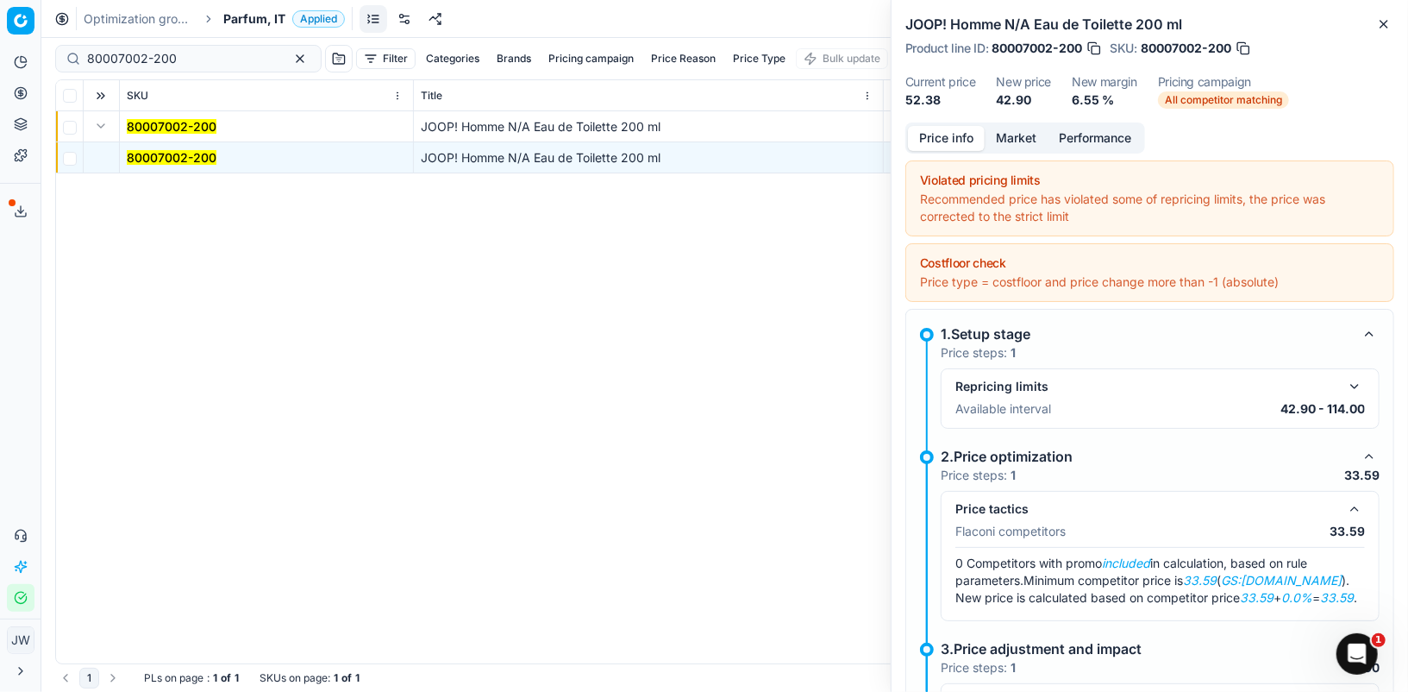
click at [1024, 138] on button "Market" at bounding box center [1016, 138] width 63 height 25
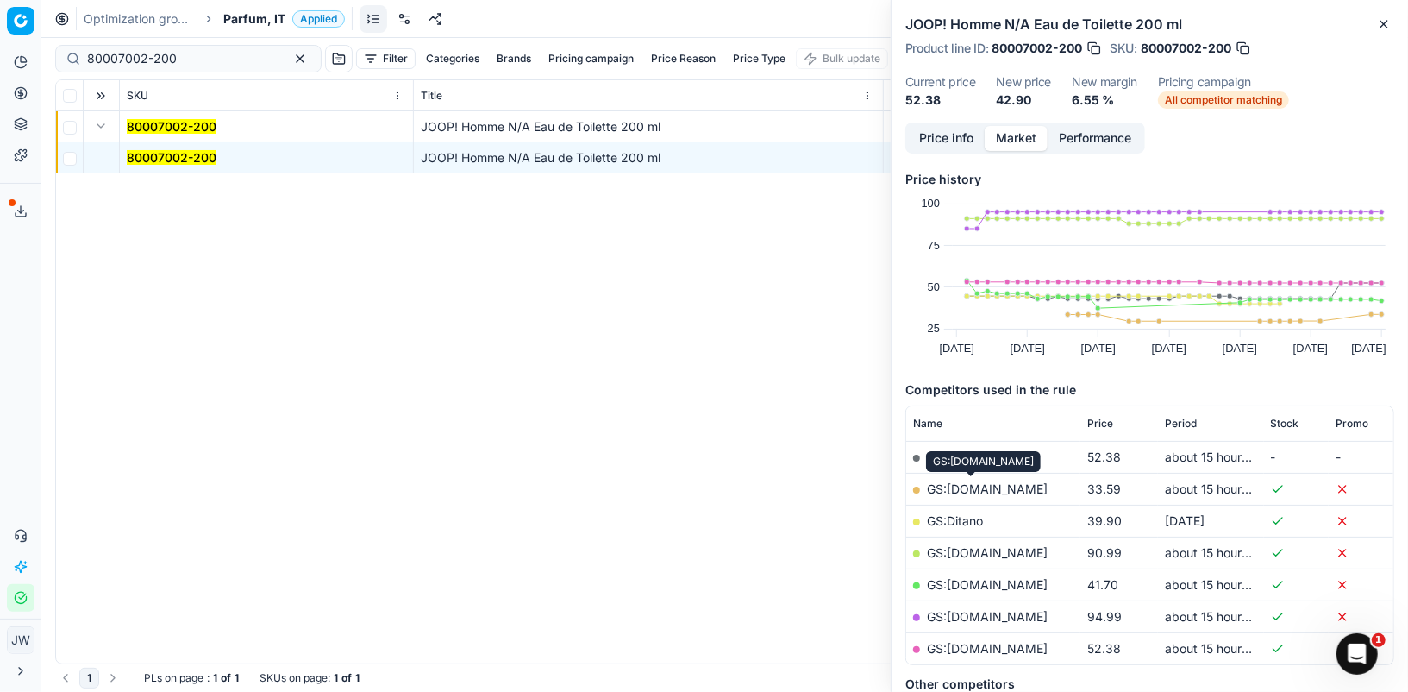
click at [975, 489] on link "GS:[DOMAIN_NAME]" at bounding box center [987, 488] width 121 height 15
click at [937, 124] on div "Price info Market Performance" at bounding box center [1026, 137] width 240 height 31
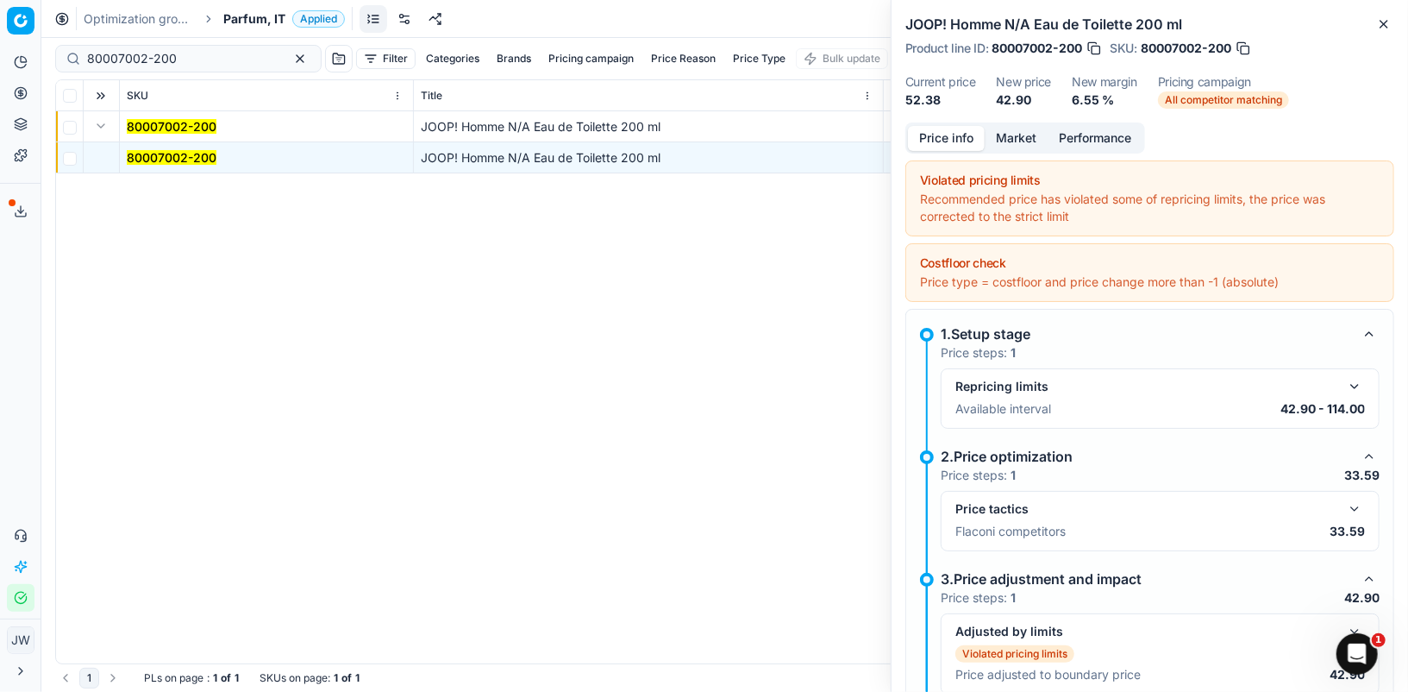
click at [937, 135] on button "Price info" at bounding box center [946, 138] width 77 height 25
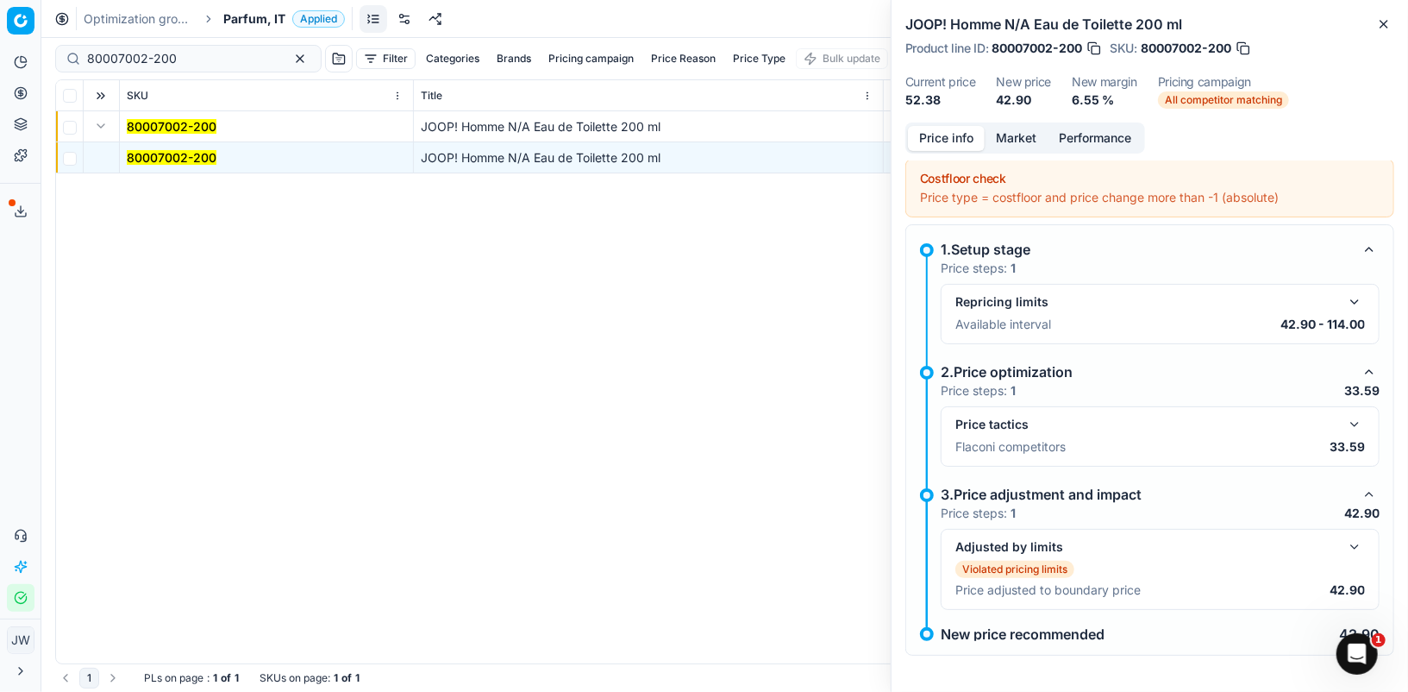
click at [1353, 561] on div "Violated pricing limits" at bounding box center [1161, 569] width 410 height 17
click at [1353, 546] on button "button" at bounding box center [1355, 546] width 21 height 21
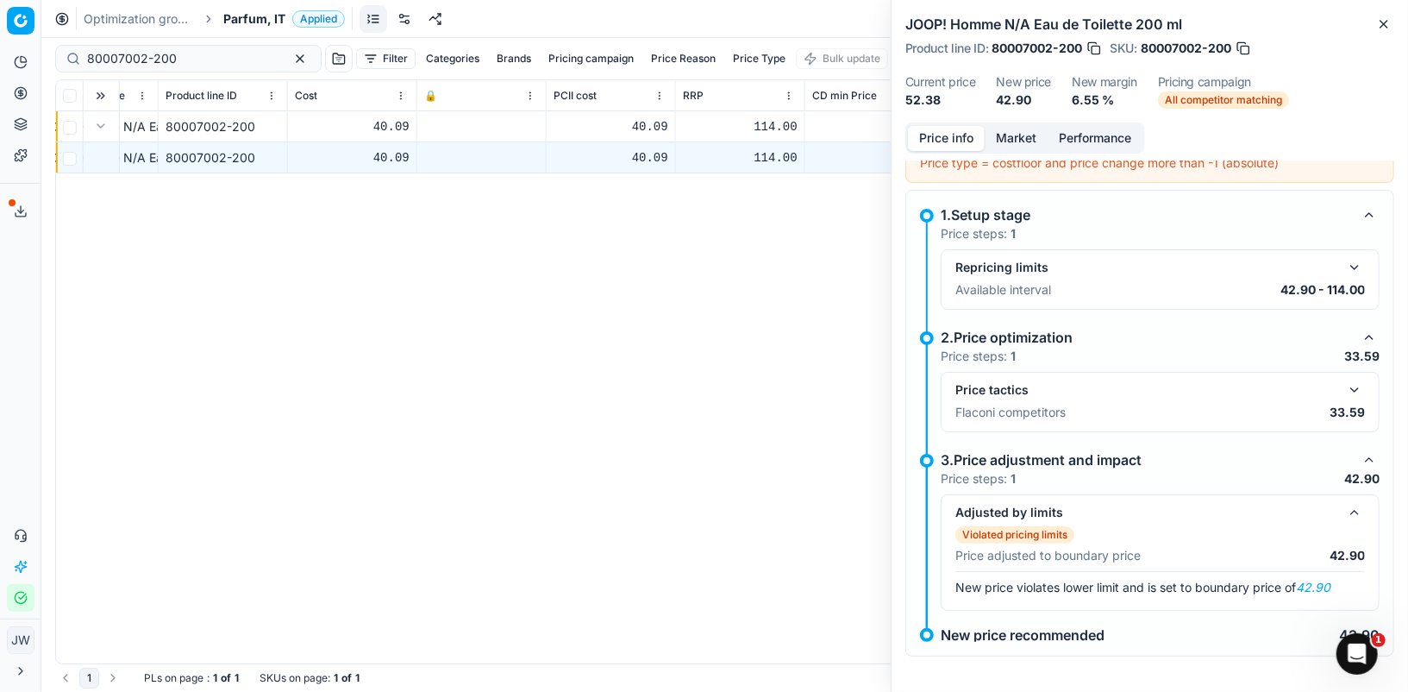
scroll to position [0, 1018]
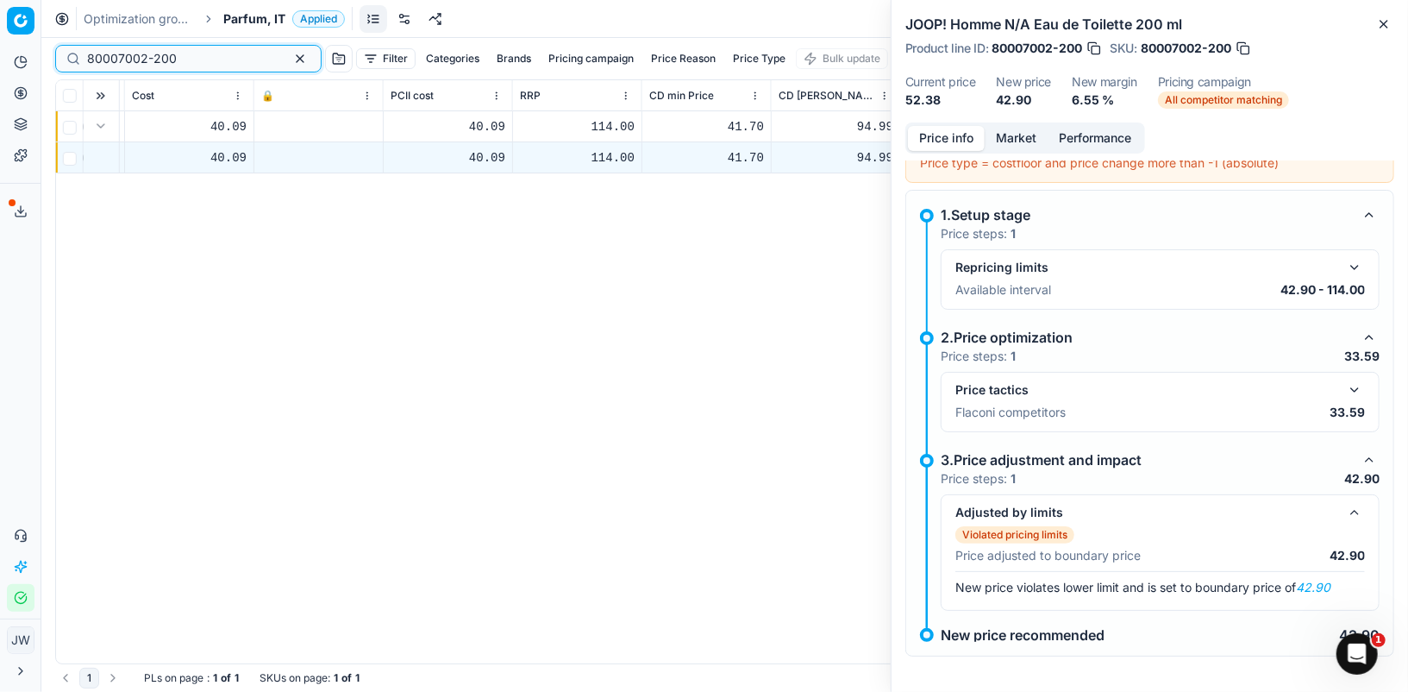
drag, startPoint x: 184, startPoint y: 66, endPoint x: 41, endPoint y: 33, distance: 146.2
click at [41, 33] on div "Pricing platform Analytics Pricing Product portfolio Templates Export service 6…" at bounding box center [704, 346] width 1408 height 692
paste input "3656-1"
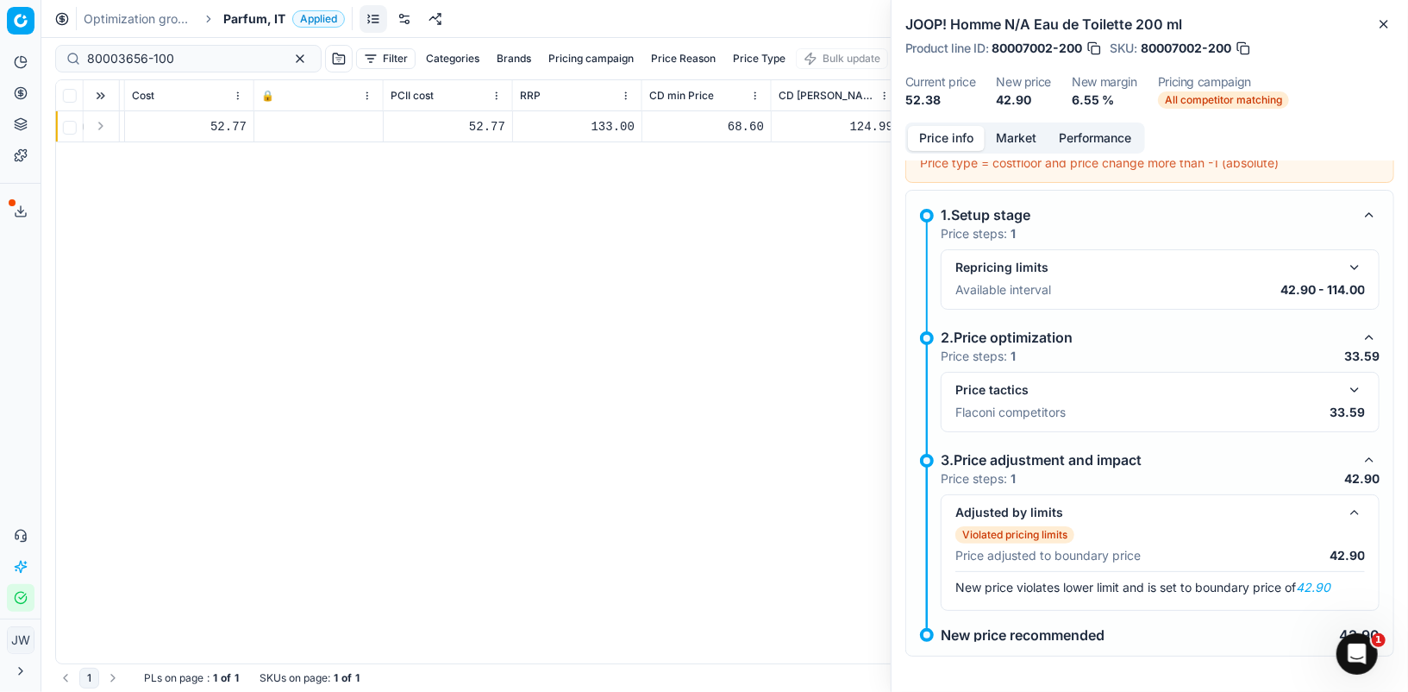
click at [102, 116] on button "Expand" at bounding box center [101, 126] width 21 height 21
click at [153, 154] on div "52.77" at bounding box center [189, 157] width 115 height 17
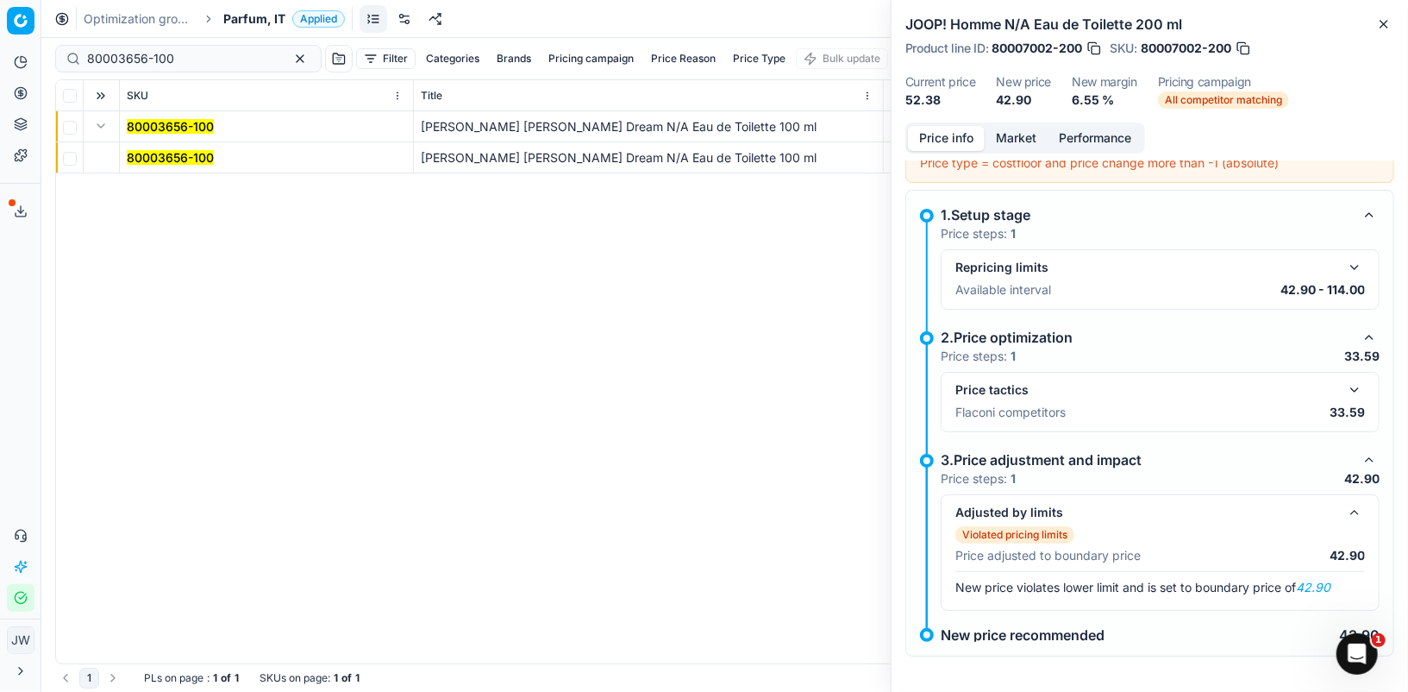
click at [164, 160] on mark "80003656-100" at bounding box center [170, 157] width 87 height 15
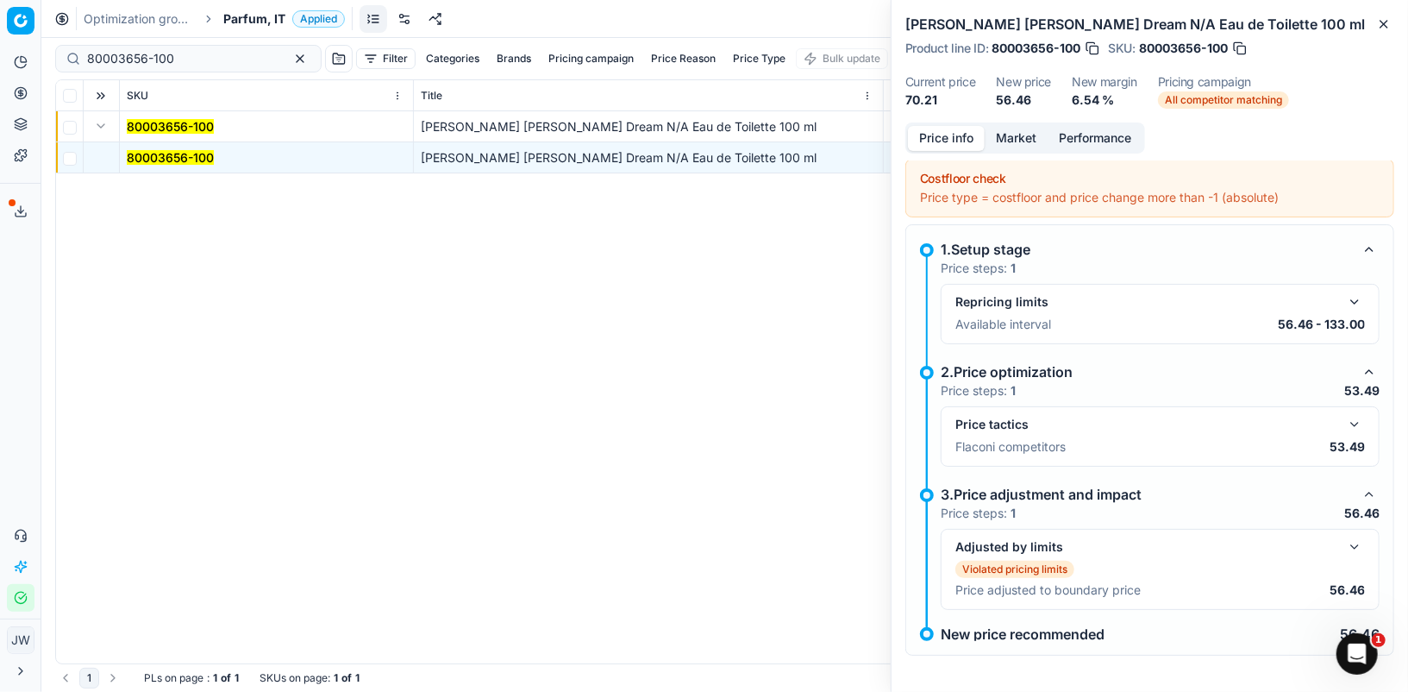
click at [1360, 421] on button "button" at bounding box center [1355, 424] width 21 height 21
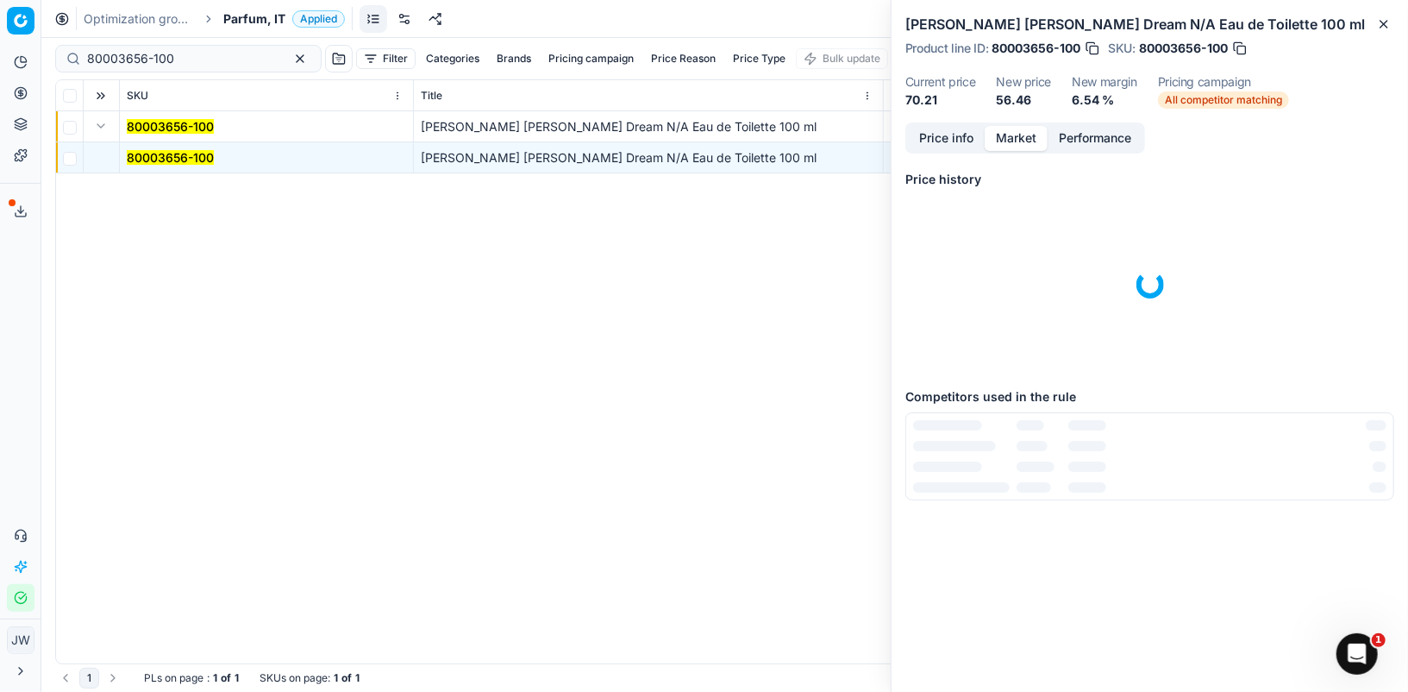
click at [1019, 127] on button "Market" at bounding box center [1016, 138] width 63 height 25
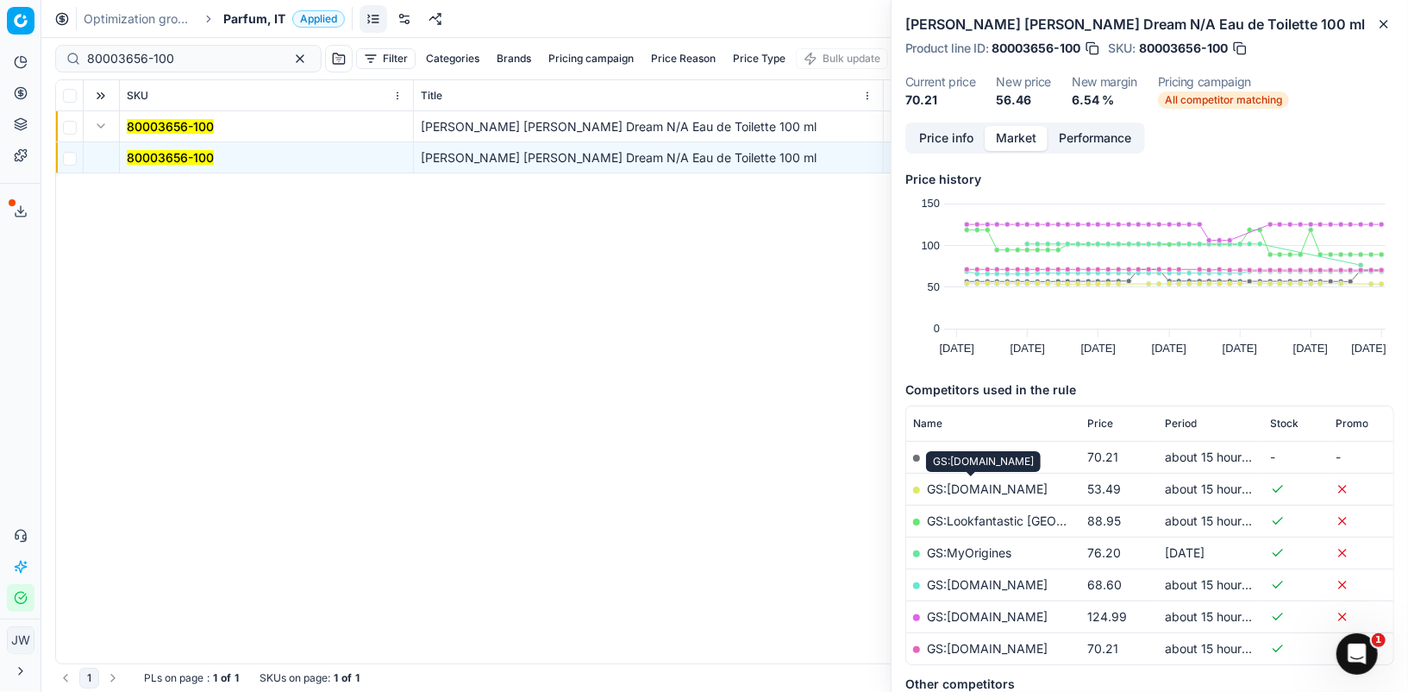
click at [969, 492] on link "GS:[DOMAIN_NAME]" at bounding box center [987, 488] width 121 height 15
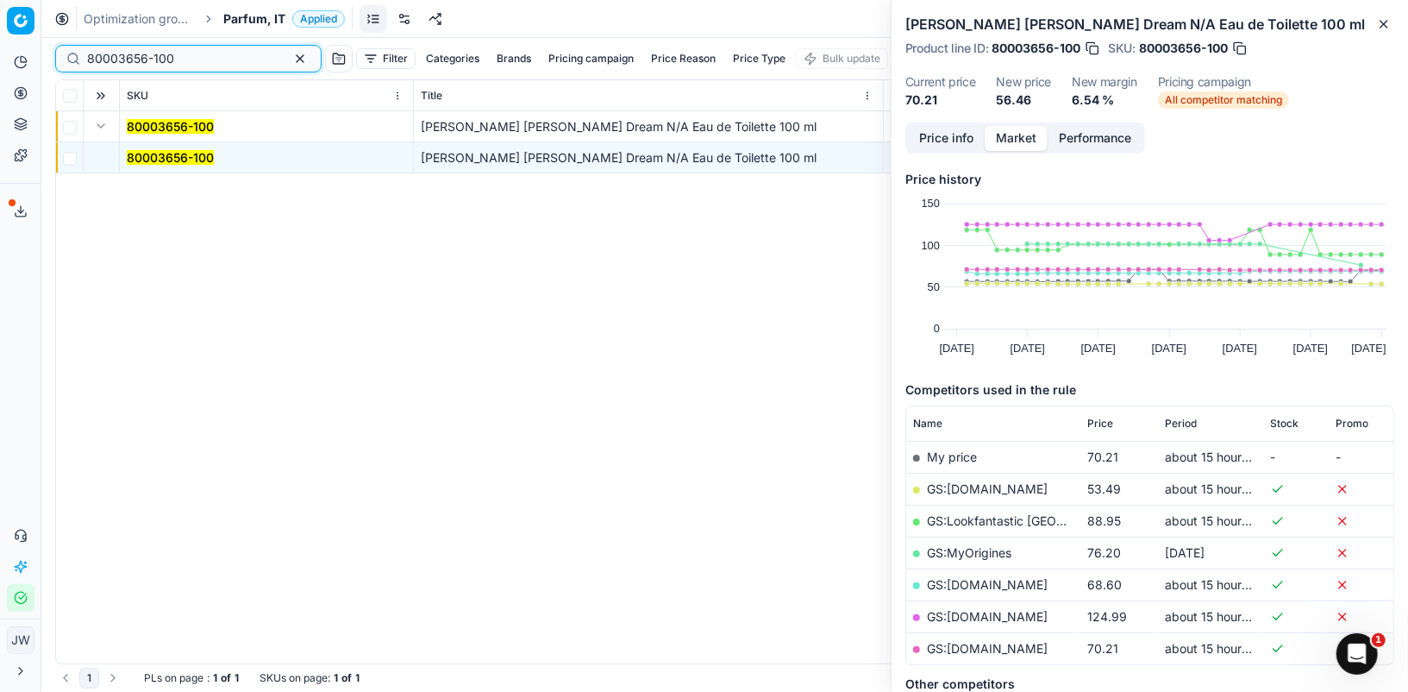
drag, startPoint x: 216, startPoint y: 60, endPoint x: 31, endPoint y: 29, distance: 187.9
click at [31, 29] on div "Pricing platform Analytics Pricing Product portfolio Templates Export service 6…" at bounding box center [704, 346] width 1408 height 692
paste input "44062-9"
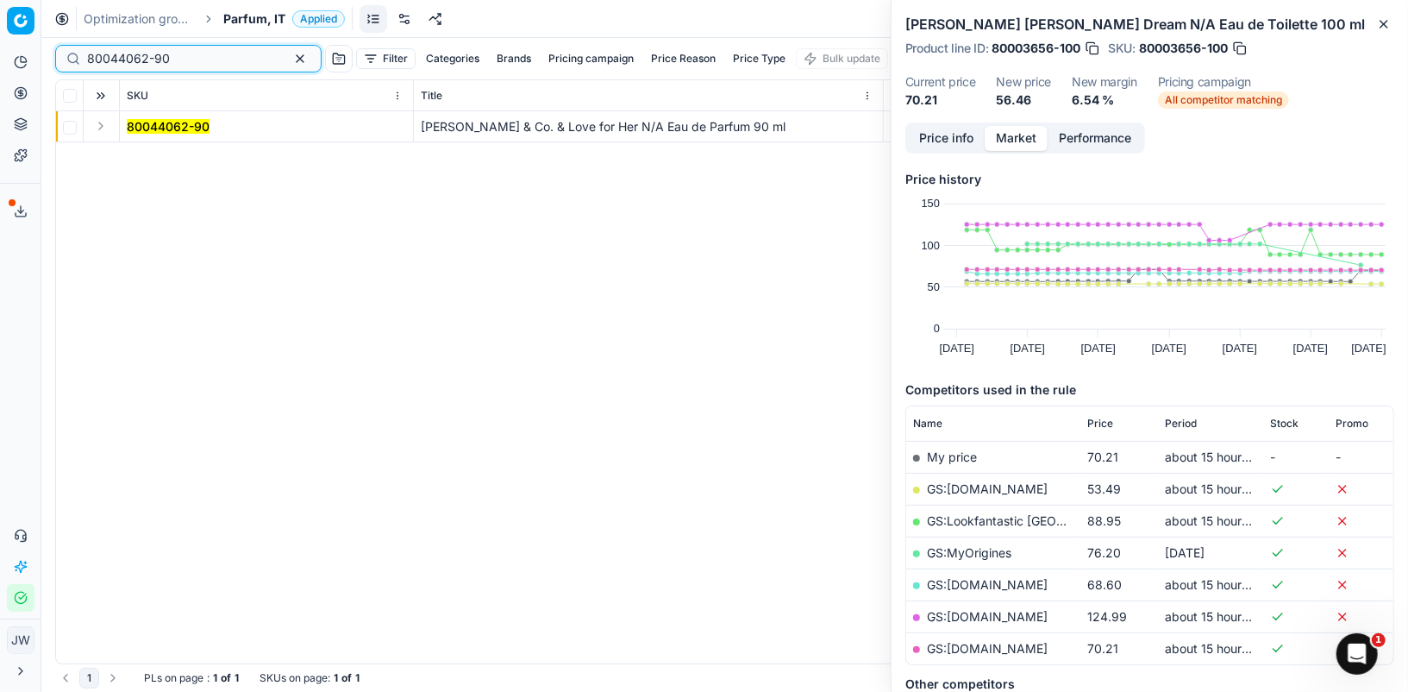
type input "80044062-90"
click at [101, 126] on button "Expand" at bounding box center [101, 126] width 21 height 21
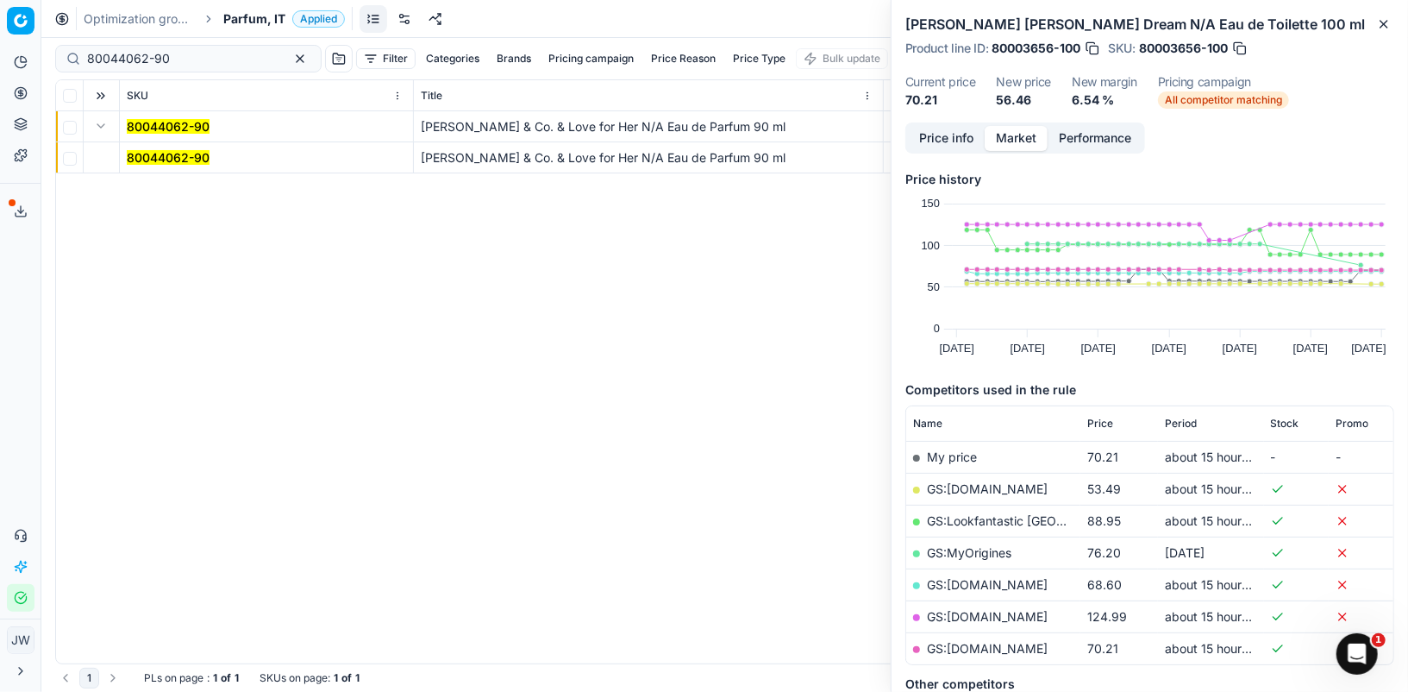
click at [135, 156] on mark "80044062-90" at bounding box center [168, 157] width 83 height 15
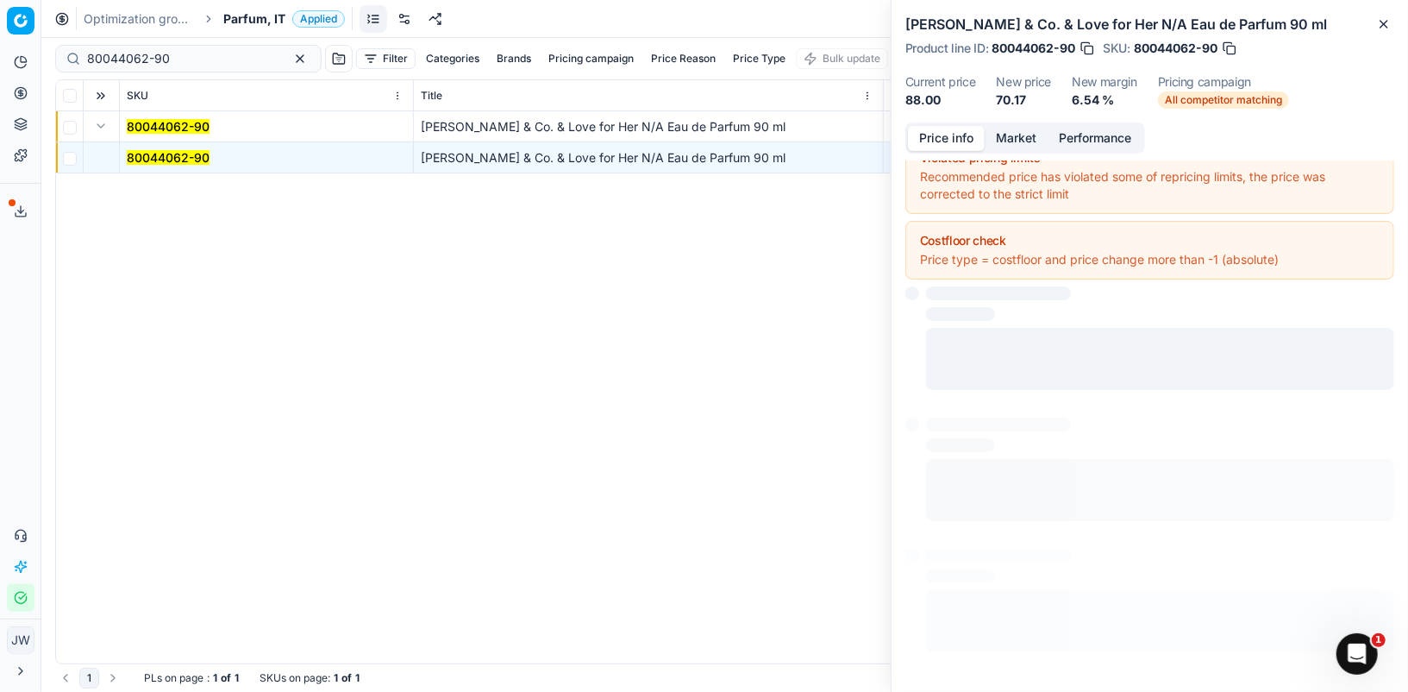
click at [962, 134] on button "Price info" at bounding box center [946, 138] width 77 height 25
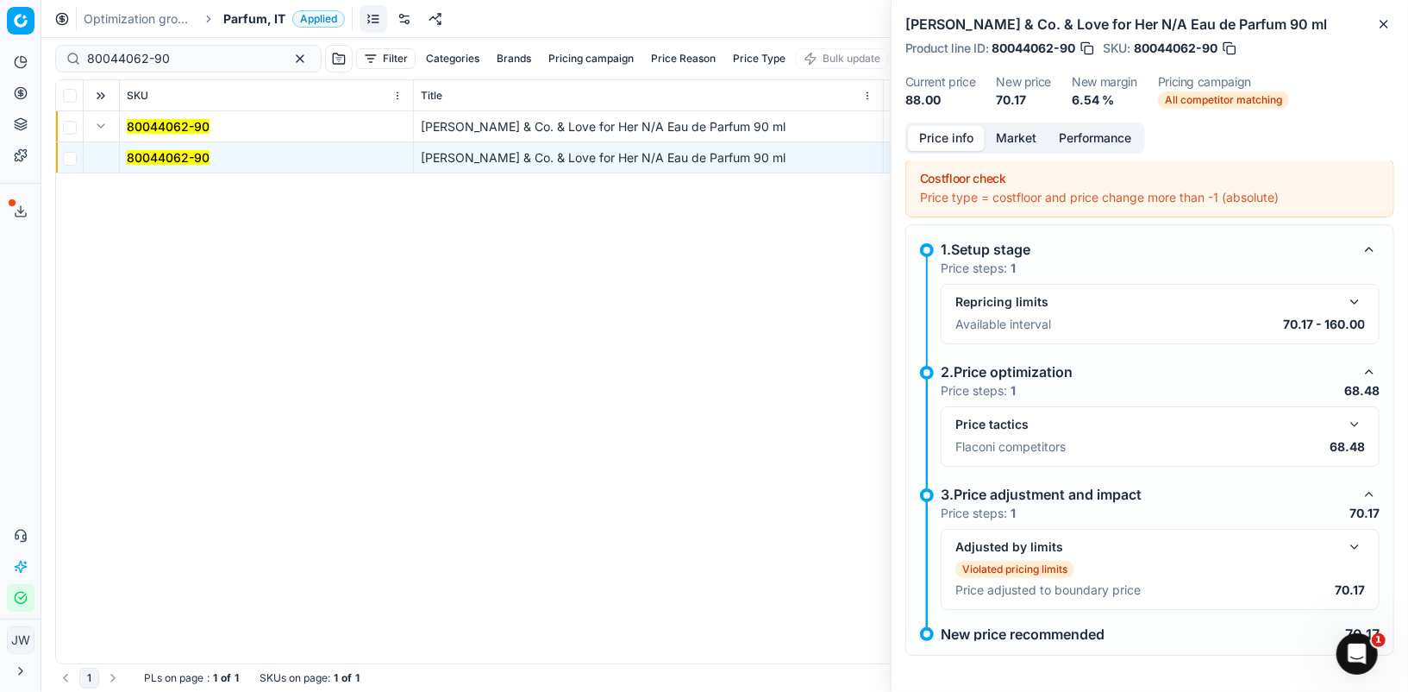
click at [1353, 430] on button "button" at bounding box center [1355, 424] width 21 height 21
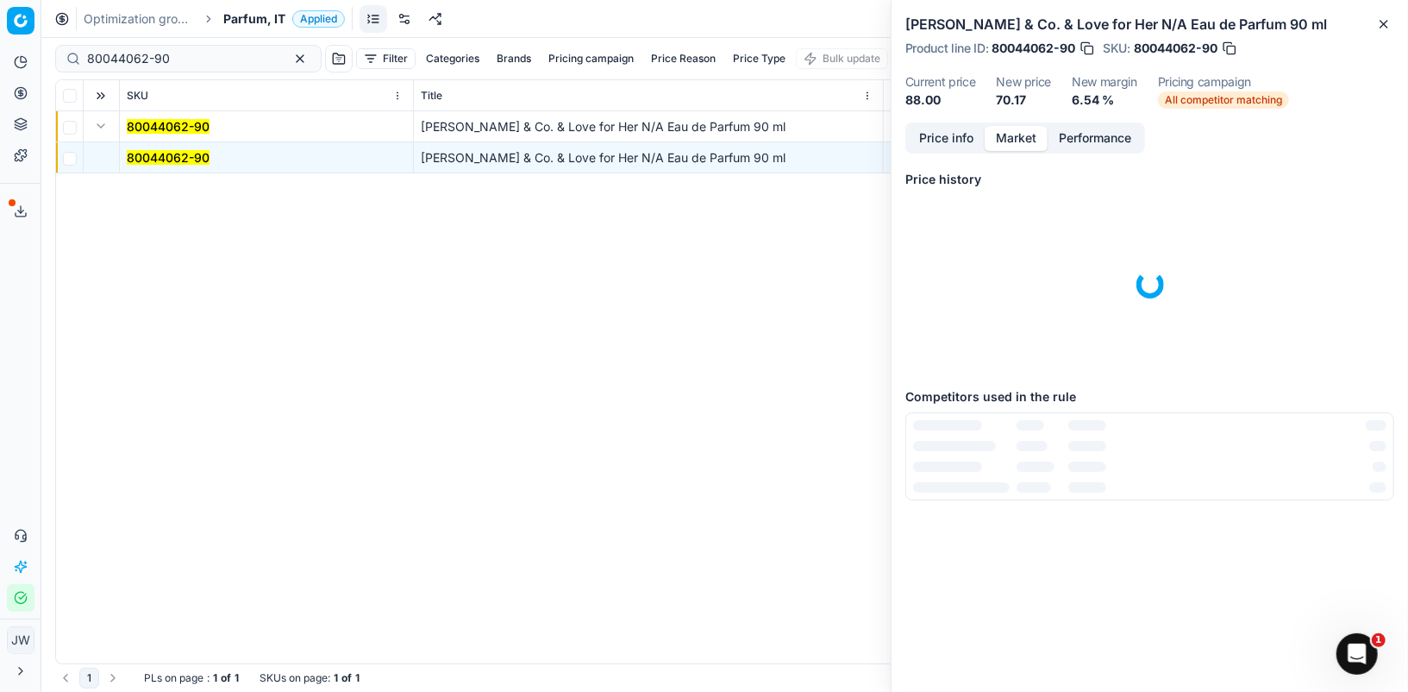
click at [1011, 145] on button "Market" at bounding box center [1016, 138] width 63 height 25
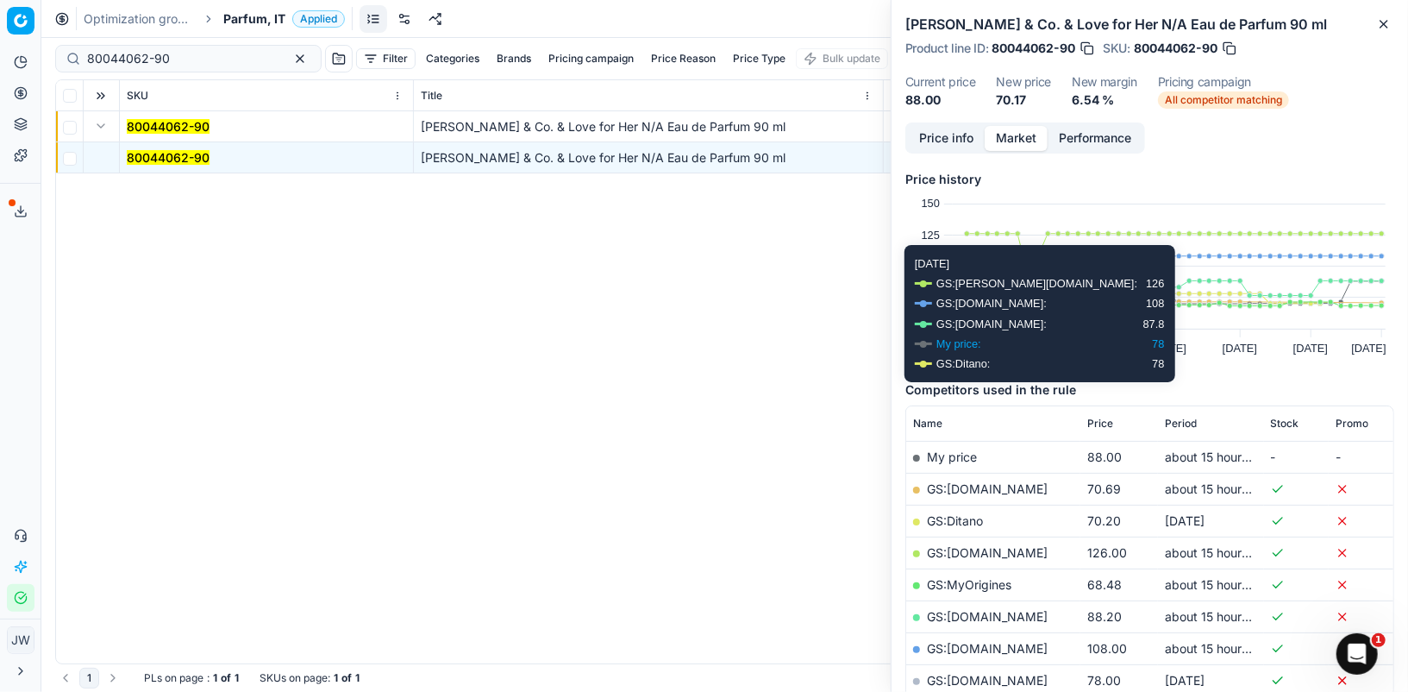
scroll to position [186, 0]
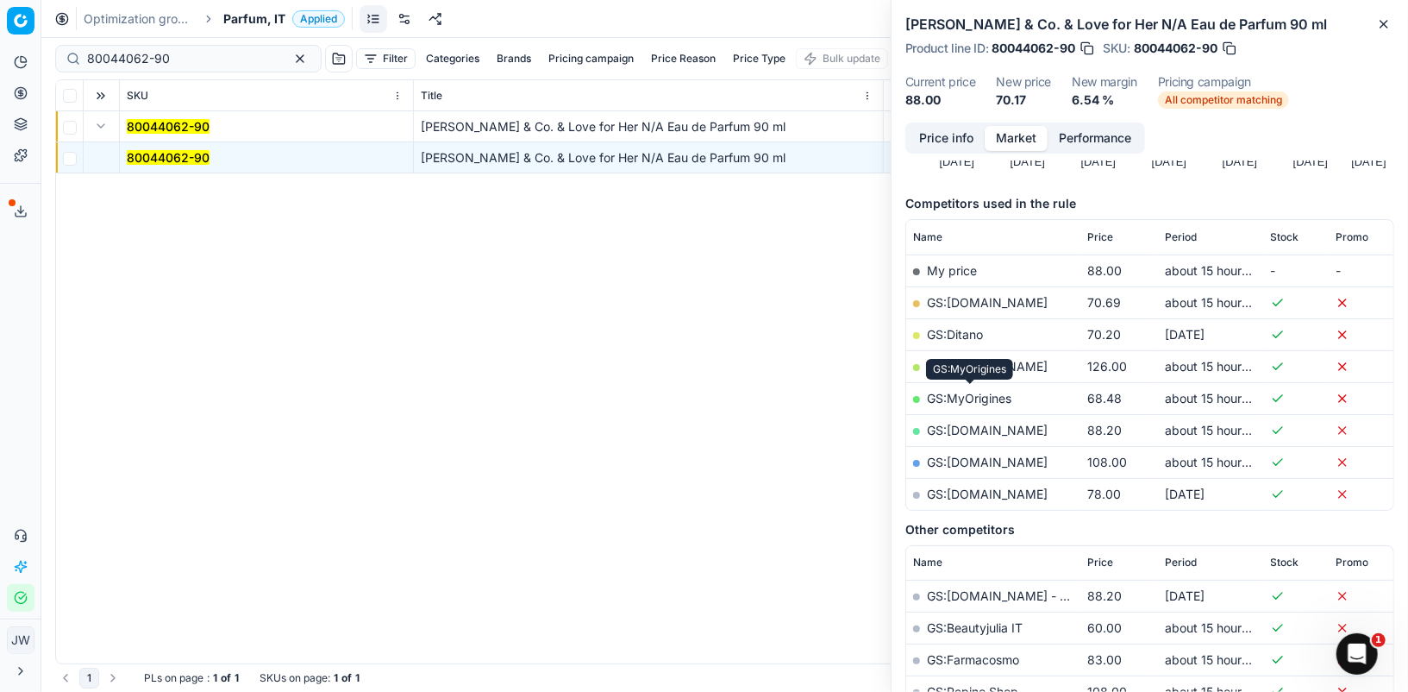
click at [992, 393] on link "GS:MyOrigines" at bounding box center [969, 398] width 85 height 15
drag, startPoint x: 195, startPoint y: 54, endPoint x: 37, endPoint y: 47, distance: 158.0
click at [37, 47] on div "Pricing platform Analytics Pricing Product portfolio Templates Export service 6…" at bounding box center [704, 346] width 1408 height 692
click at [976, 300] on link "GS:[DOMAIN_NAME]" at bounding box center [987, 302] width 121 height 15
click at [957, 423] on link "GS:[DOMAIN_NAME]" at bounding box center [987, 430] width 121 height 15
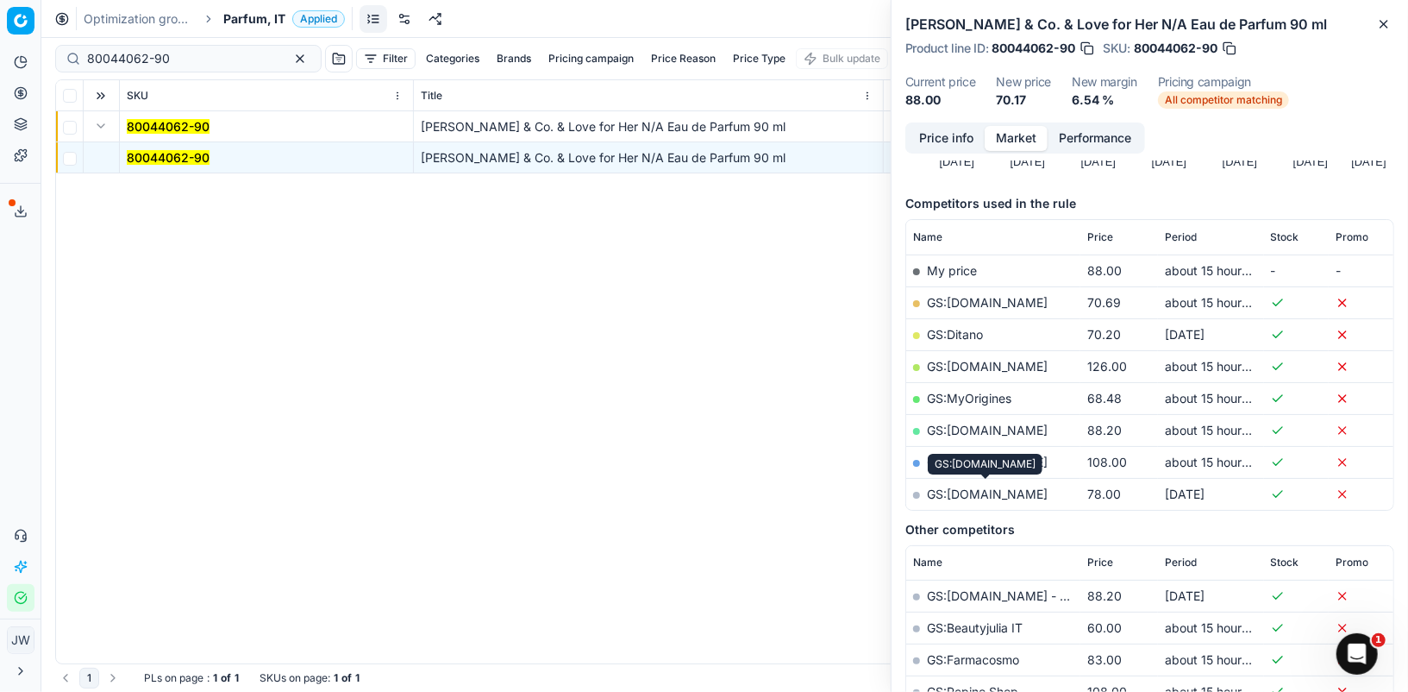
click at [962, 494] on link "GS:[DOMAIN_NAME]" at bounding box center [987, 493] width 121 height 15
